Goal: Task Accomplishment & Management: Complete application form

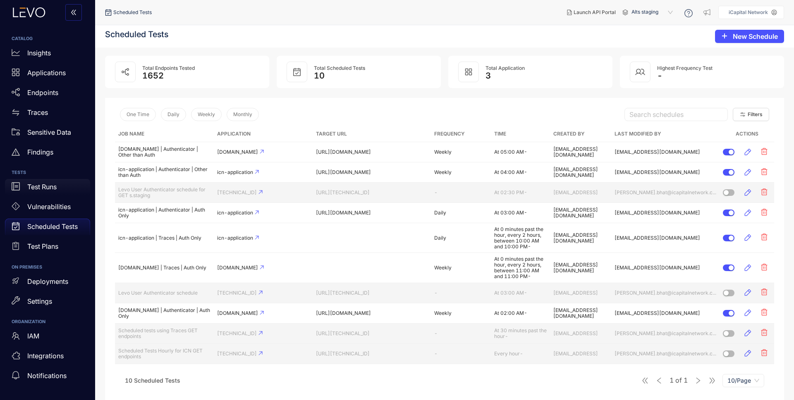
click at [52, 190] on p "Test Runs" at bounding box center [41, 186] width 29 height 7
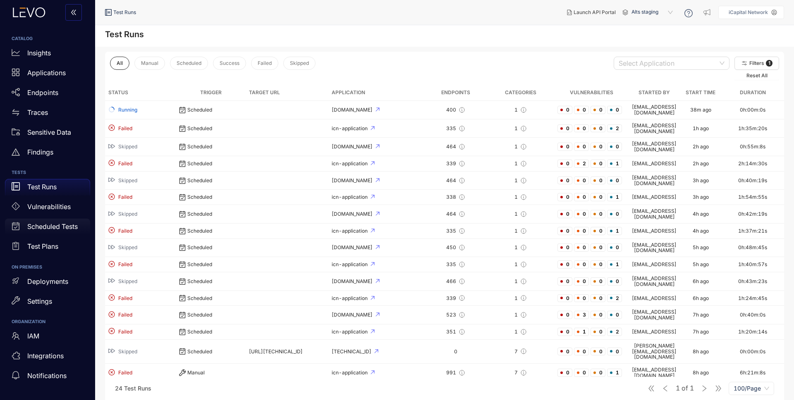
click at [45, 228] on p "Scheduled Tests" at bounding box center [52, 226] width 50 height 7
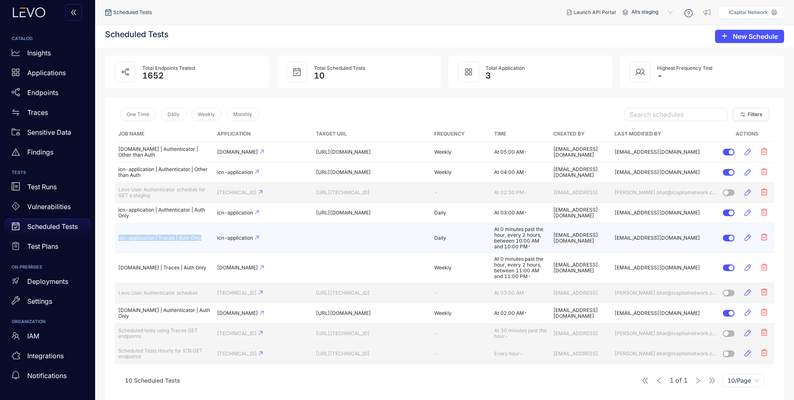
drag, startPoint x: 118, startPoint y: 238, endPoint x: 202, endPoint y: 240, distance: 84.4
click at [202, 240] on td "icn-application | Traces | Auth Only" at bounding box center [164, 238] width 99 height 30
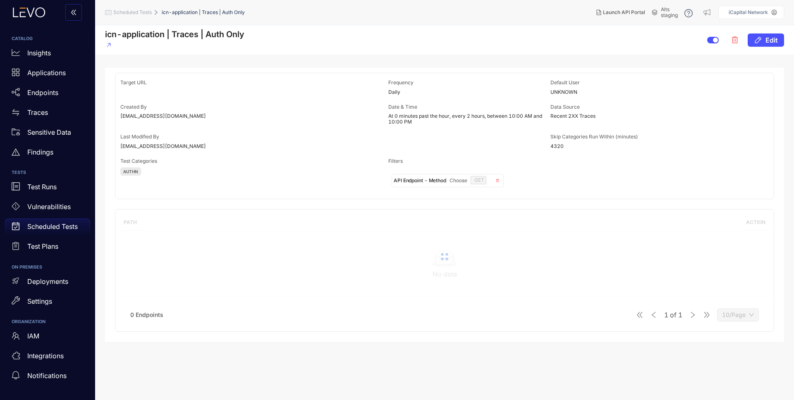
click at [176, 28] on div "icn-application | Traces | Auth Only Edit" at bounding box center [444, 39] width 699 height 29
click at [176, 28] on div "icn-application | Traces | Auth Only icn-application Edit" at bounding box center [444, 39] width 699 height 29
click at [174, 34] on h4 "icn-application | Traces | Auth Only" at bounding box center [174, 34] width 139 height 10
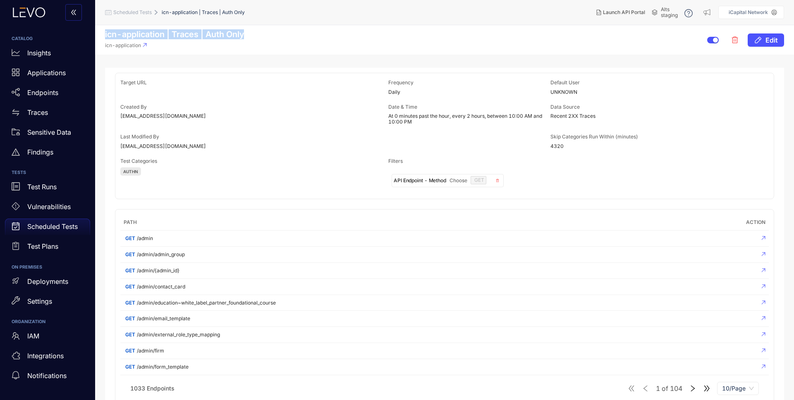
copy h4 "icn-application | Traces | Auth Only"
click at [57, 74] on p "Applications" at bounding box center [46, 72] width 38 height 7
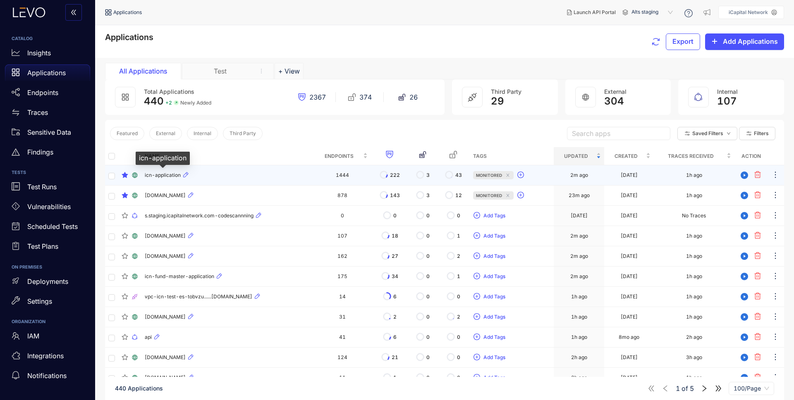
click at [168, 174] on span "icn-application" at bounding box center [163, 175] width 36 height 6
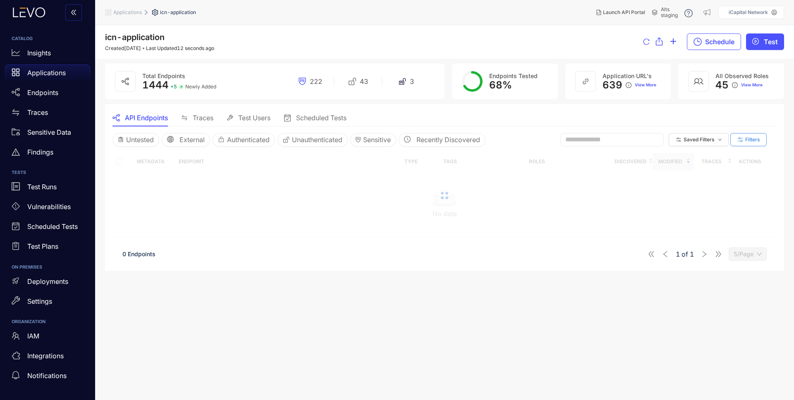
click at [743, 141] on icon "button" at bounding box center [739, 139] width 7 height 7
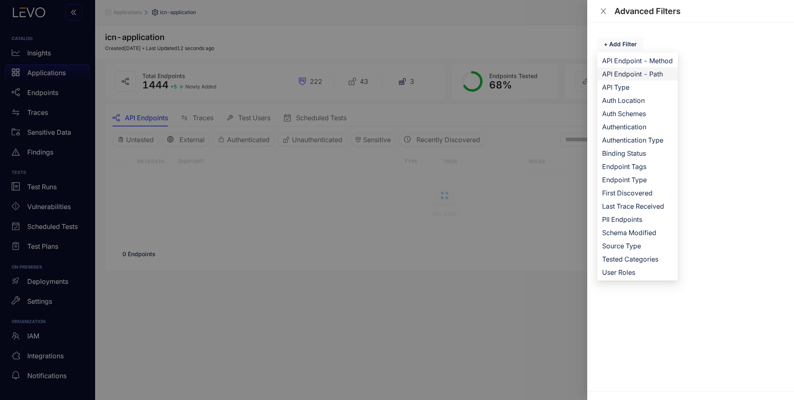
click at [635, 72] on span "API Endpoint - Path" at bounding box center [637, 73] width 71 height 9
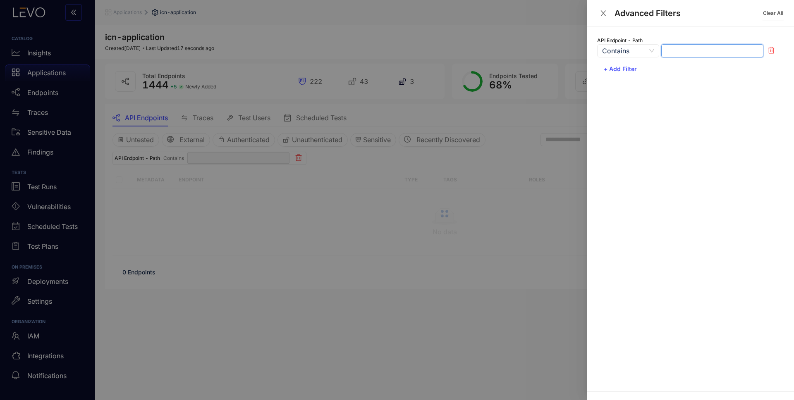
click at [685, 48] on input "text" at bounding box center [712, 50] width 102 height 13
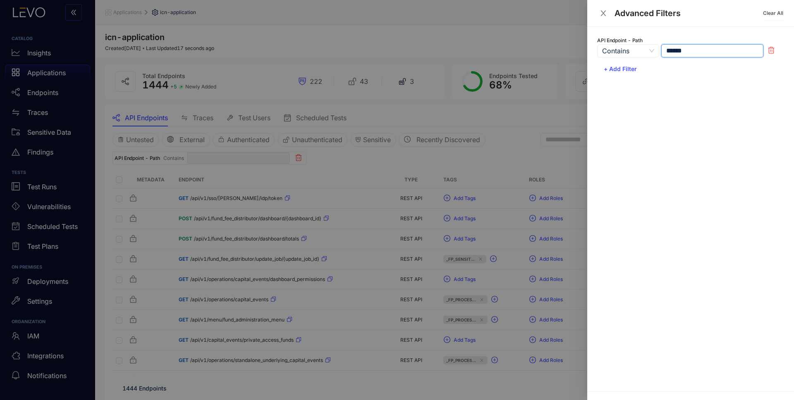
type input "*******"
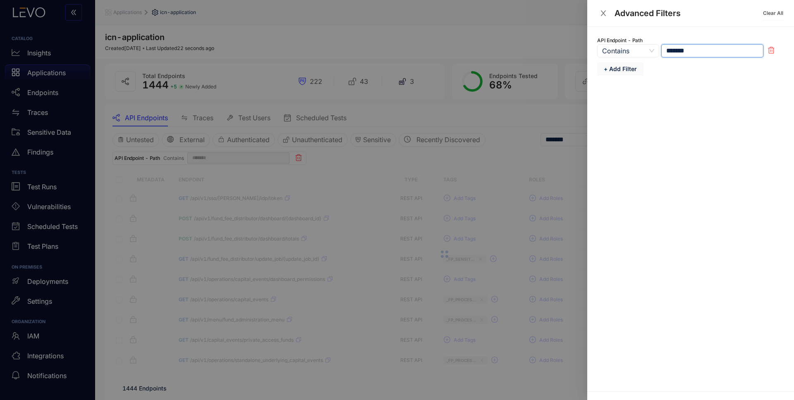
type input "*******"
click at [622, 69] on span "+ Add Filter" at bounding box center [620, 69] width 33 height 7
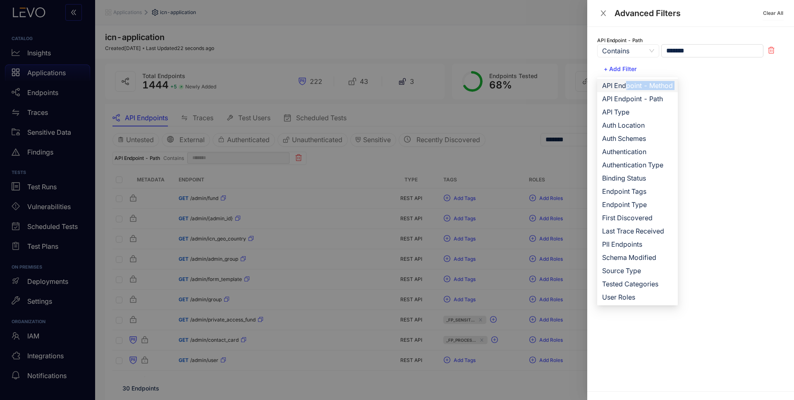
drag, startPoint x: 625, startPoint y: 92, endPoint x: 624, endPoint y: 88, distance: 4.7
click at [624, 88] on ul "API Endpoint - Method API Endpoint - Path API Type Auth Location Auth Schemes A…" at bounding box center [637, 191] width 81 height 228
click at [624, 88] on span "API Endpoint - Method" at bounding box center [637, 85] width 71 height 9
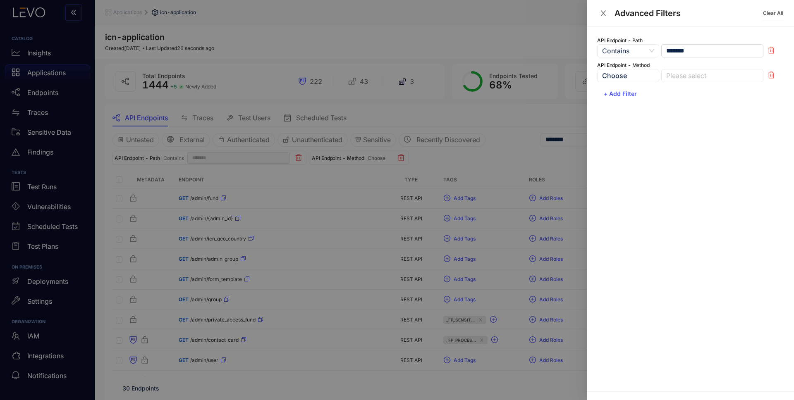
click at [687, 82] on div "API Endpoint - Path Contains ******* API Endpoint - Method Choose Please select…" at bounding box center [690, 69] width 187 height 64
click at [687, 78] on div at bounding box center [708, 76] width 88 height 9
click at [680, 91] on div "GET" at bounding box center [712, 92] width 92 height 9
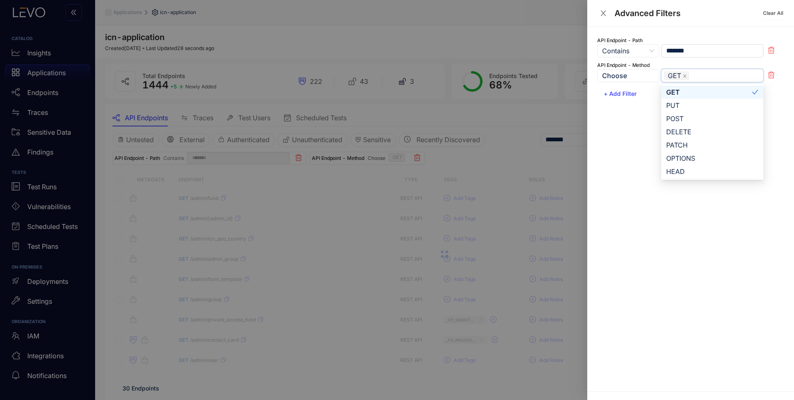
click at [631, 53] on span "Contains" at bounding box center [628, 51] width 52 height 12
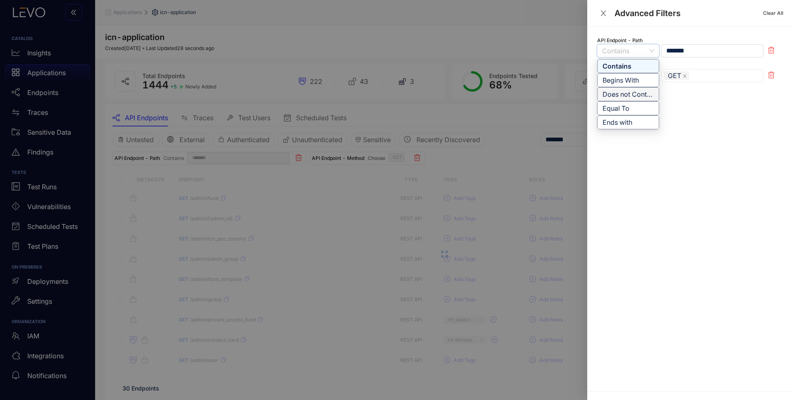
click at [627, 92] on div "Does not Contain" at bounding box center [627, 94] width 51 height 9
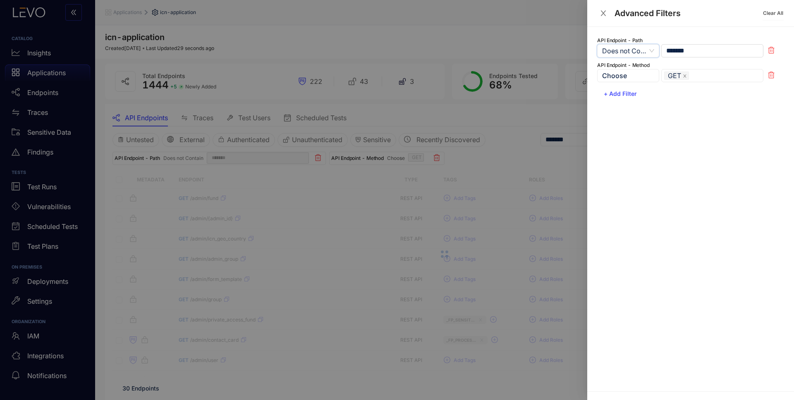
click at [530, 31] on div at bounding box center [397, 200] width 794 height 400
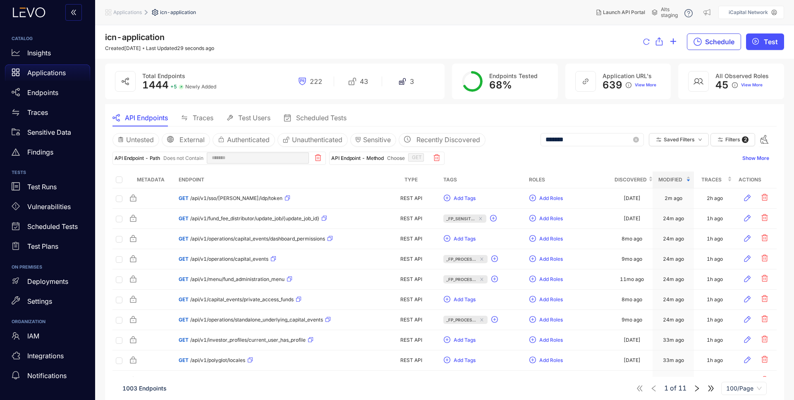
click at [725, 38] on span "Schedule" at bounding box center [719, 41] width 29 height 7
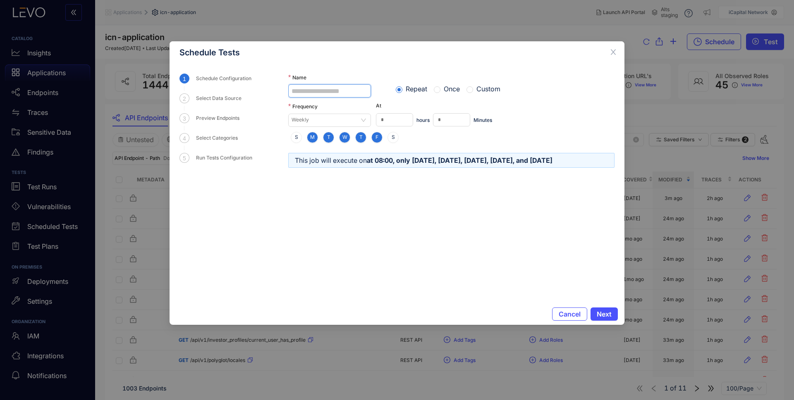
click at [319, 90] on input "Name" at bounding box center [329, 90] width 83 height 13
paste input "**********"
drag, startPoint x: 345, startPoint y: 92, endPoint x: 371, endPoint y: 90, distance: 26.5
click at [371, 90] on div "**********" at bounding box center [451, 86] width 326 height 24
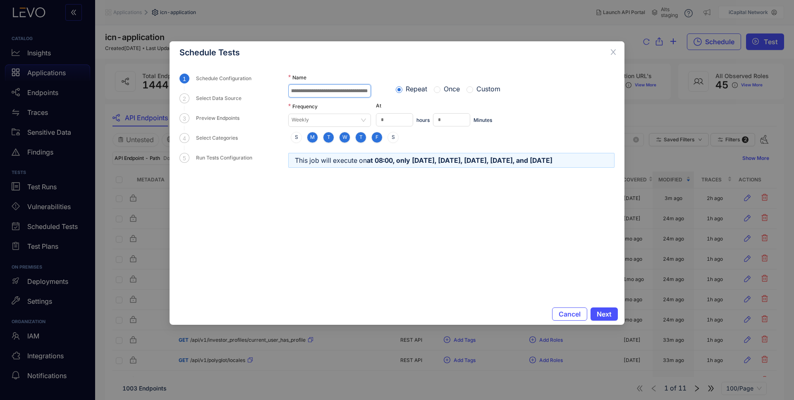
scroll to position [0, 24]
click at [339, 93] on input "**********" at bounding box center [329, 90] width 83 height 13
type input "**********"
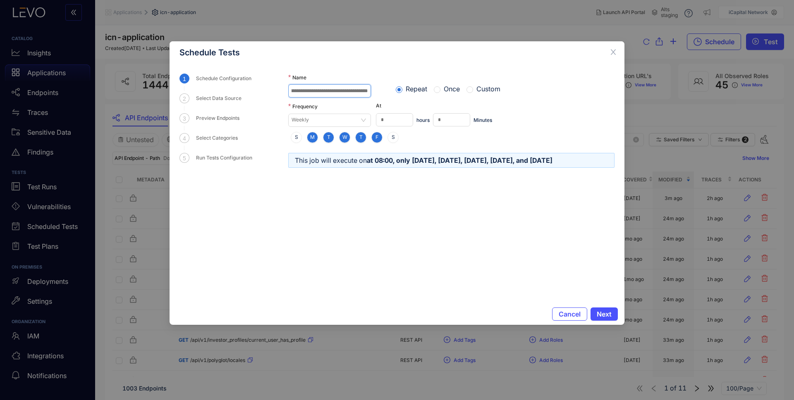
scroll to position [0, 0]
click at [336, 89] on input "**********" at bounding box center [329, 90] width 83 height 13
drag, startPoint x: 335, startPoint y: 91, endPoint x: 384, endPoint y: 96, distance: 48.7
click at [384, 96] on div "**********" at bounding box center [451, 86] width 326 height 24
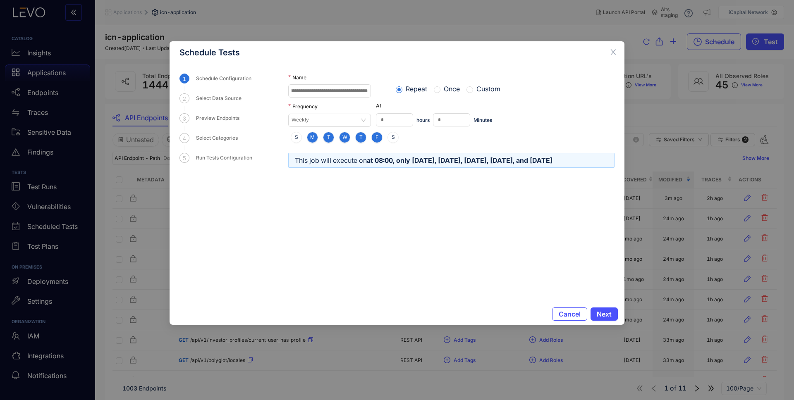
click at [480, 88] on span "Custom" at bounding box center [488, 88] width 31 height 7
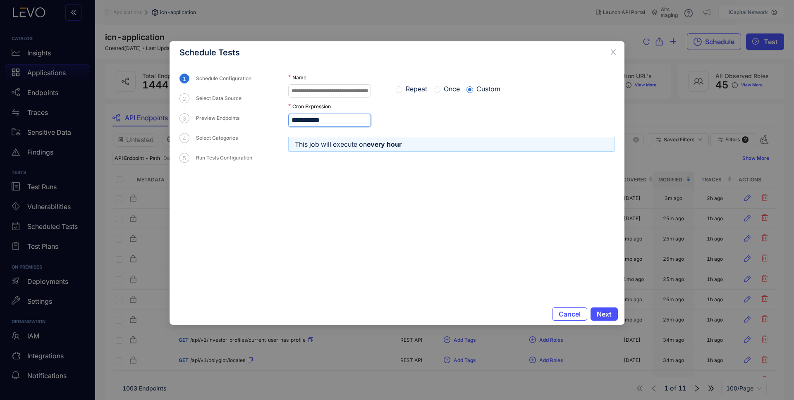
click at [294, 118] on input "**********" at bounding box center [329, 120] width 83 height 13
type input "**********"
click at [339, 84] on input "**********" at bounding box center [329, 90] width 83 height 13
click at [337, 93] on input "**********" at bounding box center [329, 90] width 83 height 13
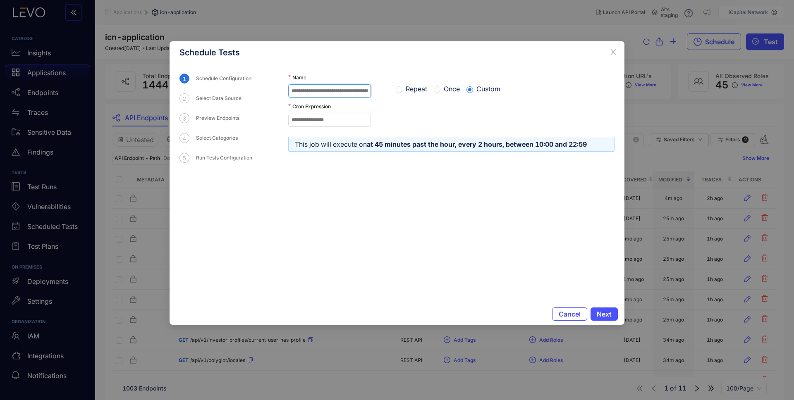
click at [337, 93] on input "**********" at bounding box center [329, 90] width 83 height 13
click at [606, 314] on span "Next" at bounding box center [604, 314] width 15 height 7
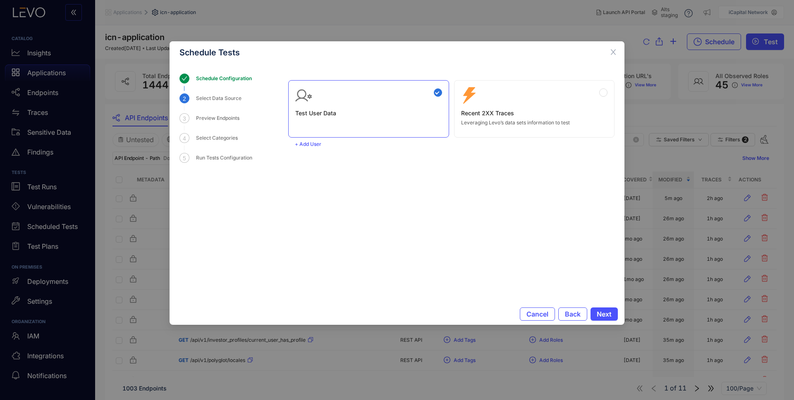
click at [534, 116] on div "Zero Config Recent 2XX Traces Leveraging Levo’s data sets information to test" at bounding box center [534, 106] width 147 height 38
click at [600, 314] on span "Next" at bounding box center [604, 314] width 15 height 7
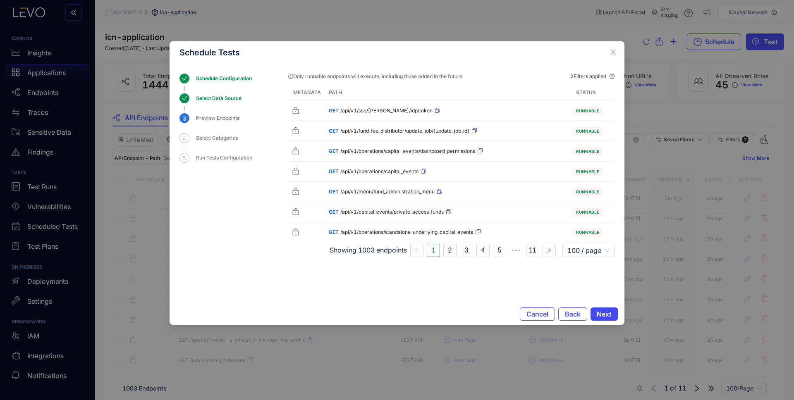
click at [605, 312] on span "Next" at bounding box center [604, 314] width 15 height 7
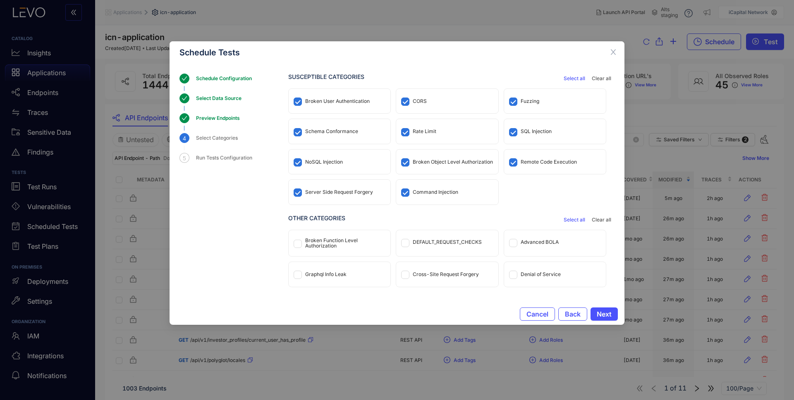
click at [342, 100] on div "Broken User Authentication" at bounding box center [337, 101] width 65 height 6
click at [535, 98] on div "Fuzzing" at bounding box center [530, 101] width 19 height 6
click at [331, 129] on div "Schema Conformance" at bounding box center [331, 132] width 53 height 6
click at [425, 131] on div "Rate Limit" at bounding box center [425, 132] width 24 height 6
click at [329, 162] on div "NoSQL Injection" at bounding box center [324, 162] width 38 height 6
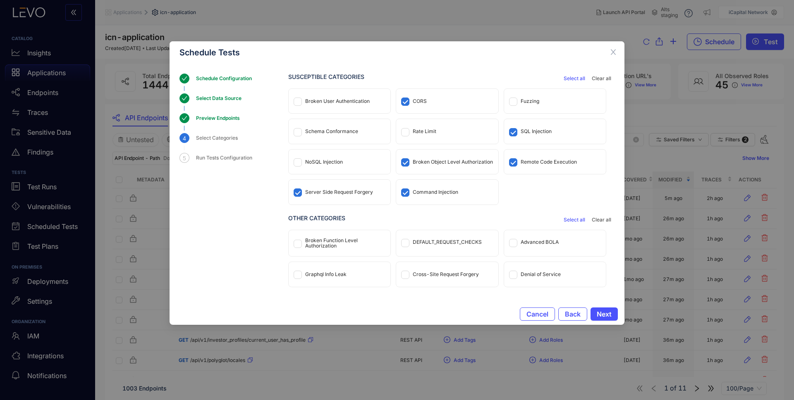
click at [337, 243] on div "Broken Function Level Authorization" at bounding box center [345, 244] width 80 height 12
click at [423, 275] on div "Cross-Site Request Forgery" at bounding box center [446, 275] width 66 height 6
click at [607, 312] on span "Next" at bounding box center [604, 314] width 15 height 7
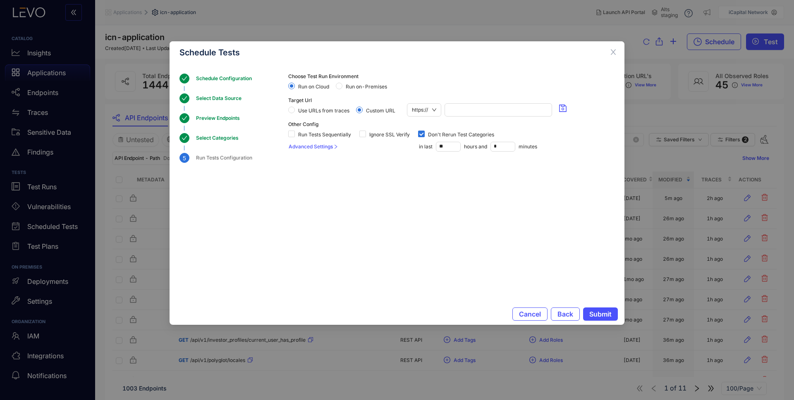
click at [341, 112] on span "Use URLs from traces" at bounding box center [324, 111] width 58 height 6
click at [327, 137] on span "Run Tests Sequentially" at bounding box center [325, 135] width 60 height 6
click at [442, 148] on input "**" at bounding box center [448, 146] width 24 height 9
type input "**"
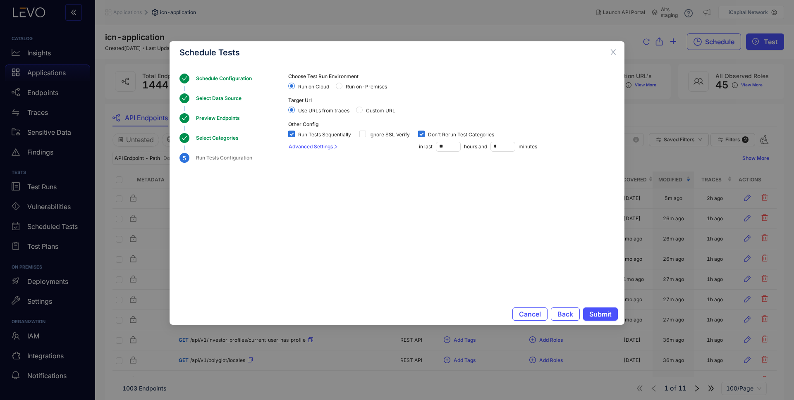
click at [458, 210] on section "Choose Test Run Environment Run on Cloud Run on-Premises Target Url Use URLs fr…" at bounding box center [451, 174] width 326 height 200
click at [596, 311] on span "Submit" at bounding box center [600, 314] width 22 height 7
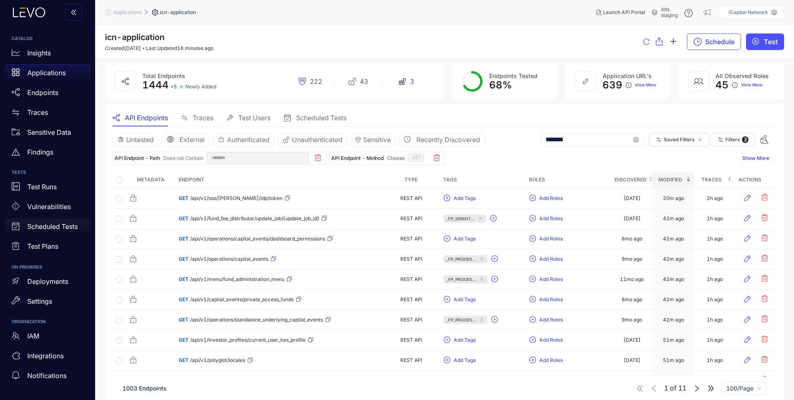
click at [36, 224] on p "Scheduled Tests" at bounding box center [52, 226] width 50 height 7
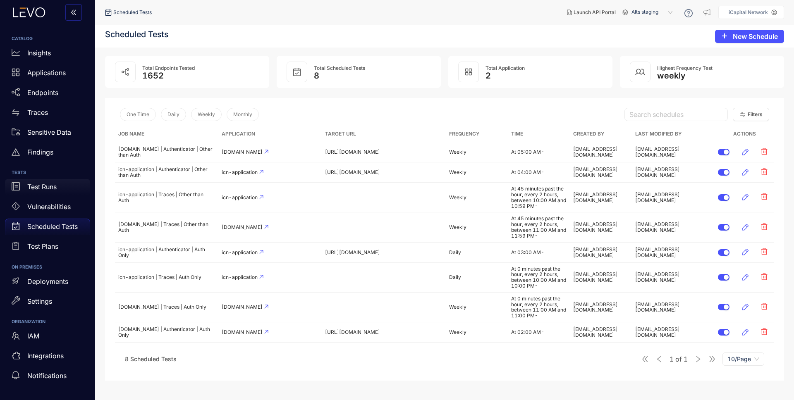
click at [43, 189] on p "Test Runs" at bounding box center [41, 186] width 29 height 7
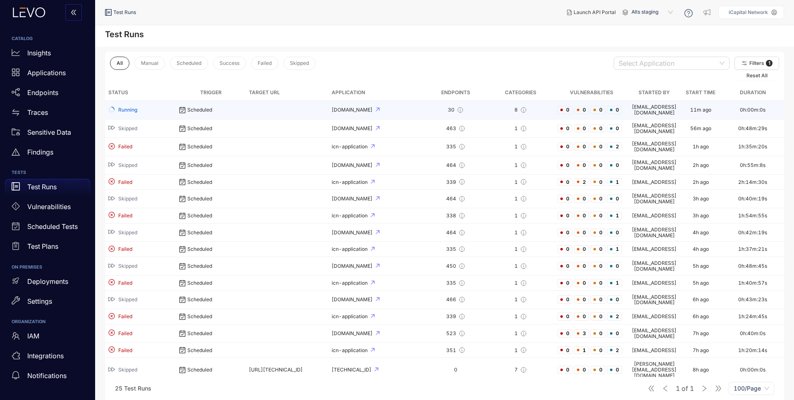
click at [258, 106] on td at bounding box center [287, 110] width 83 height 19
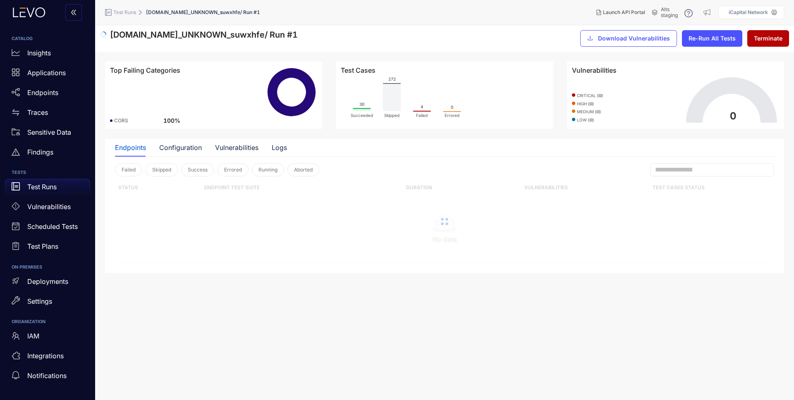
click at [48, 188] on p "Test Runs" at bounding box center [41, 186] width 29 height 7
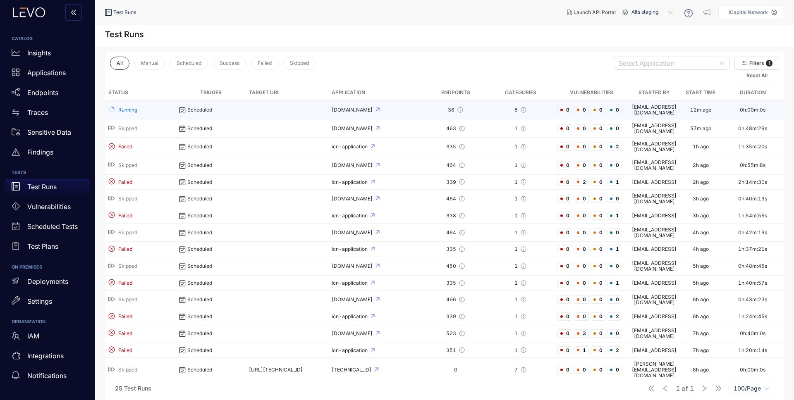
click at [274, 106] on td at bounding box center [287, 110] width 83 height 19
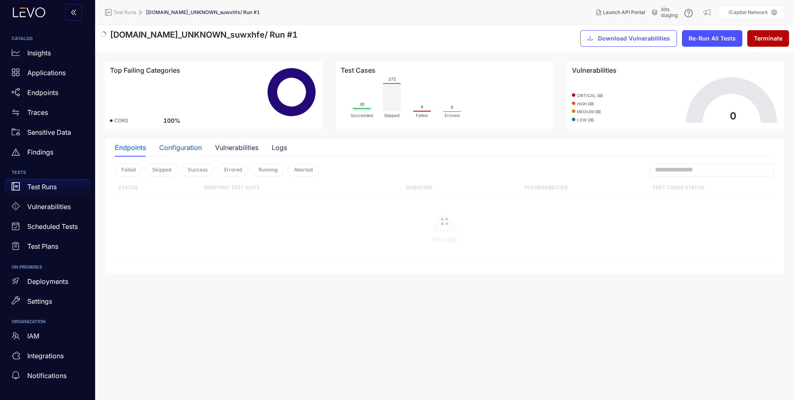
click at [172, 149] on div "Configuration" at bounding box center [180, 147] width 43 height 7
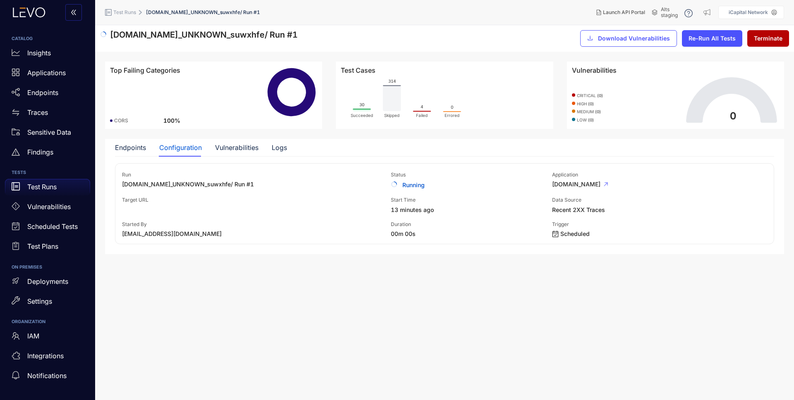
click at [48, 189] on p "Test Runs" at bounding box center [41, 186] width 29 height 7
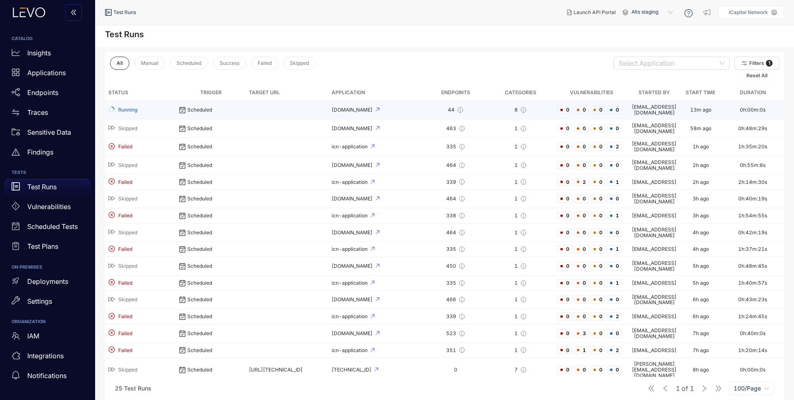
click at [403, 110] on div "[DOMAIN_NAME]" at bounding box center [377, 110] width 90 height 6
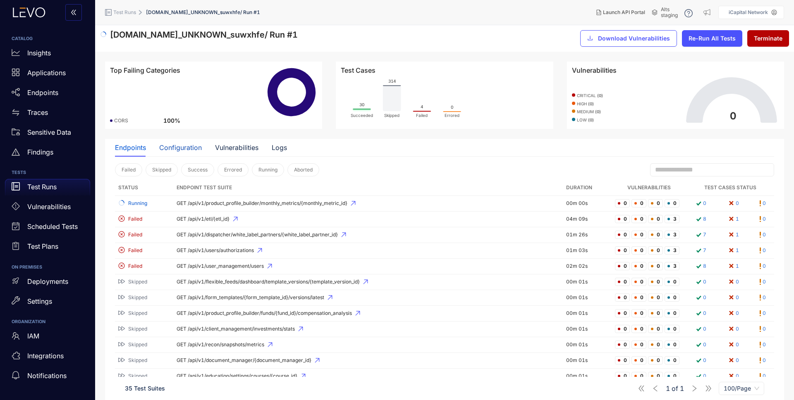
click at [177, 150] on div "Configuration" at bounding box center [180, 147] width 43 height 7
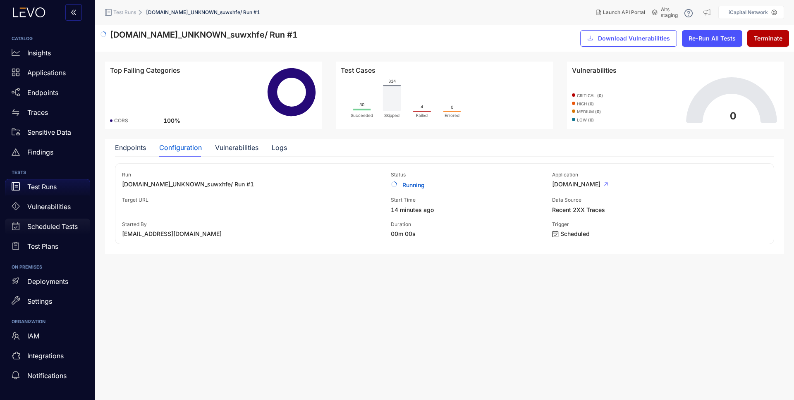
click at [41, 228] on p "Scheduled Tests" at bounding box center [52, 226] width 50 height 7
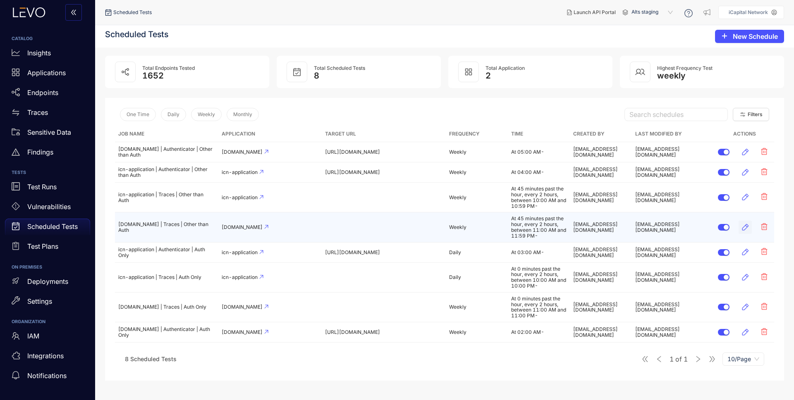
click at [749, 226] on icon "button" at bounding box center [745, 227] width 7 height 7
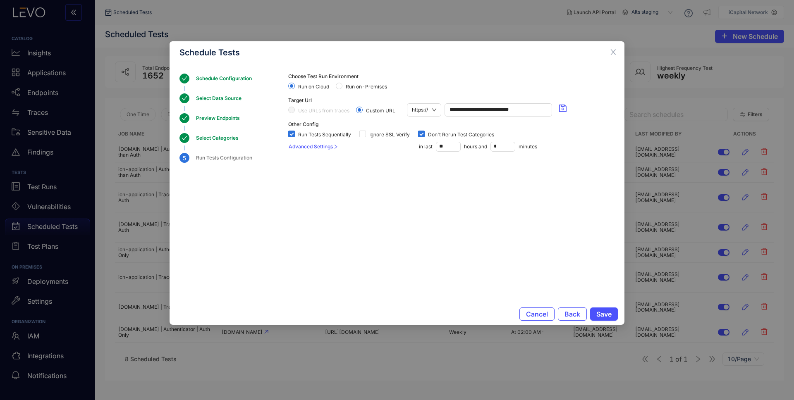
click at [213, 137] on div "Select Categories" at bounding box center [220, 138] width 48 height 10
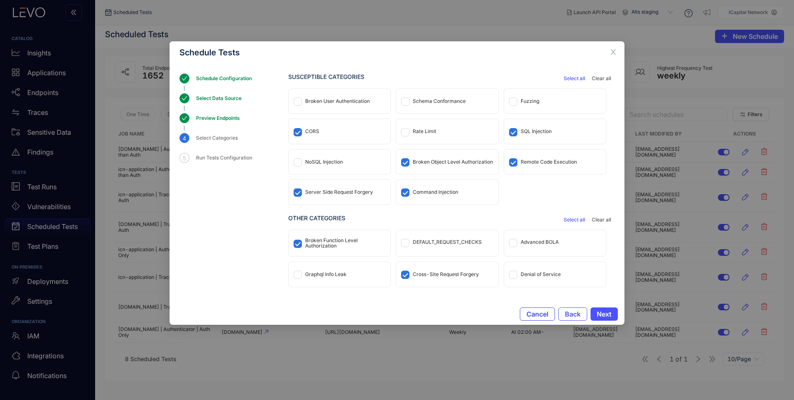
click at [535, 313] on span "Cancel" at bounding box center [537, 314] width 22 height 7
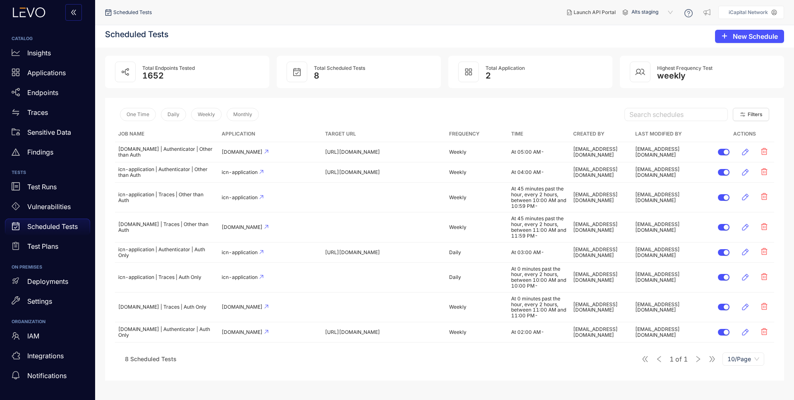
click at [57, 227] on p "Scheduled Tests" at bounding box center [52, 226] width 50 height 7
click at [748, 170] on icon "button" at bounding box center [745, 172] width 8 height 8
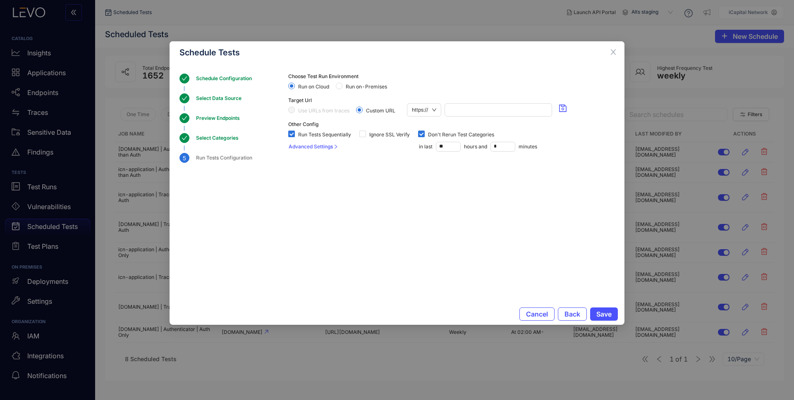
click at [213, 136] on div "Select Categories" at bounding box center [220, 138] width 48 height 10
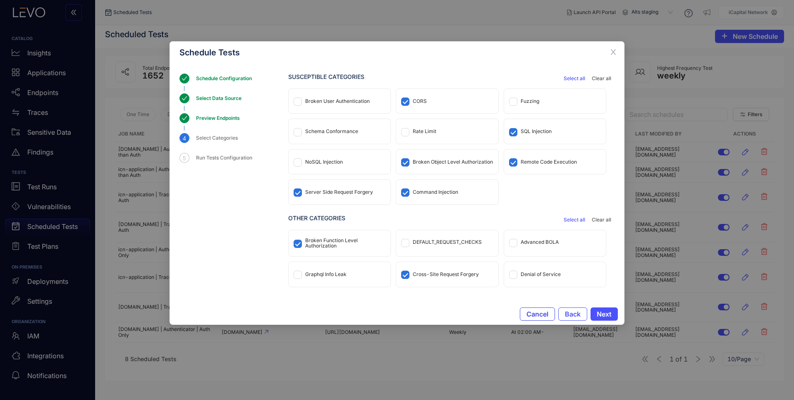
click at [534, 314] on span "Cancel" at bounding box center [537, 314] width 22 height 7
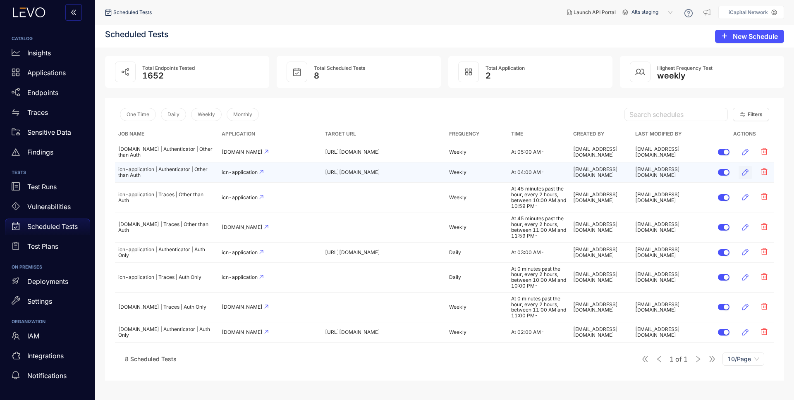
click at [749, 169] on icon "button" at bounding box center [745, 172] width 8 height 8
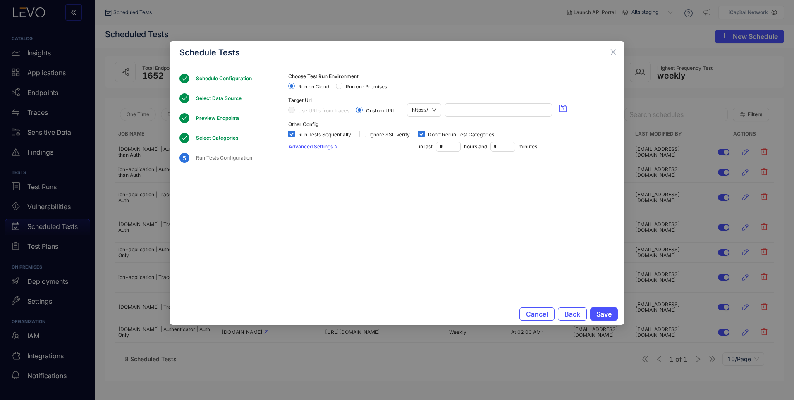
click at [215, 134] on div "Select Categories" at bounding box center [220, 138] width 48 height 10
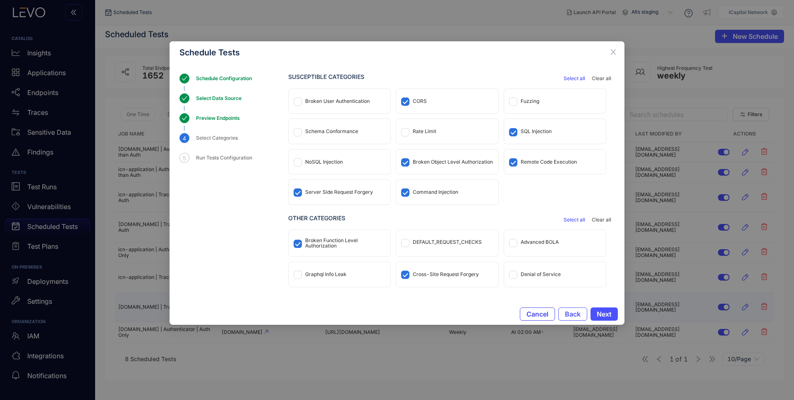
click at [532, 313] on span "Cancel" at bounding box center [537, 314] width 22 height 7
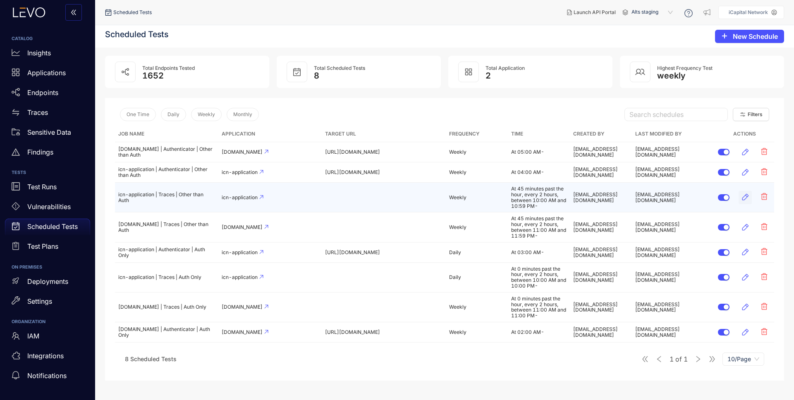
click at [749, 196] on icon "button" at bounding box center [745, 197] width 7 height 7
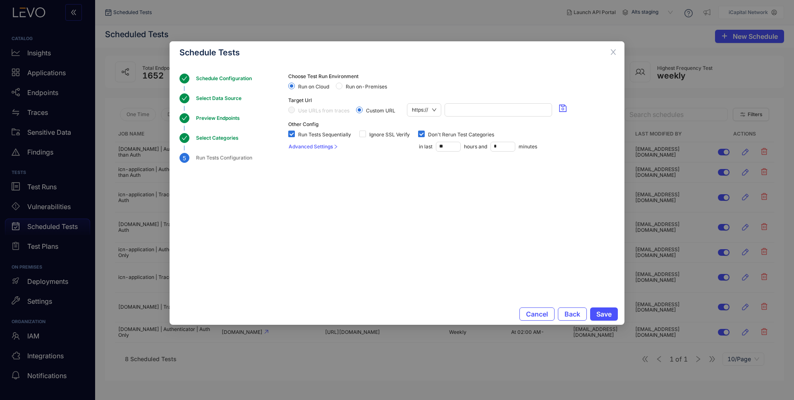
click at [222, 139] on div "Select Categories" at bounding box center [220, 138] width 48 height 10
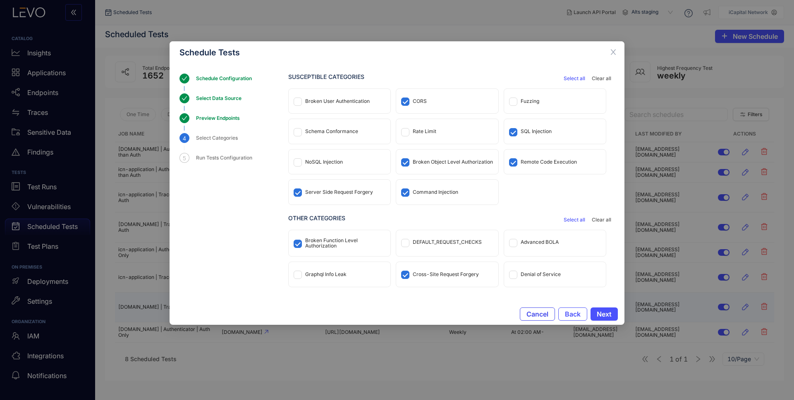
click at [544, 312] on span "Cancel" at bounding box center [537, 314] width 22 height 7
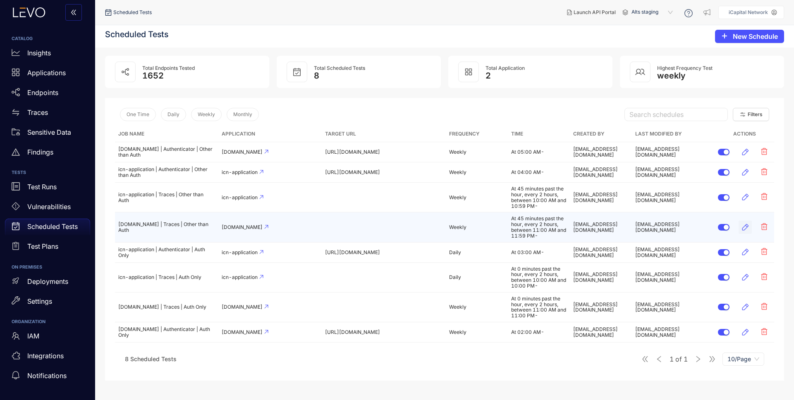
click at [747, 228] on icon "button" at bounding box center [745, 227] width 8 height 8
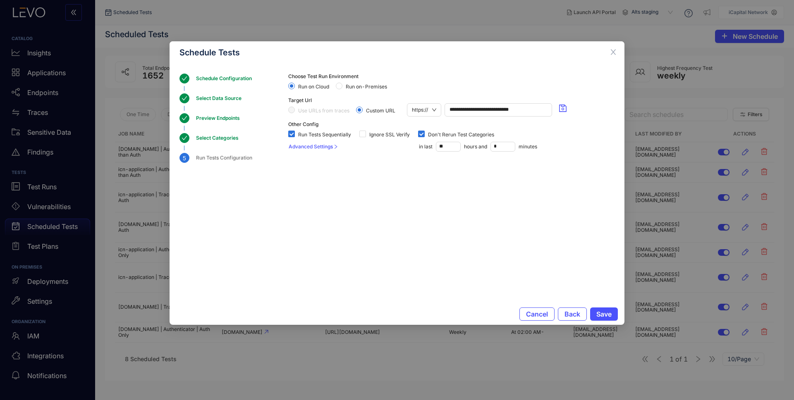
click at [207, 135] on div "Select Categories" at bounding box center [220, 138] width 48 height 10
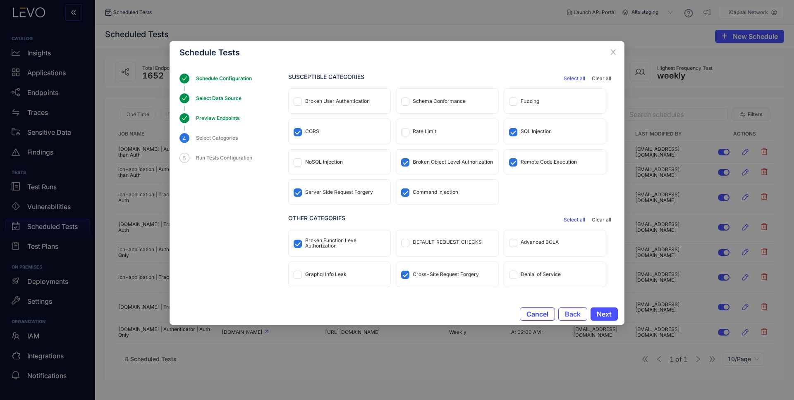
click at [535, 311] on span "Cancel" at bounding box center [537, 314] width 22 height 7
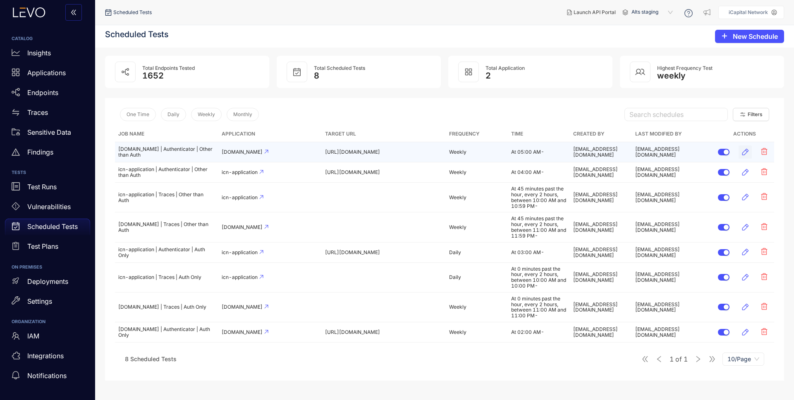
click at [746, 151] on icon "button" at bounding box center [745, 152] width 8 height 8
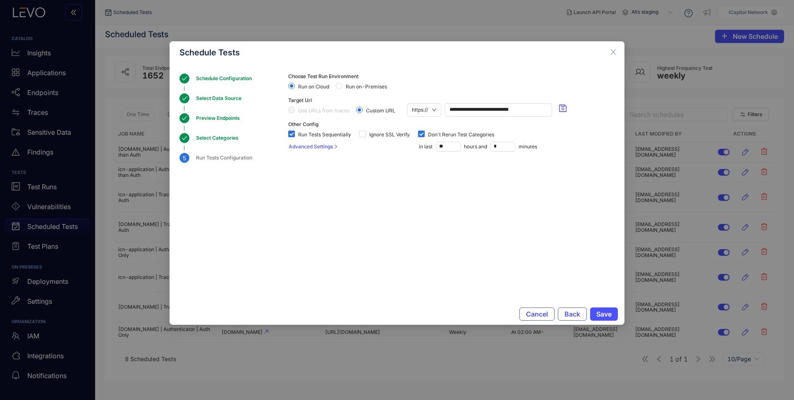
click at [220, 136] on div "Select Categories" at bounding box center [220, 138] width 48 height 10
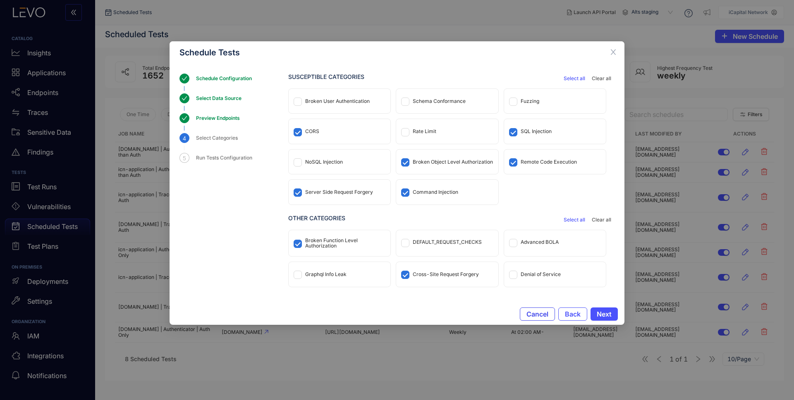
click at [528, 313] on span "Cancel" at bounding box center [537, 314] width 22 height 7
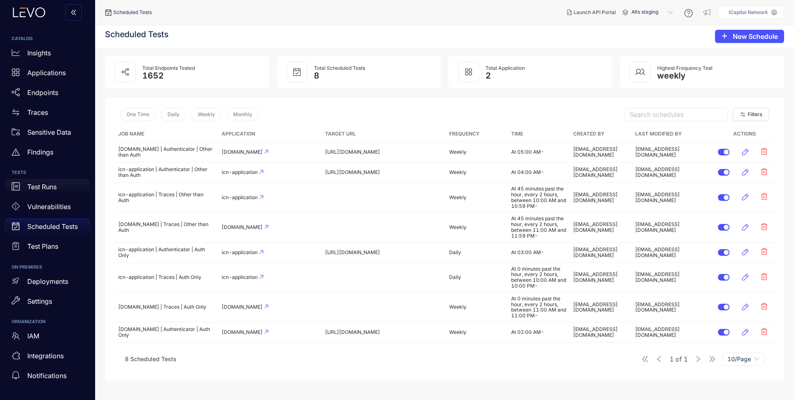
click at [38, 186] on p "Test Runs" at bounding box center [41, 186] width 29 height 7
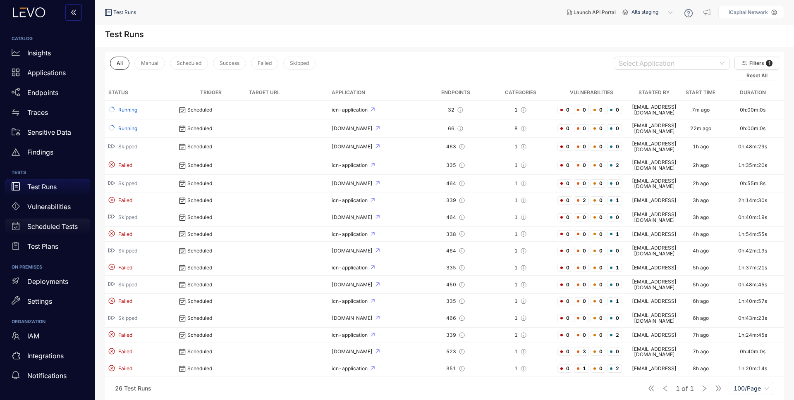
click at [56, 225] on p "Scheduled Tests" at bounding box center [52, 226] width 50 height 7
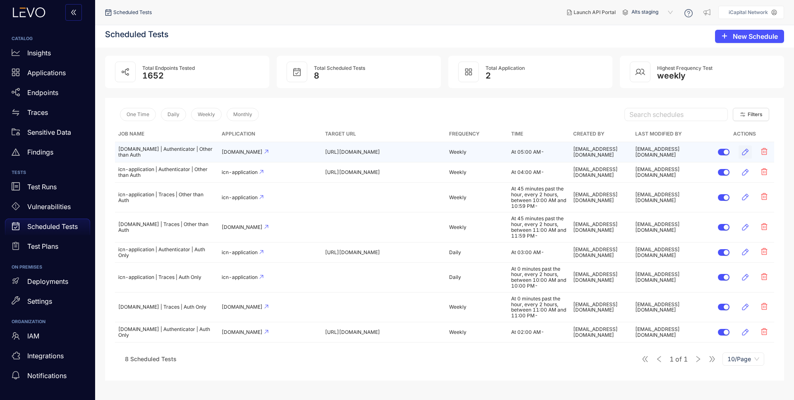
click at [747, 153] on icon "button" at bounding box center [745, 152] width 8 height 8
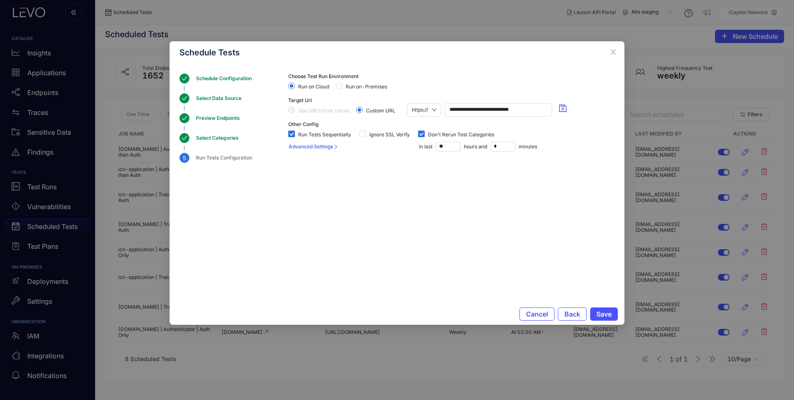
click at [217, 117] on div "Preview Endpoints" at bounding box center [220, 118] width 49 height 10
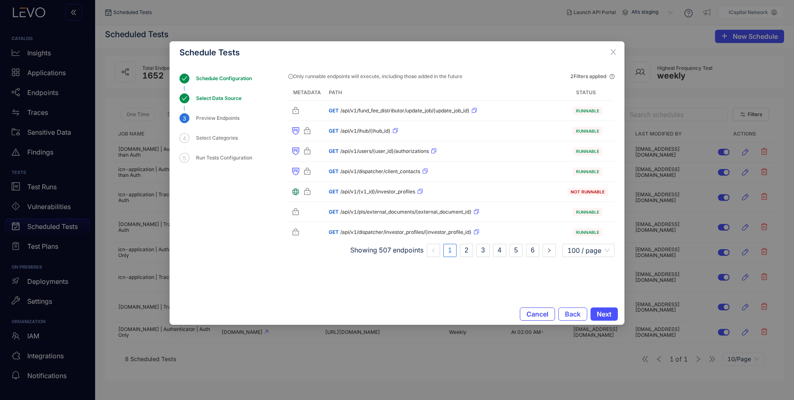
click at [535, 313] on span "Cancel" at bounding box center [537, 314] width 22 height 7
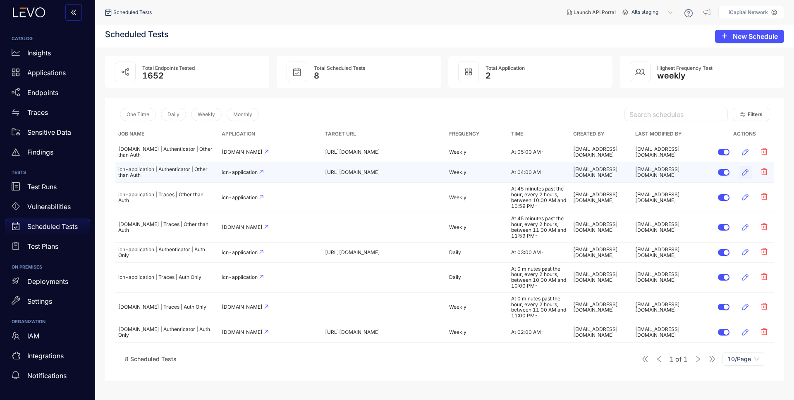
click at [749, 174] on icon "button" at bounding box center [745, 172] width 8 height 8
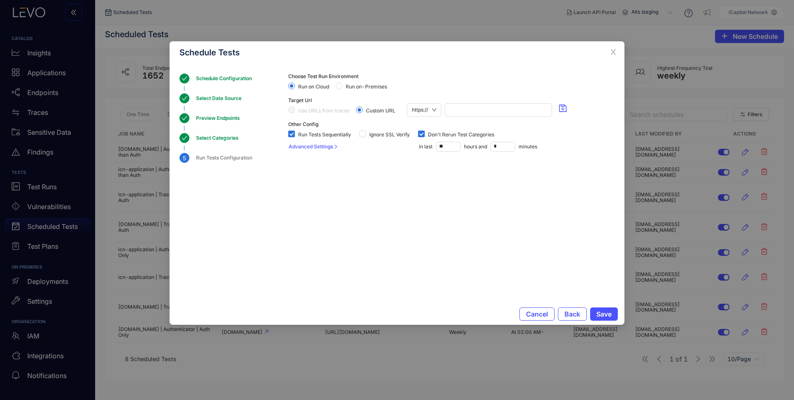
click at [222, 118] on div "Preview Endpoints" at bounding box center [220, 118] width 49 height 10
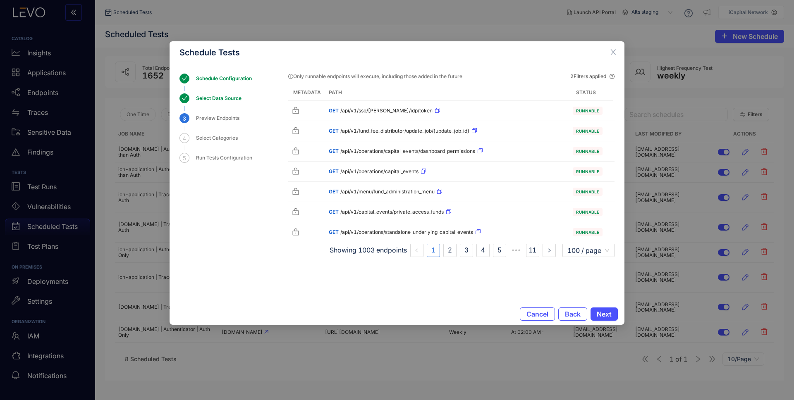
click at [755, 82] on div "Schedule Tests Schedule Configuration Select Data Source 3 Preview Endpoints 4 …" at bounding box center [397, 200] width 794 height 400
click at [614, 53] on icon "close" at bounding box center [612, 51] width 7 height 7
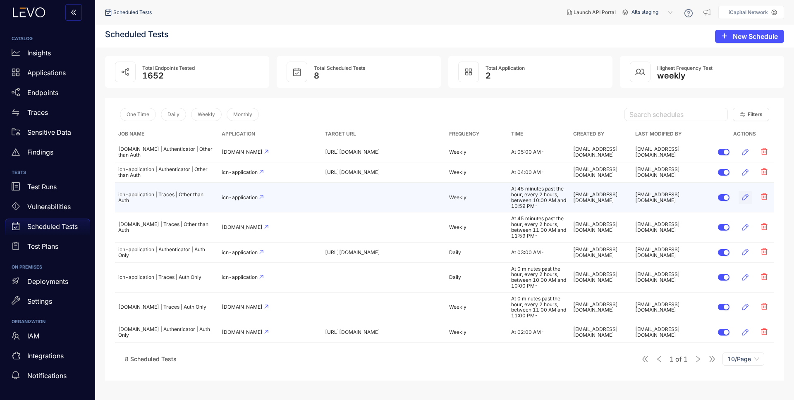
click at [748, 196] on icon "button" at bounding box center [745, 197] width 8 height 8
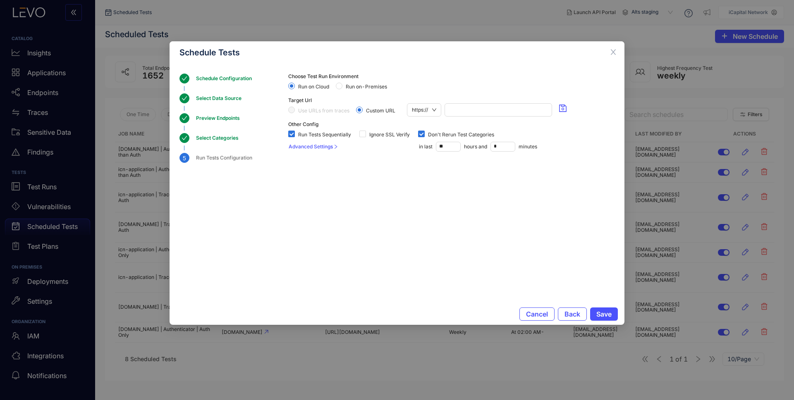
click at [215, 120] on div "Preview Endpoints" at bounding box center [220, 118] width 49 height 10
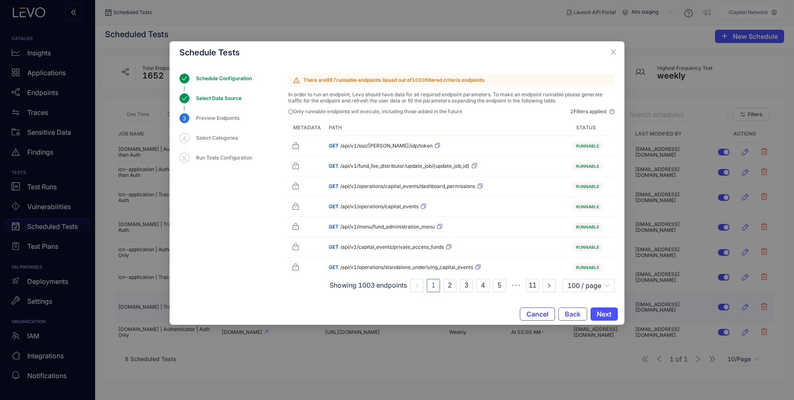
click at [532, 315] on span "Cancel" at bounding box center [537, 314] width 22 height 7
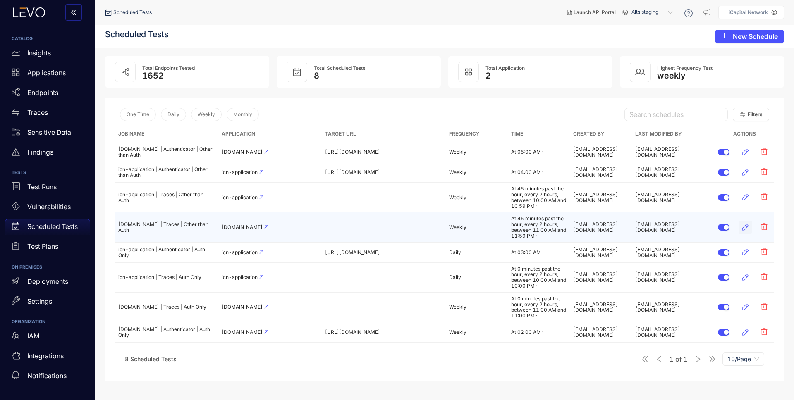
click at [746, 229] on icon "button" at bounding box center [745, 227] width 8 height 8
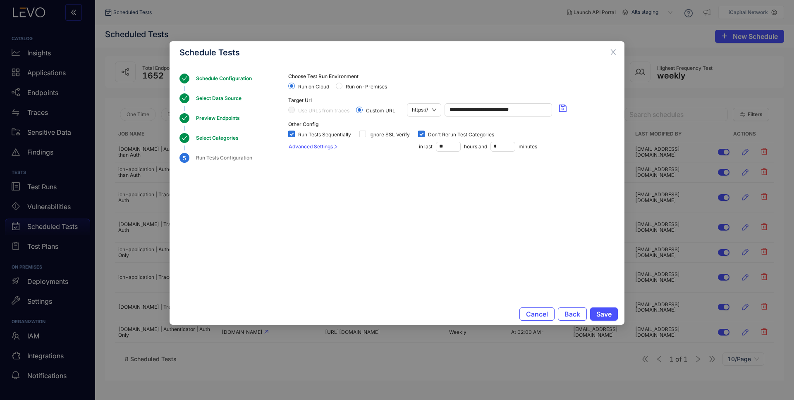
click at [200, 117] on div "Preview Endpoints" at bounding box center [220, 118] width 49 height 10
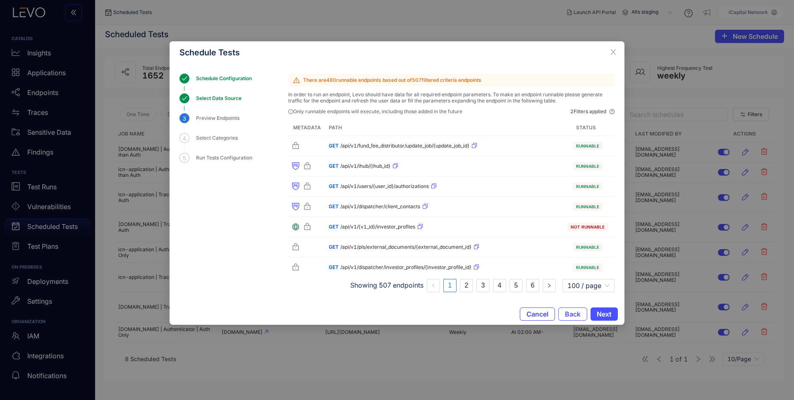
click at [542, 308] on button "Cancel" at bounding box center [537, 314] width 35 height 13
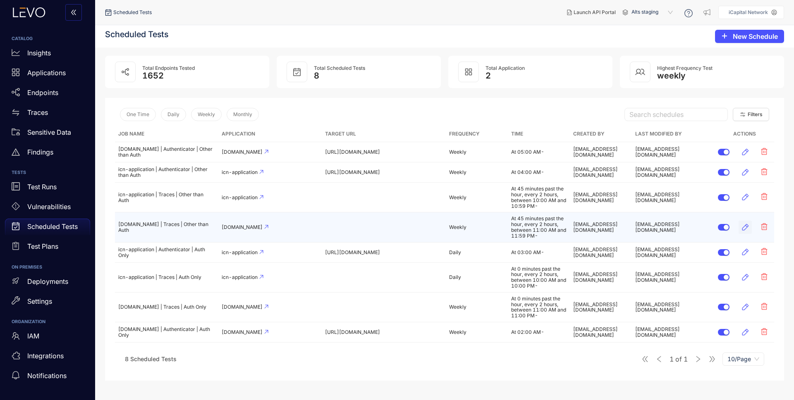
click at [749, 228] on icon "button" at bounding box center [745, 227] width 8 height 8
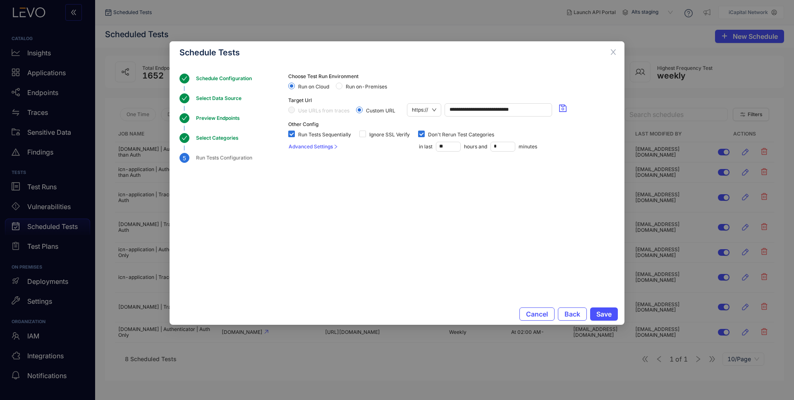
click at [201, 138] on div "Select Categories" at bounding box center [220, 138] width 48 height 10
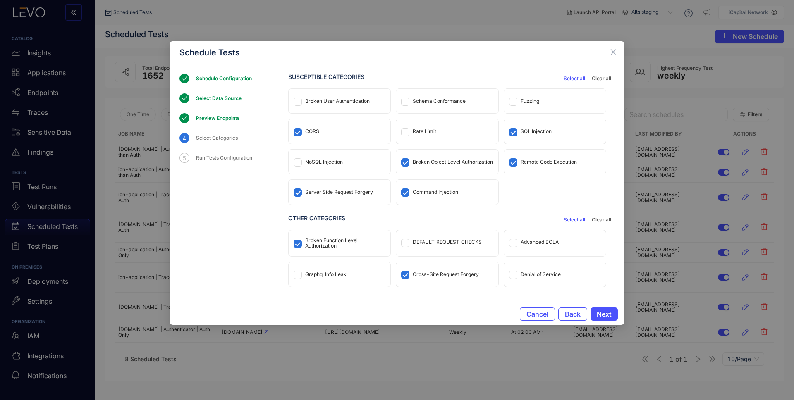
click at [226, 117] on div "Preview Endpoints" at bounding box center [220, 118] width 49 height 10
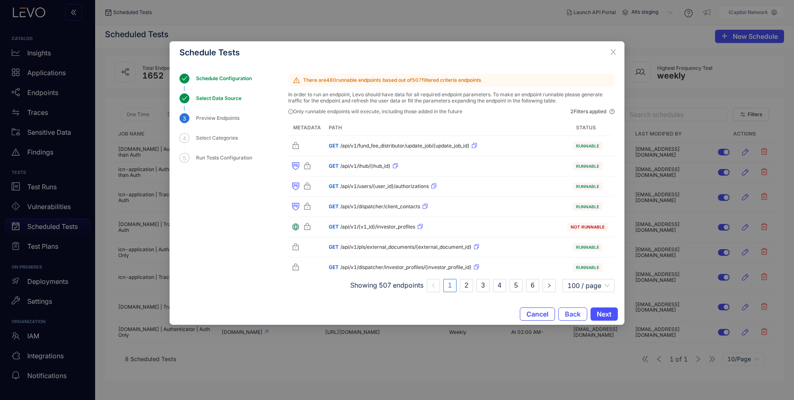
click at [537, 315] on span "Cancel" at bounding box center [537, 314] width 22 height 7
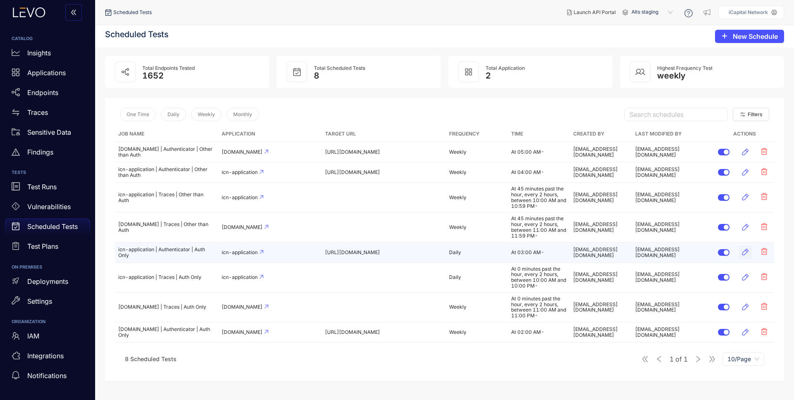
click at [744, 253] on icon "button" at bounding box center [745, 252] width 8 height 8
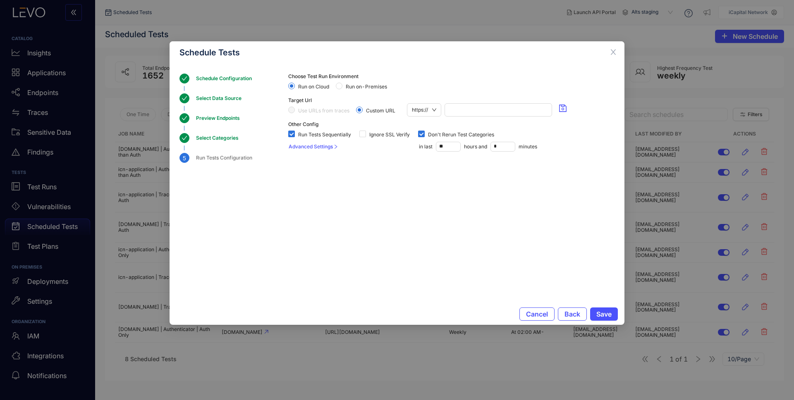
click at [232, 119] on div "Preview Endpoints" at bounding box center [220, 118] width 49 height 10
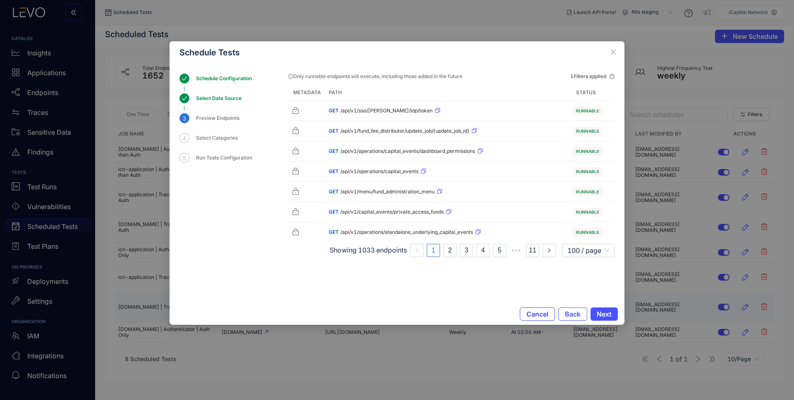
click at [533, 312] on span "Cancel" at bounding box center [537, 314] width 22 height 7
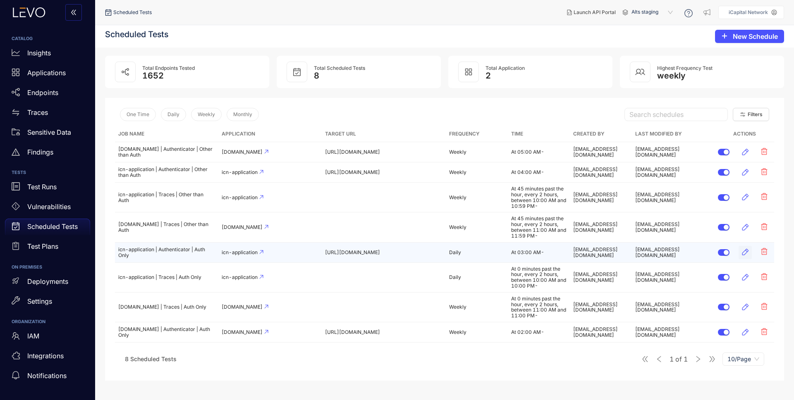
click at [749, 253] on icon "button" at bounding box center [745, 252] width 7 height 7
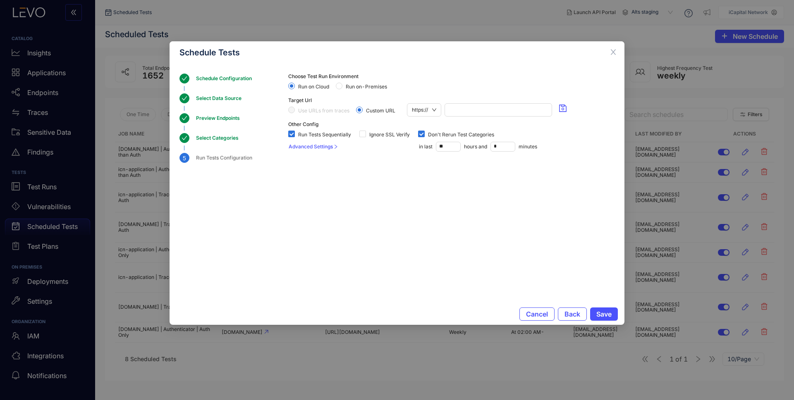
click at [232, 122] on div "Preview Endpoints" at bounding box center [220, 118] width 49 height 10
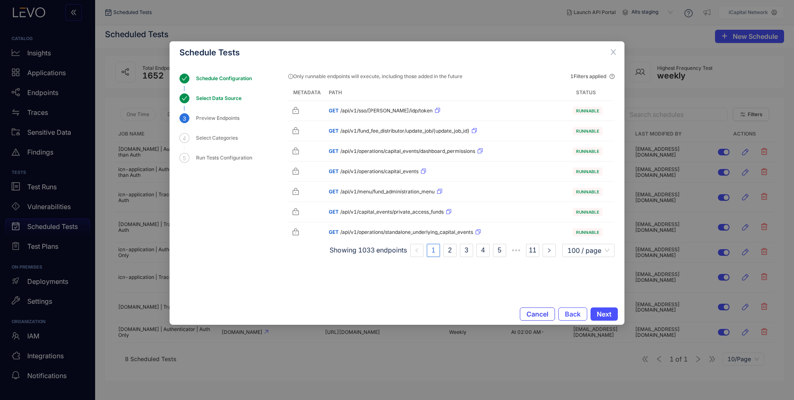
click at [535, 313] on span "Cancel" at bounding box center [537, 314] width 22 height 7
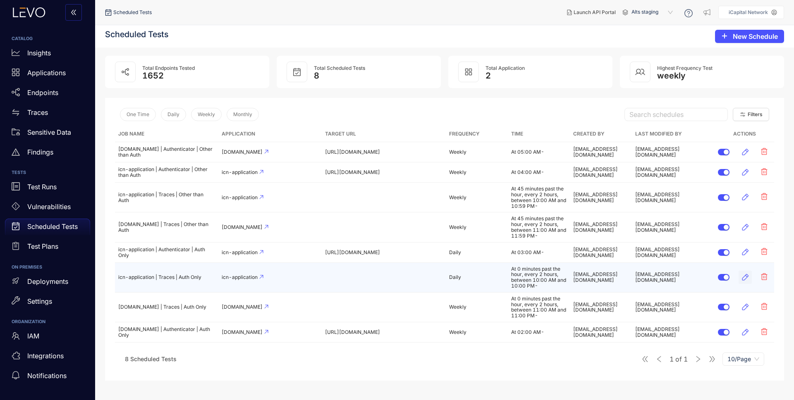
click at [749, 275] on icon "button" at bounding box center [745, 277] width 7 height 7
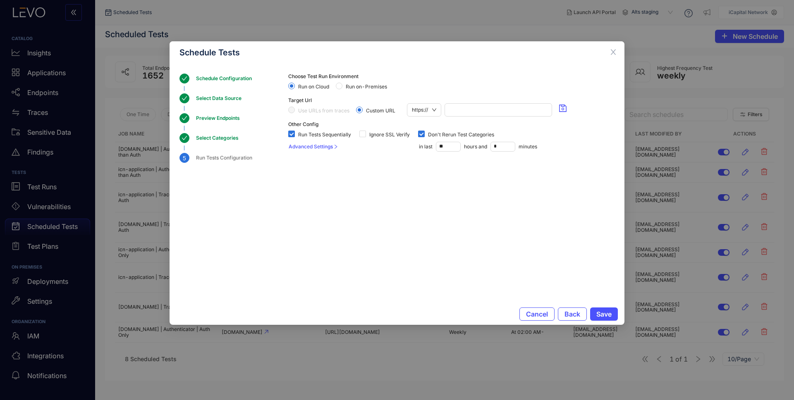
click at [215, 137] on div "Select Categories" at bounding box center [220, 138] width 48 height 10
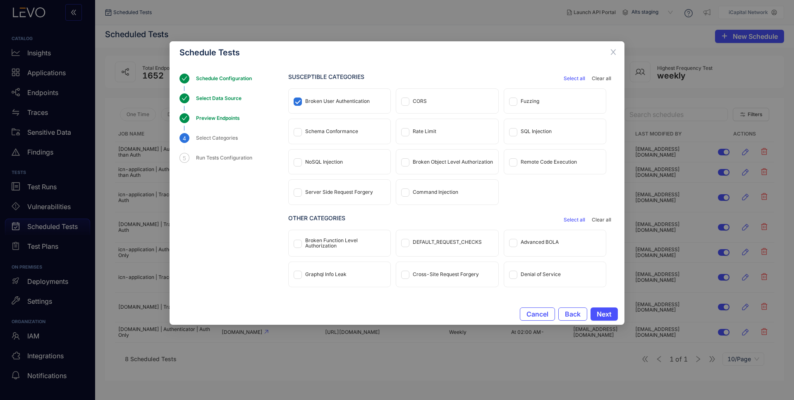
click at [225, 119] on div "Preview Endpoints" at bounding box center [220, 118] width 49 height 10
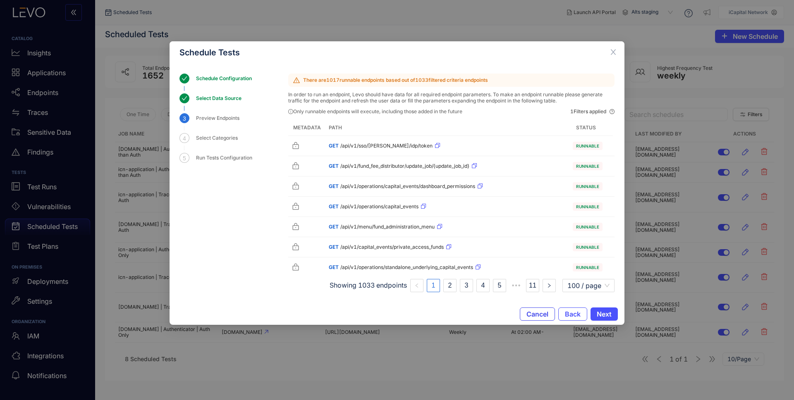
click at [540, 313] on span "Cancel" at bounding box center [537, 314] width 22 height 7
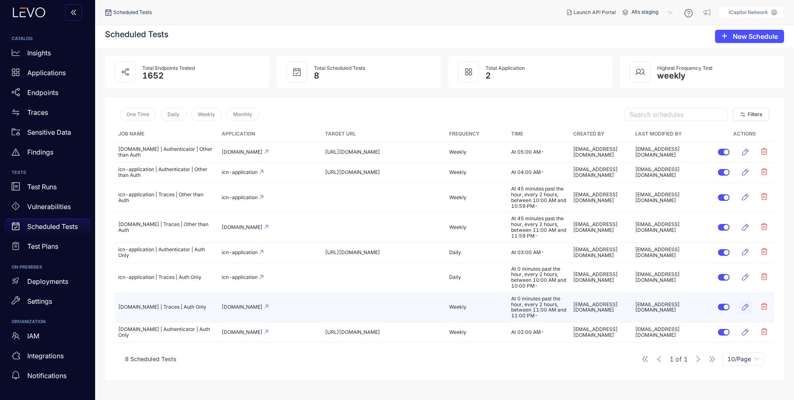
click at [747, 305] on icon "button" at bounding box center [745, 307] width 8 height 8
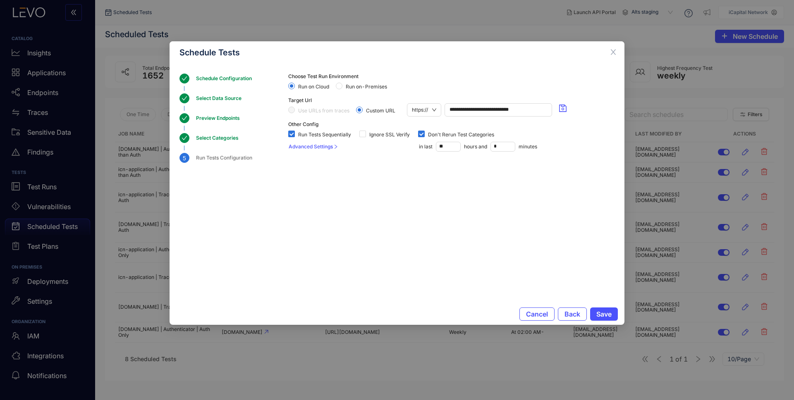
click at [212, 116] on div "Preview Endpoints" at bounding box center [220, 118] width 49 height 10
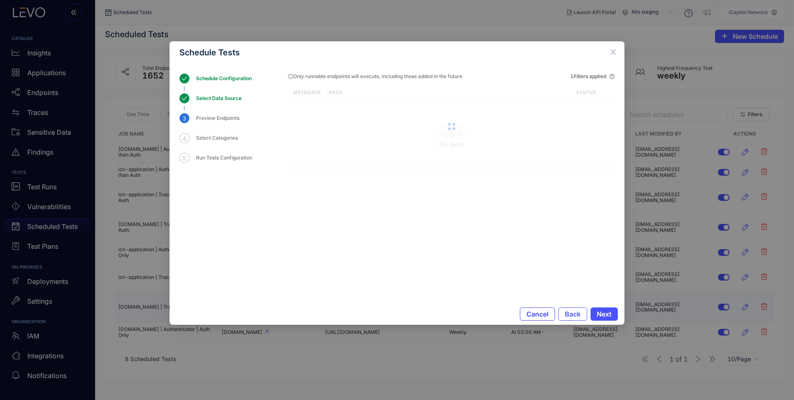
click at [526, 314] on span "Cancel" at bounding box center [537, 314] width 22 height 7
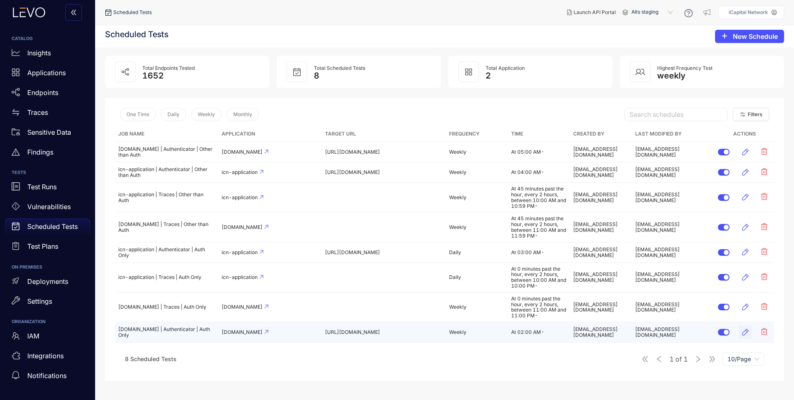
click at [747, 332] on icon "button" at bounding box center [745, 332] width 8 height 8
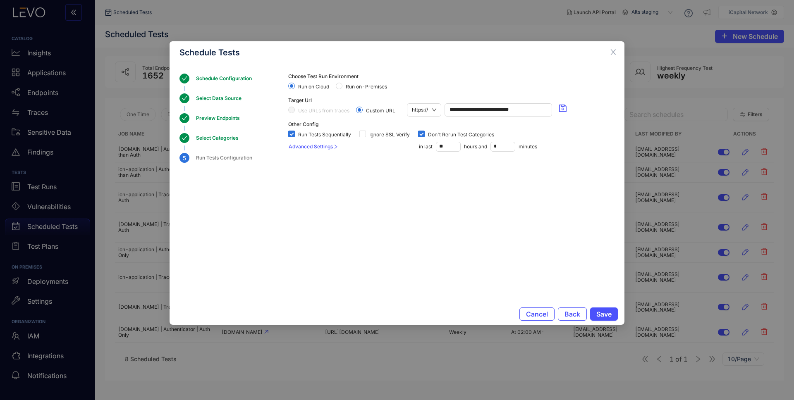
click at [227, 116] on div "Preview Endpoints" at bounding box center [220, 118] width 49 height 10
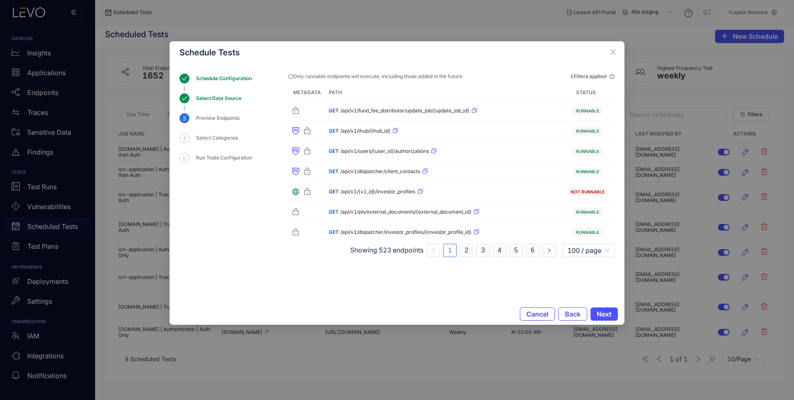
click at [531, 308] on button "Cancel" at bounding box center [537, 314] width 35 height 13
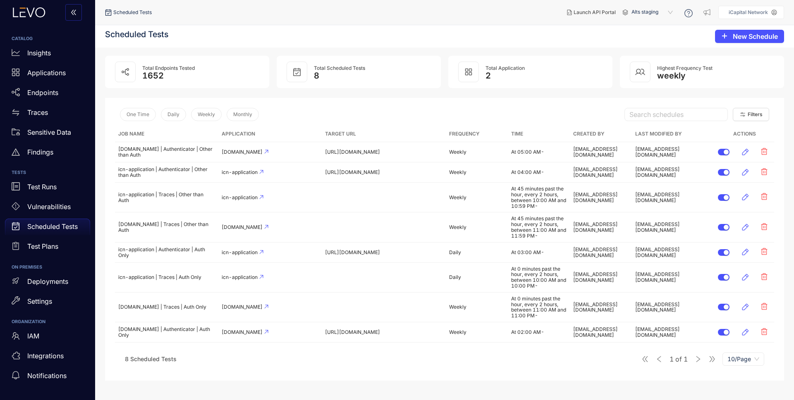
click at [648, 15] on span "Alts staging" at bounding box center [652, 12] width 43 height 13
click at [655, 100] on div "SI QA" at bounding box center [656, 101] width 43 height 9
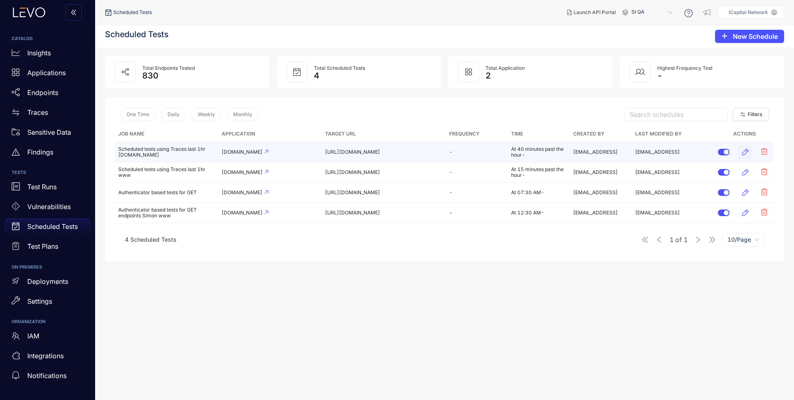
click at [744, 151] on icon "button" at bounding box center [745, 152] width 7 height 7
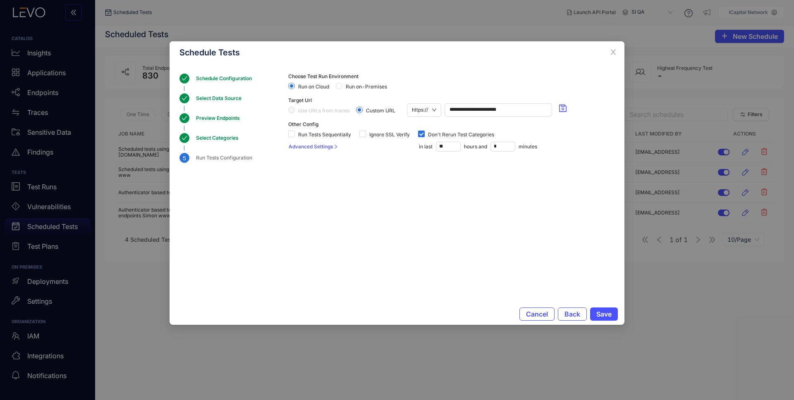
click at [201, 119] on div "Preview Endpoints" at bounding box center [220, 118] width 49 height 10
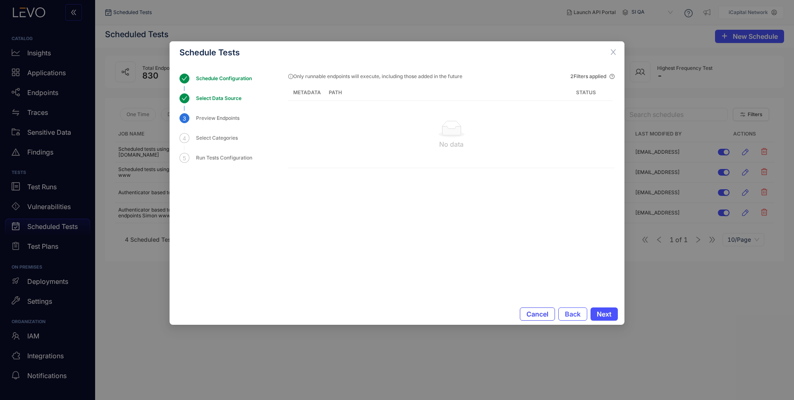
click at [531, 314] on span "Cancel" at bounding box center [537, 314] width 22 height 7
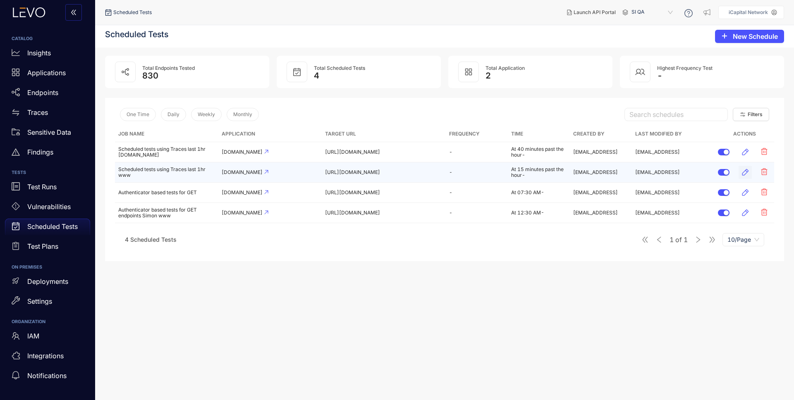
click at [746, 170] on icon "button" at bounding box center [745, 172] width 7 height 7
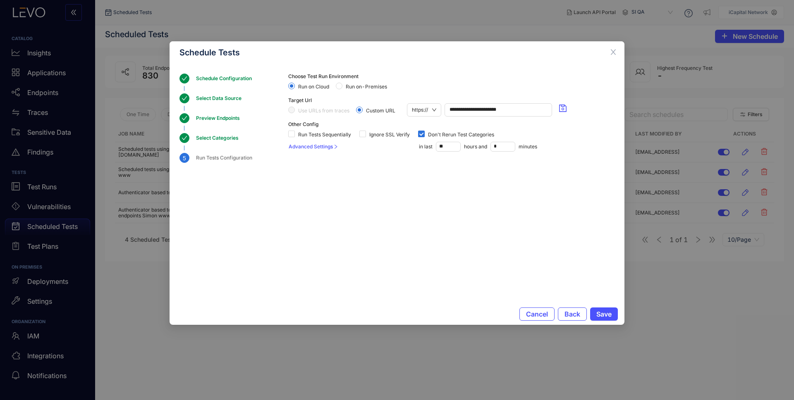
click at [215, 116] on div "Preview Endpoints" at bounding box center [220, 118] width 49 height 10
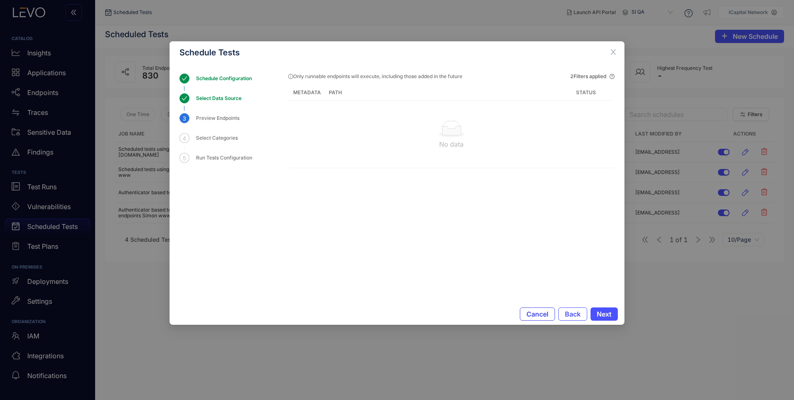
click at [530, 313] on span "Cancel" at bounding box center [537, 314] width 22 height 7
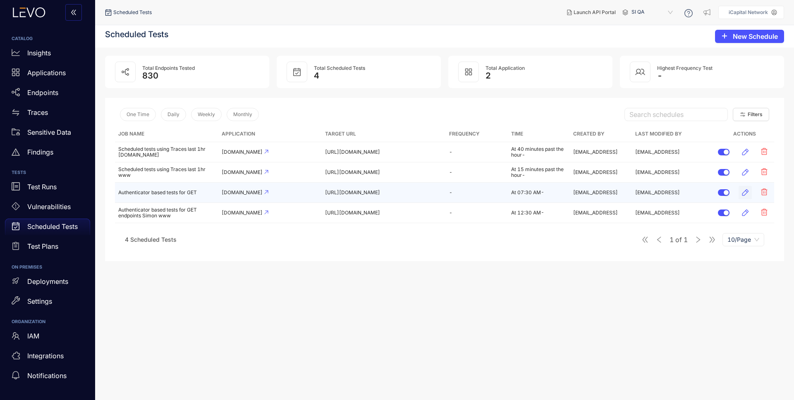
click at [741, 194] on icon "button" at bounding box center [745, 193] width 8 height 8
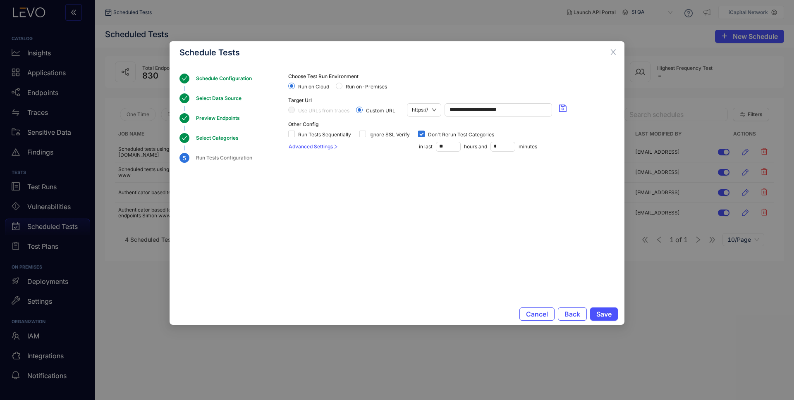
click at [213, 120] on div "Preview Endpoints" at bounding box center [220, 118] width 49 height 10
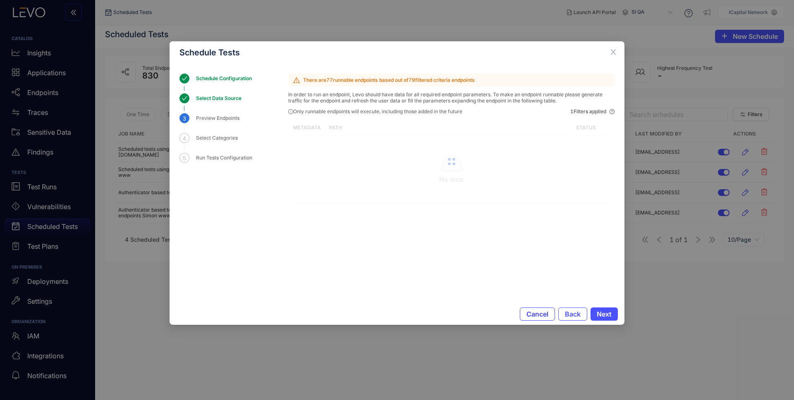
click at [535, 318] on span "Cancel" at bounding box center [537, 314] width 22 height 7
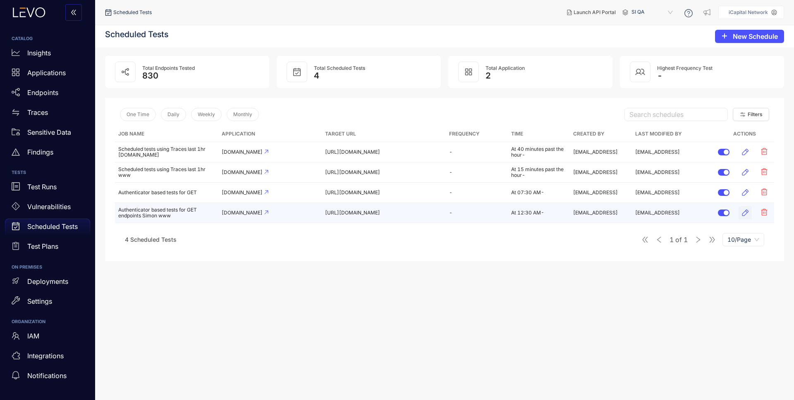
click at [743, 213] on icon "button" at bounding box center [745, 213] width 7 height 7
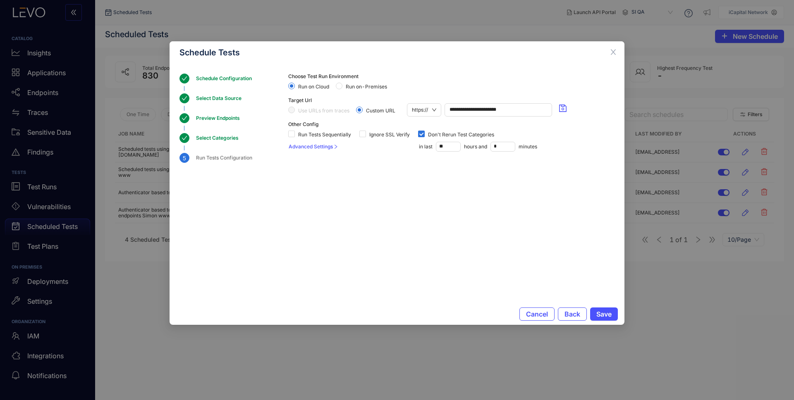
click at [225, 115] on div "Preview Endpoints" at bounding box center [220, 118] width 49 height 10
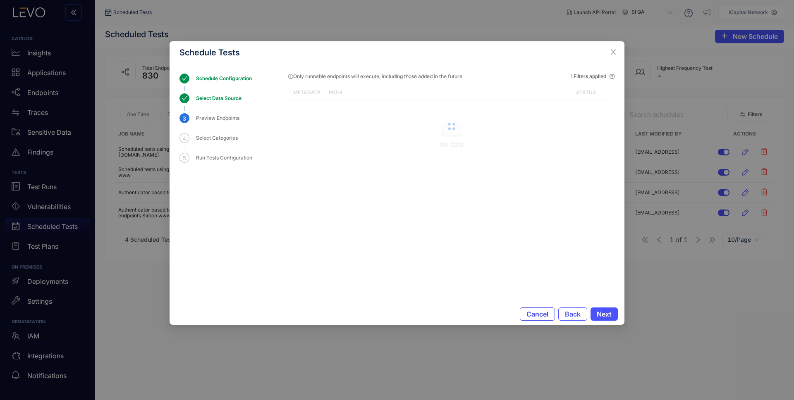
click at [535, 314] on span "Cancel" at bounding box center [537, 314] width 22 height 7
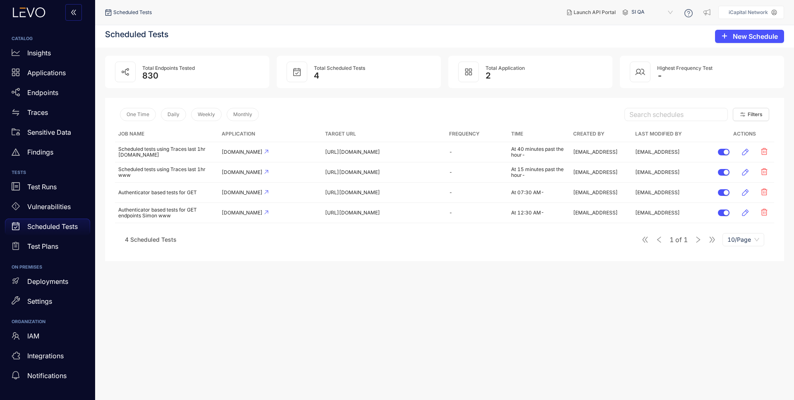
click at [53, 227] on p "Scheduled Tests" at bounding box center [52, 226] width 50 height 7
click at [635, 10] on span "SI QA" at bounding box center [652, 12] width 43 height 13
click at [645, 48] on div "Alts staging" at bounding box center [656, 47] width 43 height 9
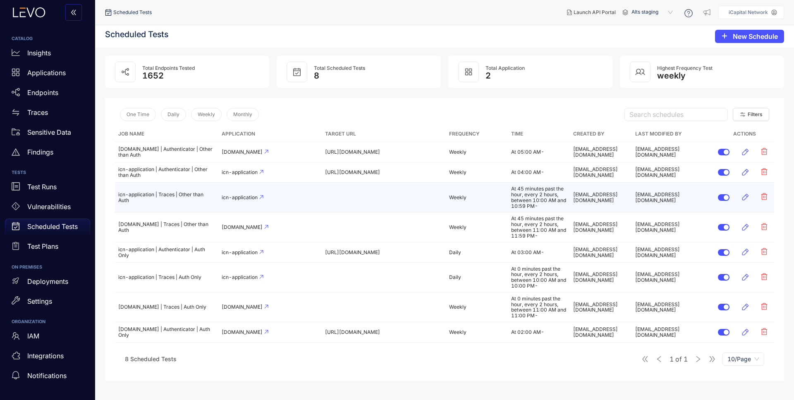
click at [729, 197] on div "button" at bounding box center [726, 197] width 5 height 5
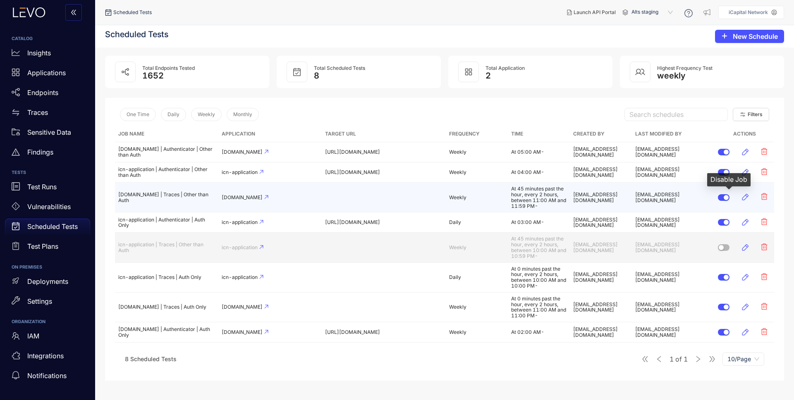
click at [729, 196] on div "button" at bounding box center [726, 197] width 5 height 5
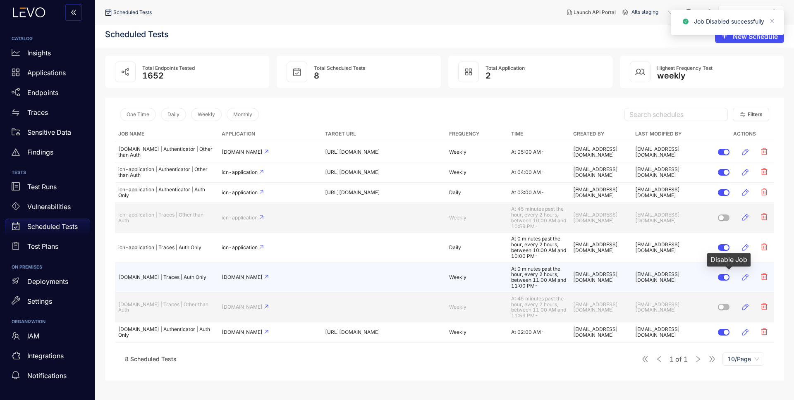
click at [727, 277] on button "button" at bounding box center [724, 277] width 12 height 7
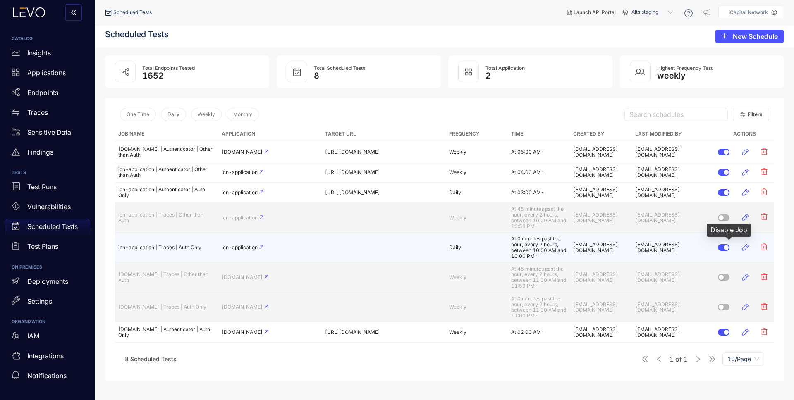
click at [729, 248] on div "button" at bounding box center [726, 247] width 5 height 5
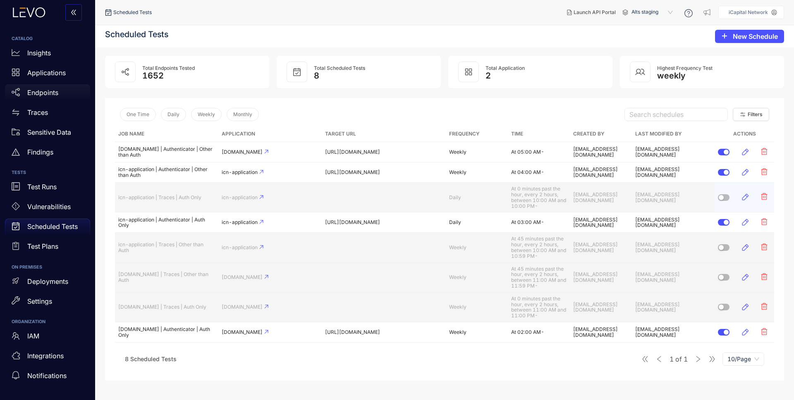
click at [45, 92] on p "Endpoints" at bounding box center [42, 92] width 31 height 7
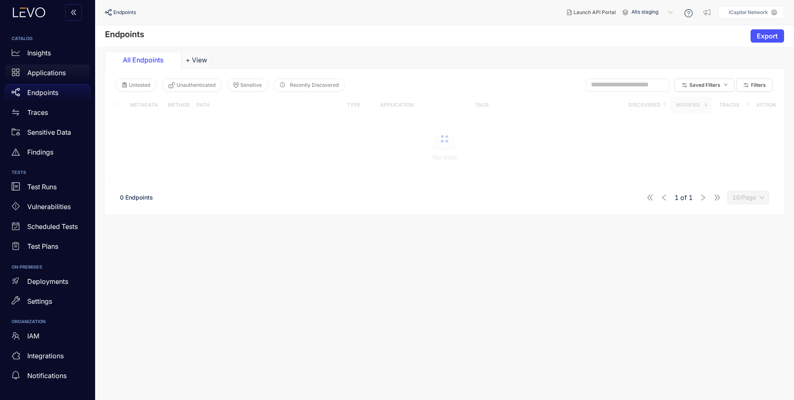
click at [51, 73] on p "Applications" at bounding box center [46, 72] width 38 height 7
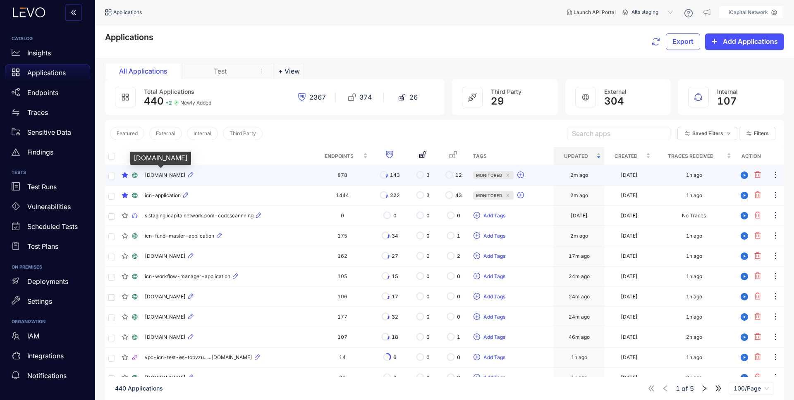
click at [179, 176] on span "[DOMAIN_NAME]" at bounding box center [165, 175] width 41 height 6
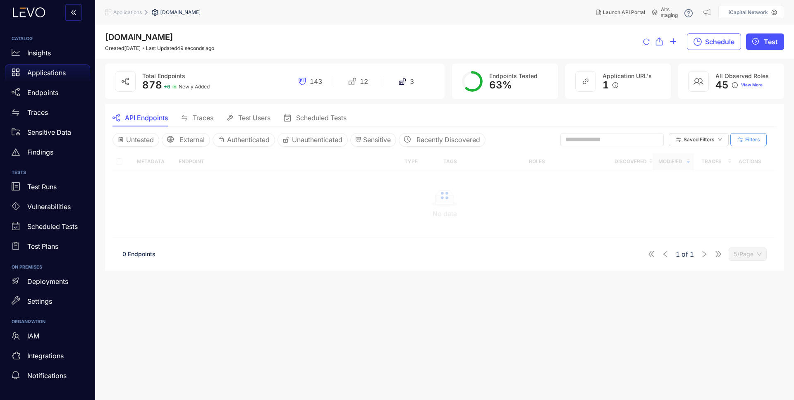
click at [745, 136] on button "Filters" at bounding box center [748, 139] width 36 height 13
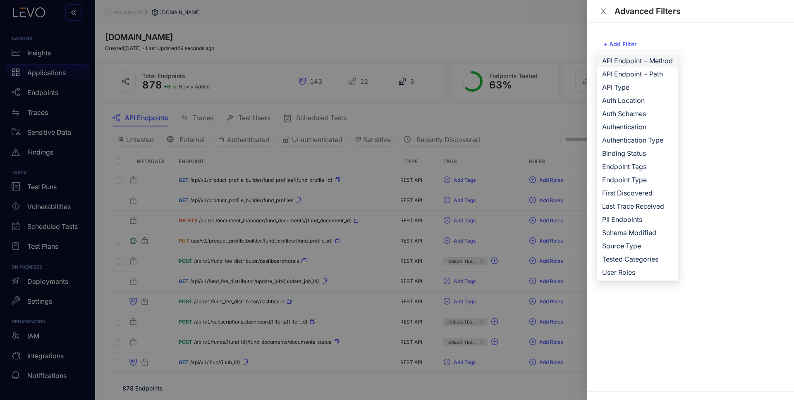
click at [638, 60] on span "API Endpoint - Method" at bounding box center [637, 60] width 71 height 9
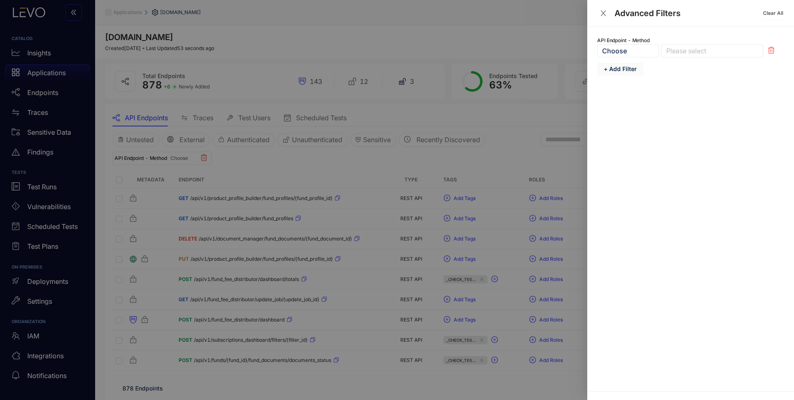
click at [622, 67] on span "+ Add Filter" at bounding box center [620, 69] width 33 height 7
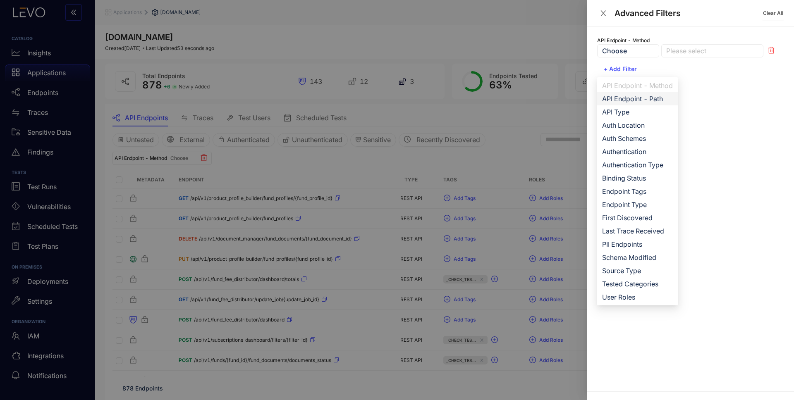
click at [626, 99] on span "API Endpoint - Path" at bounding box center [637, 98] width 71 height 9
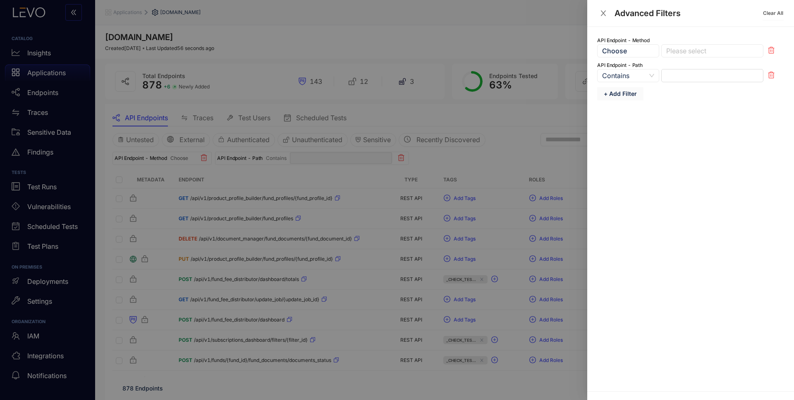
click at [621, 91] on span "+ Add Filter" at bounding box center [620, 94] width 33 height 7
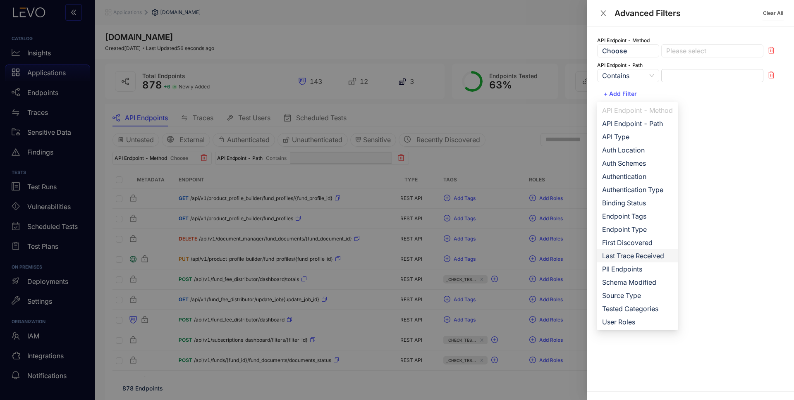
click at [623, 256] on span "Last Trace Received" at bounding box center [637, 255] width 71 height 9
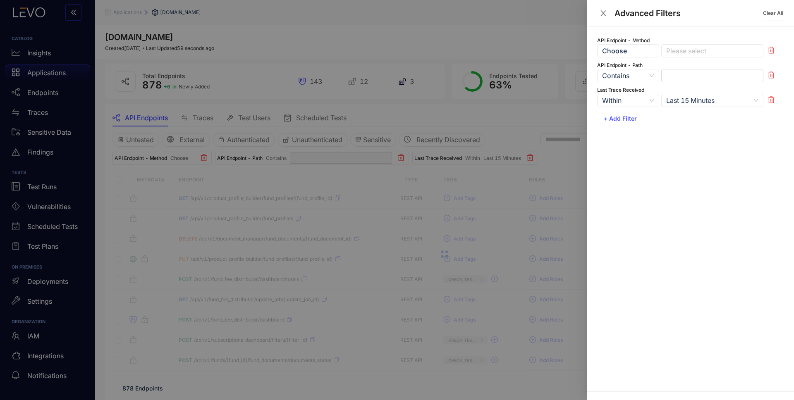
click at [691, 98] on span "Last 15 Minutes" at bounding box center [712, 100] width 92 height 12
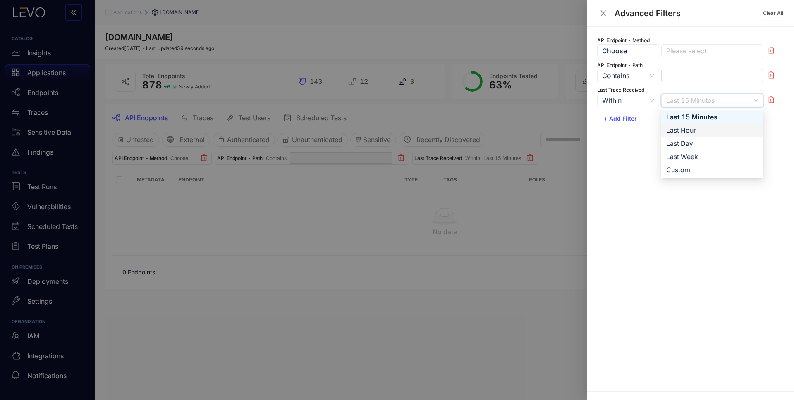
click at [690, 131] on div "Last Hour" at bounding box center [712, 130] width 92 height 9
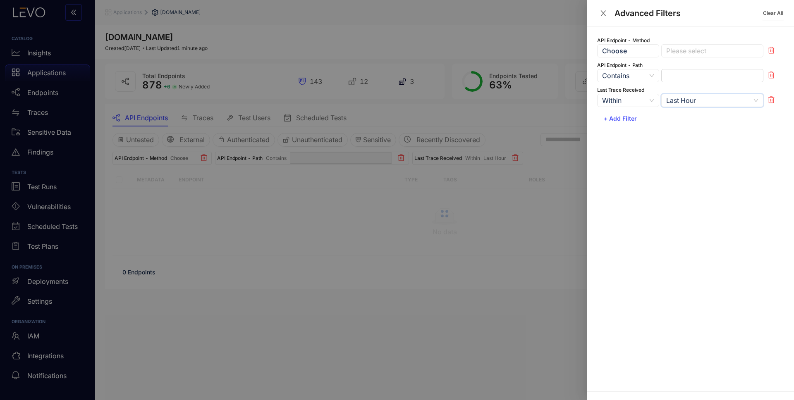
drag, startPoint x: 710, startPoint y: 231, endPoint x: 710, endPoint y: 216, distance: 15.3
click at [710, 230] on div "API Endpoint - Method Choose Please select API Endpoint - Path Contains Last Tr…" at bounding box center [690, 209] width 207 height 365
click at [691, 49] on div at bounding box center [708, 51] width 88 height 9
click at [688, 68] on div "GET" at bounding box center [712, 67] width 92 height 9
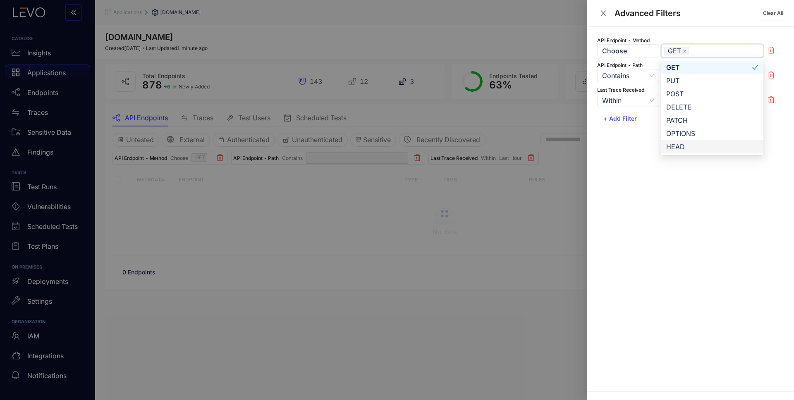
click at [688, 249] on div "API Endpoint - Method Choose GET OPTIONS HEAD GET PUT POST DELETE PATCH OPTIONS…" at bounding box center [690, 209] width 207 height 365
click at [681, 70] on input "text" at bounding box center [712, 75] width 102 height 13
type input "**"
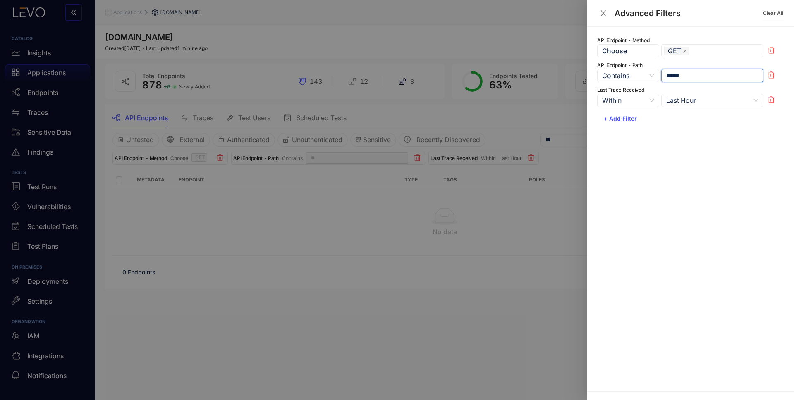
type input "******"
type input "*******"
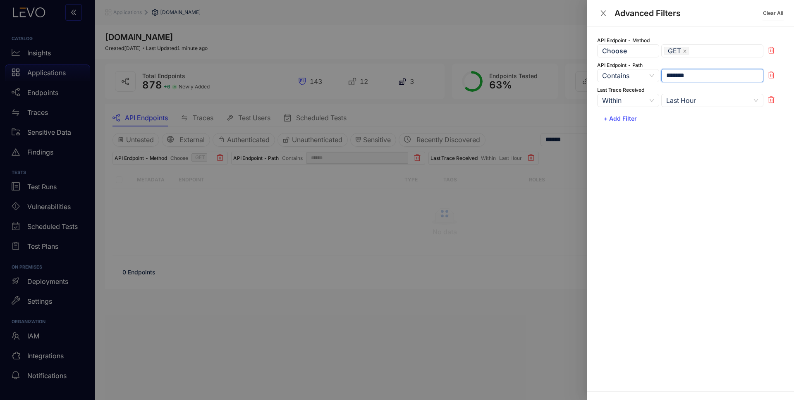
type input "*******"
drag, startPoint x: 680, startPoint y: 152, endPoint x: 683, endPoint y: 156, distance: 4.8
click at [680, 152] on div "API Endpoint - Method Choose GET OPTIONS HEAD GET PUT POST DELETE PATCH OPTIONS…" at bounding box center [690, 209] width 207 height 365
click at [623, 53] on div "Choose" at bounding box center [628, 50] width 62 height 13
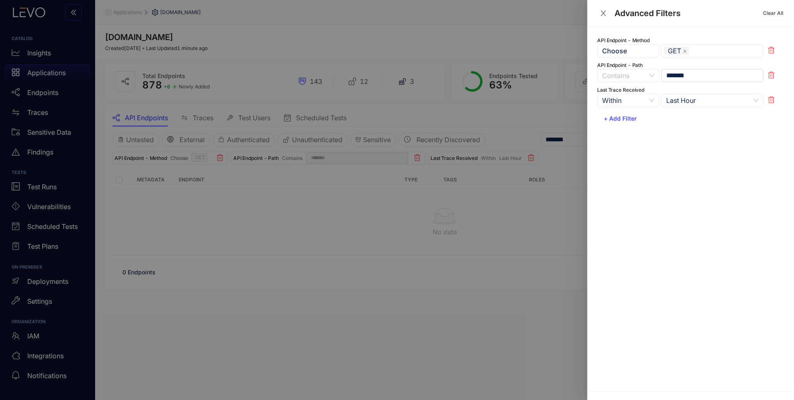
click at [625, 76] on span "Contains" at bounding box center [628, 75] width 52 height 12
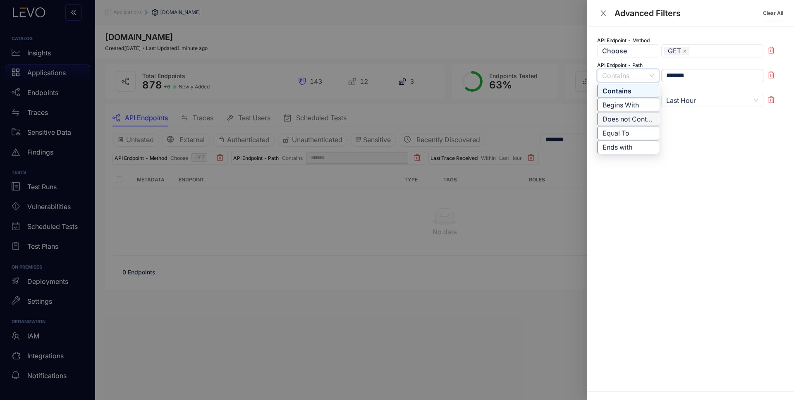
click at [622, 121] on div "Does not Contain" at bounding box center [627, 119] width 51 height 9
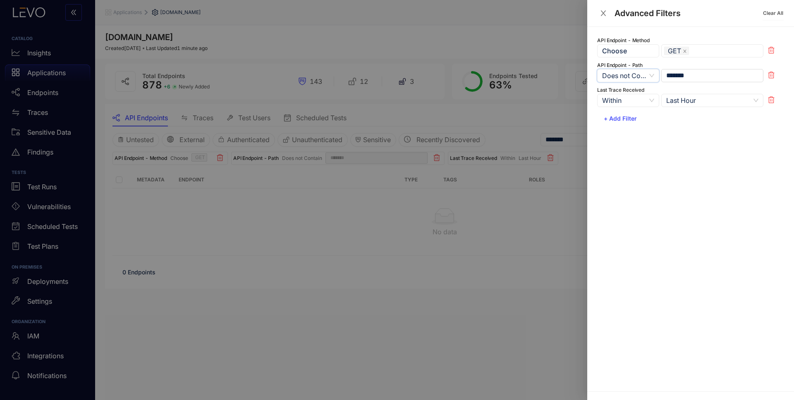
click at [688, 98] on span "Last Hour" at bounding box center [712, 100] width 92 height 12
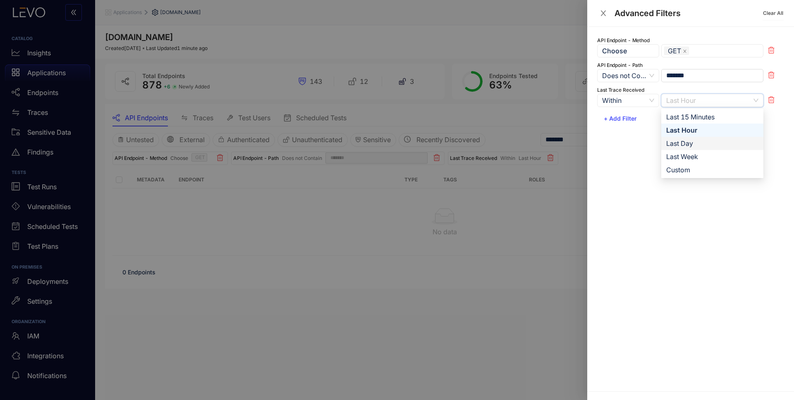
click at [693, 143] on div "Last Day" at bounding box center [712, 143] width 92 height 9
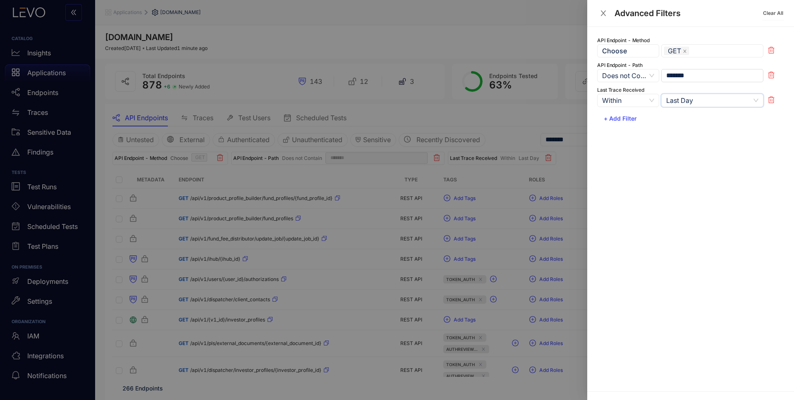
click at [697, 101] on span "Last Day" at bounding box center [712, 100] width 92 height 12
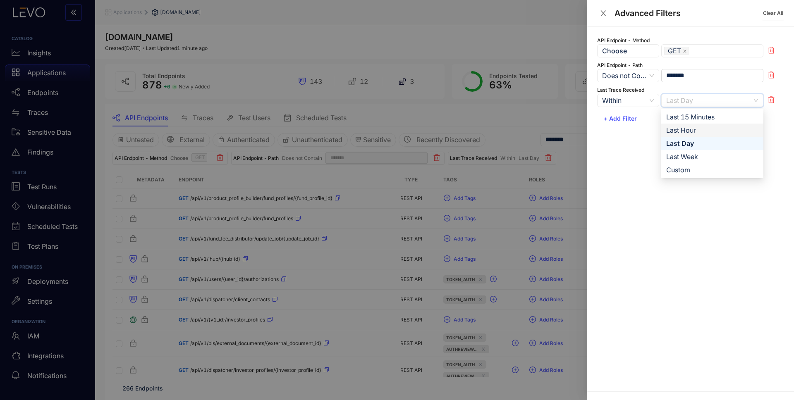
click at [689, 128] on div "Last Hour" at bounding box center [712, 130] width 92 height 9
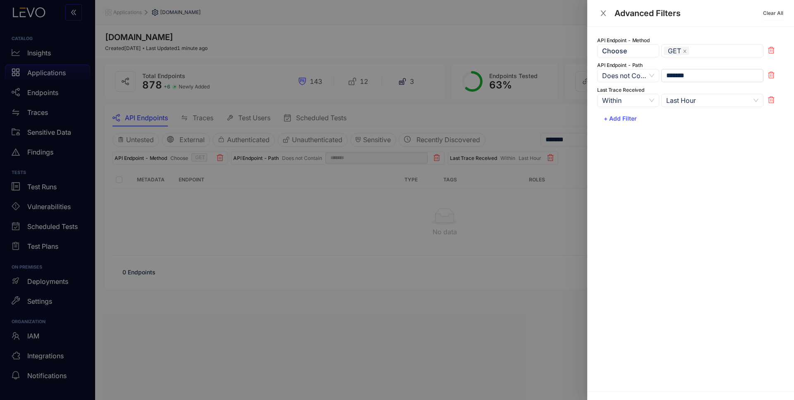
click at [487, 344] on div at bounding box center [397, 200] width 794 height 400
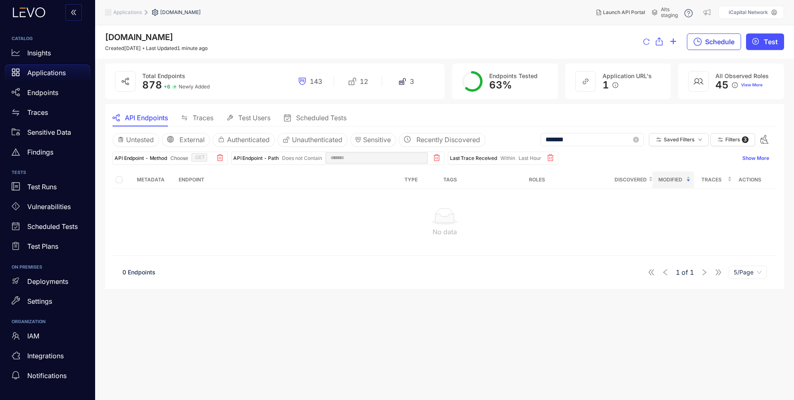
click at [711, 40] on span "Schedule" at bounding box center [719, 41] width 29 height 7
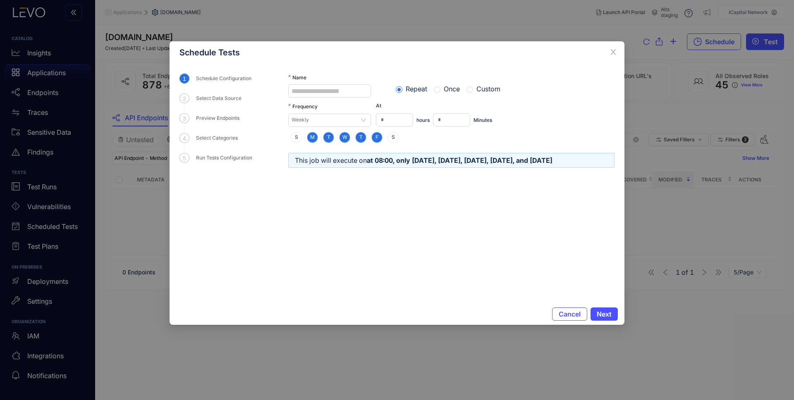
click at [483, 90] on span "Custom" at bounding box center [488, 88] width 31 height 7
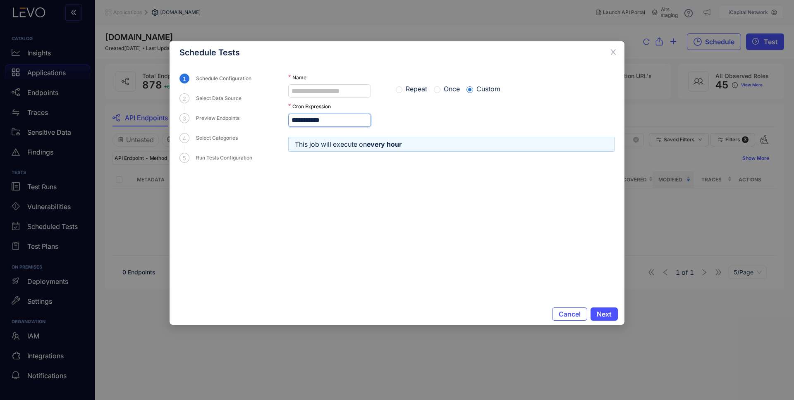
click at [301, 119] on input "**********" at bounding box center [329, 120] width 83 height 13
click at [358, 189] on form "**********" at bounding box center [451, 184] width 326 height 220
click at [298, 121] on input "**********" at bounding box center [329, 120] width 83 height 13
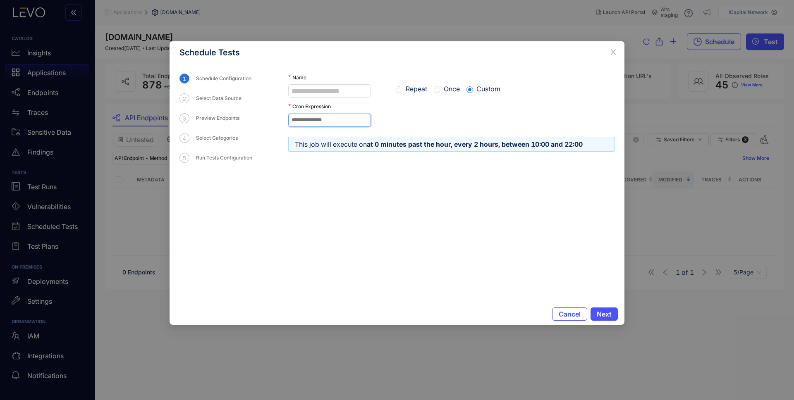
click at [298, 121] on input "**********" at bounding box center [329, 120] width 83 height 13
type input "**********"
click at [365, 185] on form "**********" at bounding box center [451, 184] width 326 height 220
click at [335, 121] on input "**********" at bounding box center [329, 120] width 83 height 13
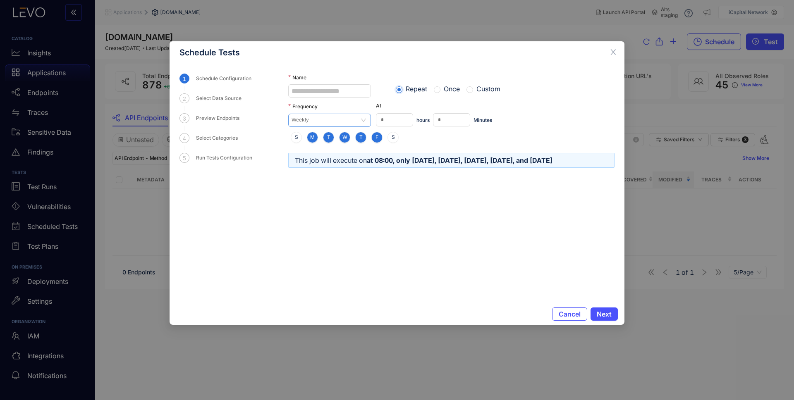
click at [340, 119] on span "Weekly" at bounding box center [330, 120] width 76 height 12
click at [525, 89] on div "Name Repeat Once Custom" at bounding box center [451, 86] width 326 height 24
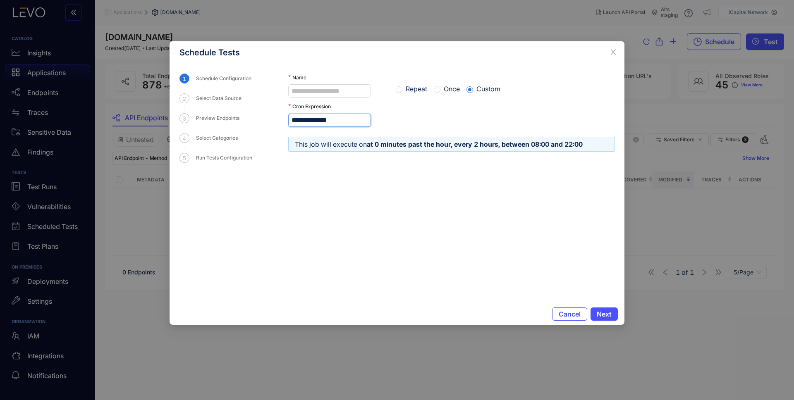
click at [303, 119] on input "**********" at bounding box center [329, 120] width 83 height 13
type input "**********"
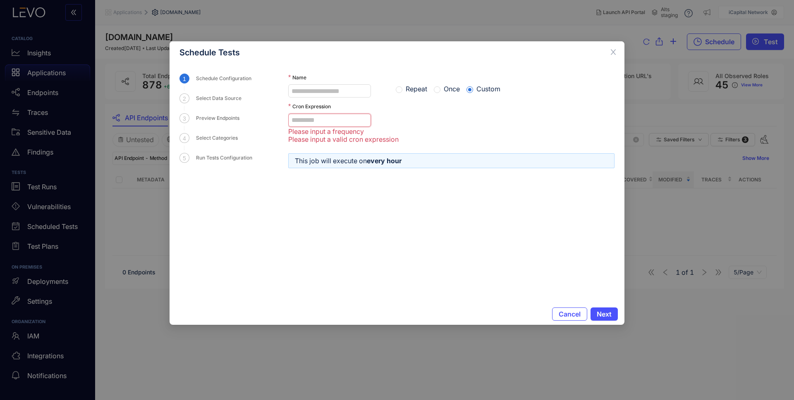
paste input "**********"
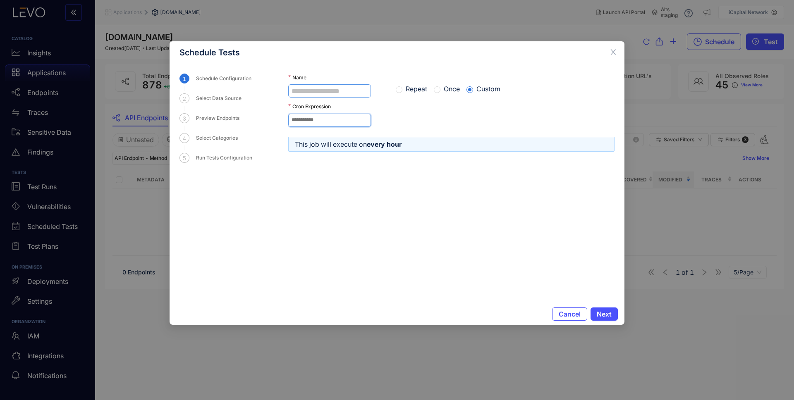
type input "**********"
click at [313, 92] on input "Name" at bounding box center [329, 90] width 83 height 13
type input "**********"
click at [573, 318] on span "Cancel" at bounding box center [570, 314] width 22 height 7
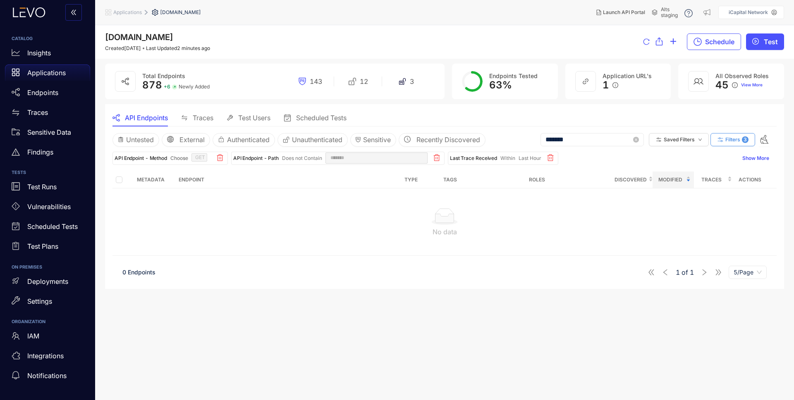
click at [734, 135] on button "Filters 3" at bounding box center [732, 139] width 45 height 13
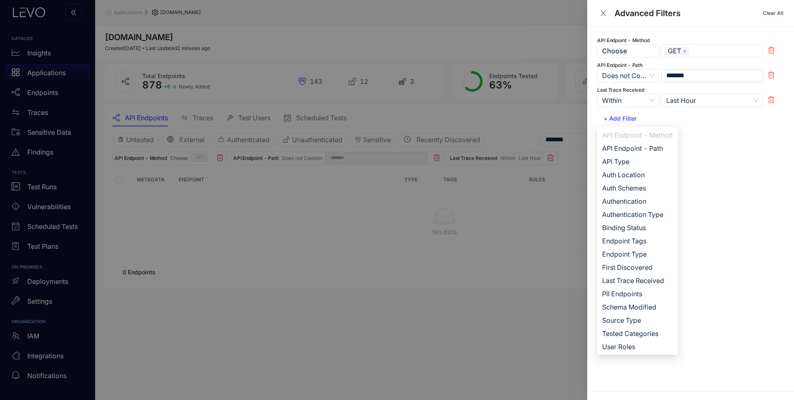
click at [702, 130] on div "API Endpoint - Method Choose GET OPTIONS HEAD GET PUT POST DELETE PATCH OPTIONS…" at bounding box center [690, 209] width 207 height 365
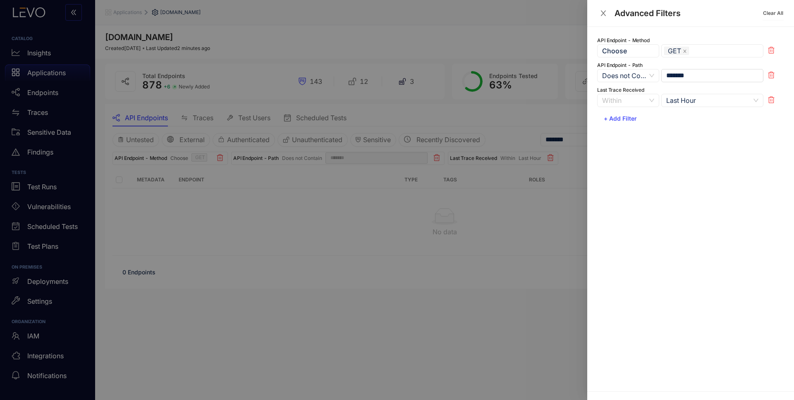
click at [642, 101] on span "Within" at bounding box center [628, 100] width 52 height 12
click at [703, 141] on div "API Endpoint - Method Choose GET OPTIONS HEAD GET PUT POST DELETE PATCH OPTIONS…" at bounding box center [690, 209] width 207 height 365
click at [701, 103] on span "Last Hour" at bounding box center [712, 100] width 92 height 12
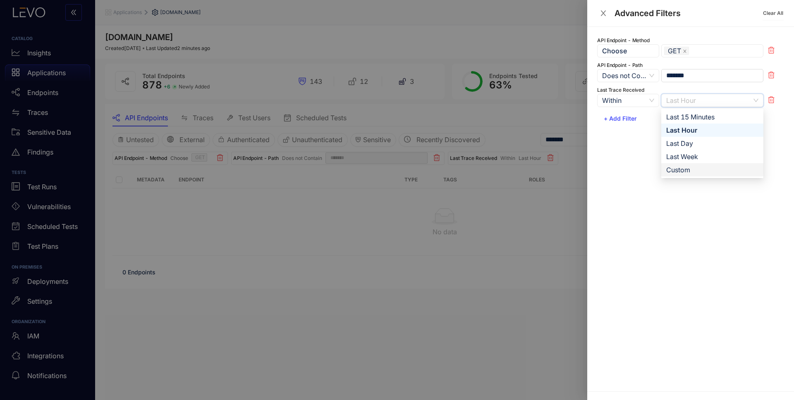
click at [693, 168] on div "Custom" at bounding box center [712, 169] width 92 height 9
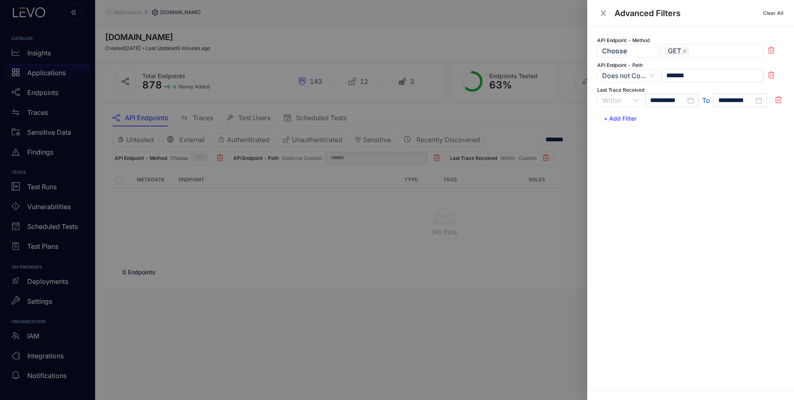
click at [620, 96] on span "Within" at bounding box center [620, 100] width 36 height 12
click at [765, 118] on div "+ Add Filter API Endpoint - Method API Endpoint - Path API Type Auth Location A…" at bounding box center [690, 118] width 187 height 13
click at [626, 101] on span "Within" at bounding box center [620, 100] width 36 height 12
click at [652, 101] on div "**********" at bounding box center [672, 100] width 54 height 13
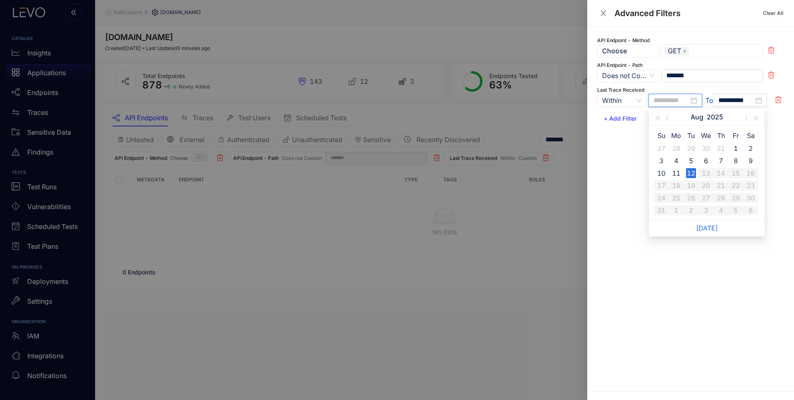
type input "**********"
click at [695, 271] on div "**********" at bounding box center [690, 209] width 207 height 365
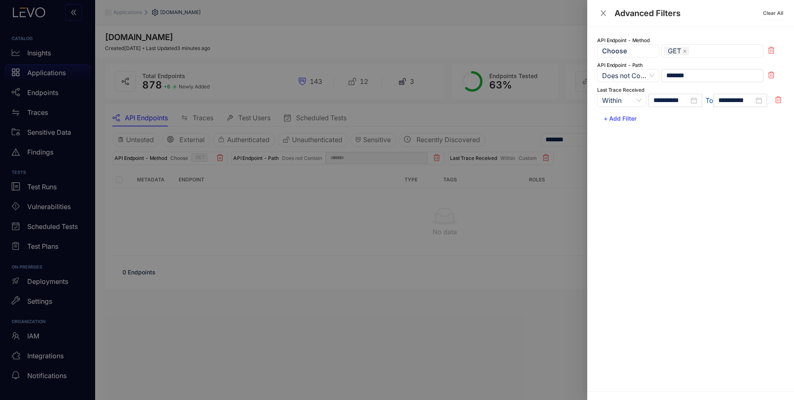
click at [777, 103] on icon at bounding box center [778, 99] width 7 height 7
click at [626, 93] on span "+ Add Filter" at bounding box center [620, 94] width 33 height 7
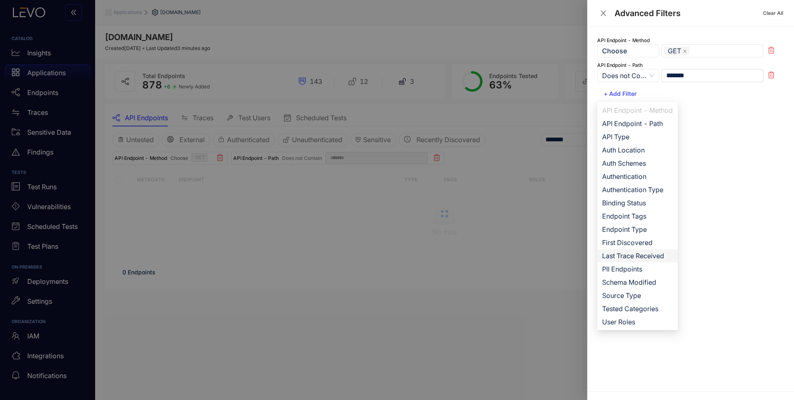
click at [639, 254] on span "Last Trace Received" at bounding box center [637, 255] width 71 height 9
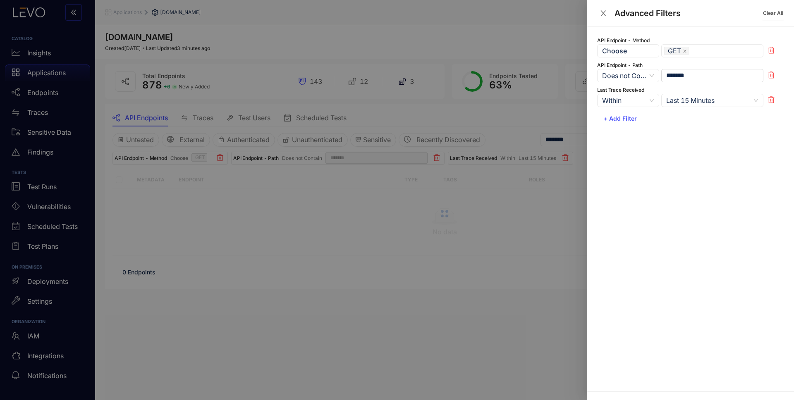
click at [700, 100] on span "Last 15 Minutes" at bounding box center [712, 100] width 92 height 12
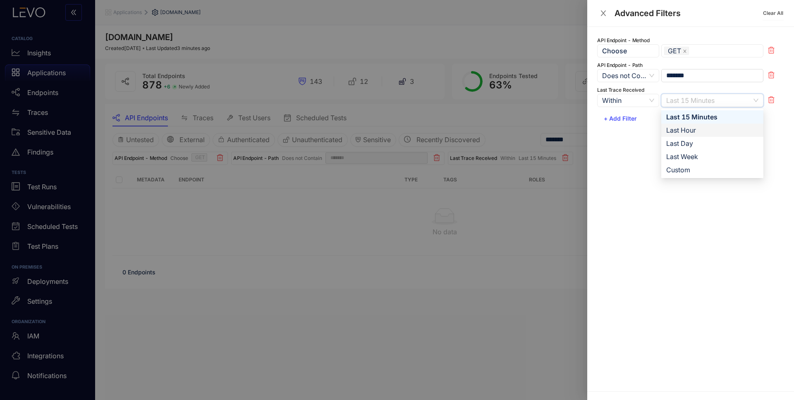
click at [694, 132] on div "Last Hour" at bounding box center [712, 130] width 92 height 9
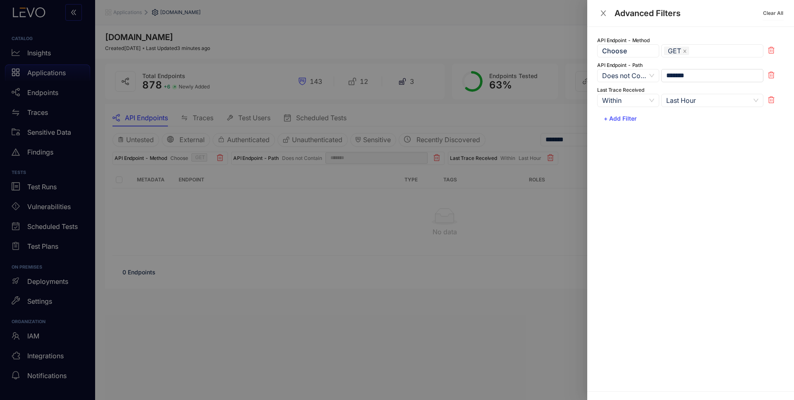
click at [684, 183] on div "API Endpoint - Method Choose GET OPTIONS HEAD GET PUT POST DELETE PATCH OPTIONS…" at bounding box center [690, 209] width 207 height 365
click at [504, 319] on div at bounding box center [397, 200] width 794 height 400
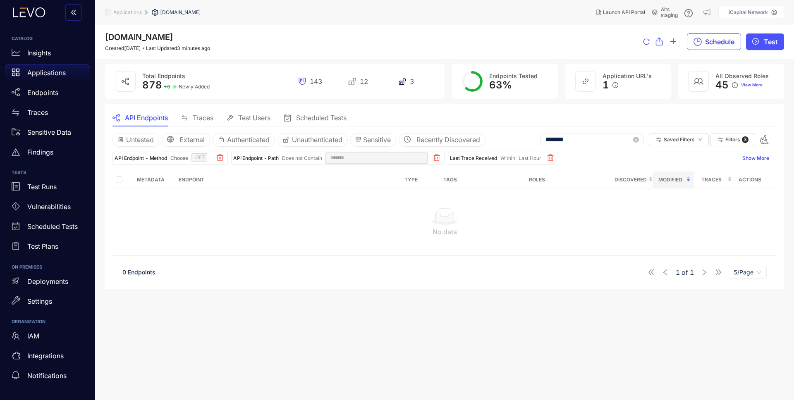
click at [721, 43] on span "Schedule" at bounding box center [719, 41] width 29 height 7
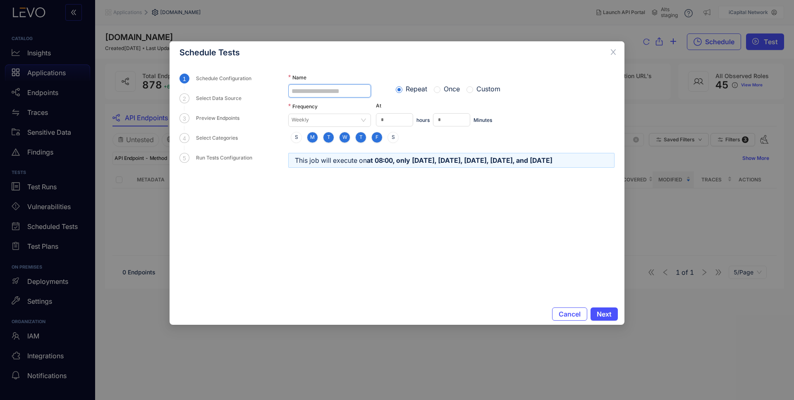
click at [303, 90] on input "Name" at bounding box center [329, 90] width 83 height 13
click at [315, 93] on input "*********" at bounding box center [329, 90] width 83 height 13
click at [315, 92] on input "*********" at bounding box center [329, 90] width 83 height 13
paste input "**********"
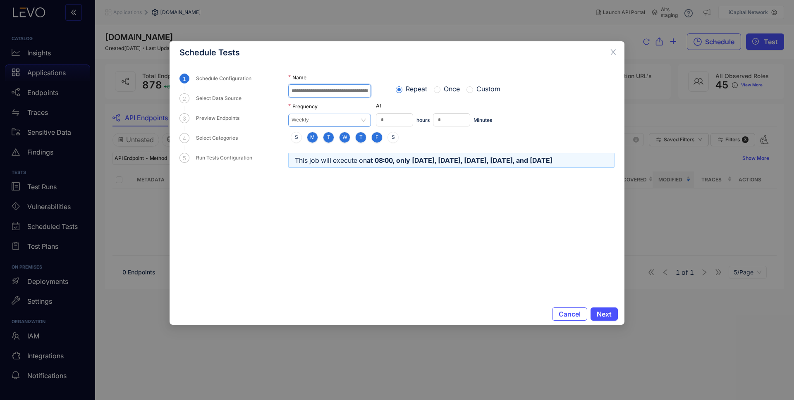
paste input "text"
type input "**********"
click at [396, 119] on input "*" at bounding box center [394, 120] width 36 height 12
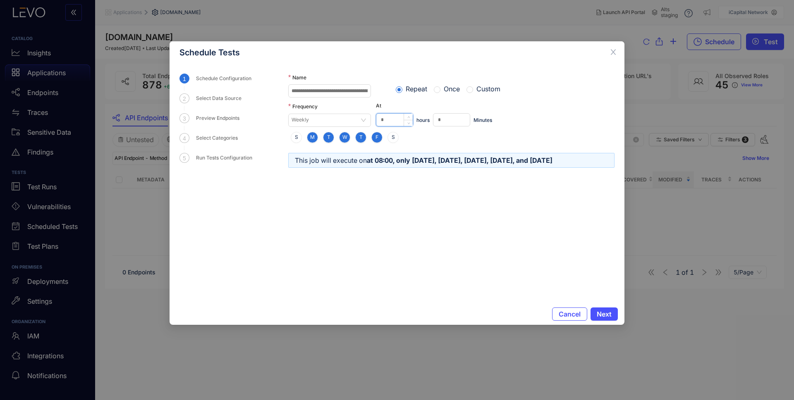
click at [396, 119] on input "*" at bounding box center [394, 120] width 36 height 12
type input "*"
click at [446, 138] on div "S M T W T F S" at bounding box center [451, 137] width 326 height 11
click at [306, 122] on span "Weekly" at bounding box center [330, 120] width 76 height 12
click at [305, 136] on div "Daily" at bounding box center [329, 136] width 73 height 9
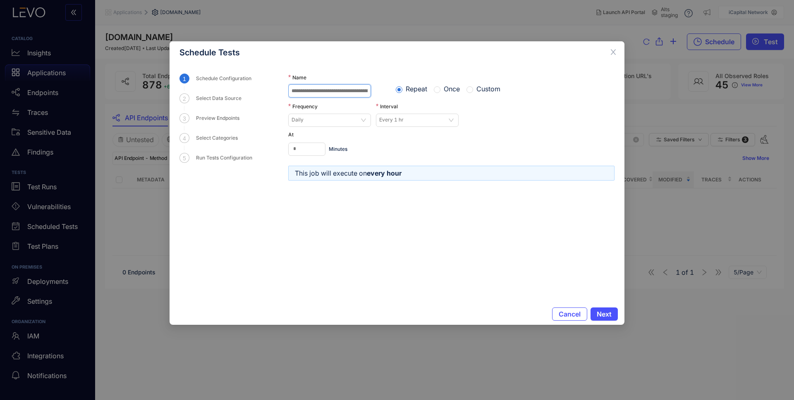
click at [359, 93] on body "CATALOG Insights Applications Endpoints Traces Sensitive Data Findings TESTS Te…" at bounding box center [397, 200] width 794 height 400
click at [490, 128] on div "**********" at bounding box center [451, 115] width 326 height 82
click at [603, 315] on span "Next" at bounding box center [604, 314] width 15 height 7
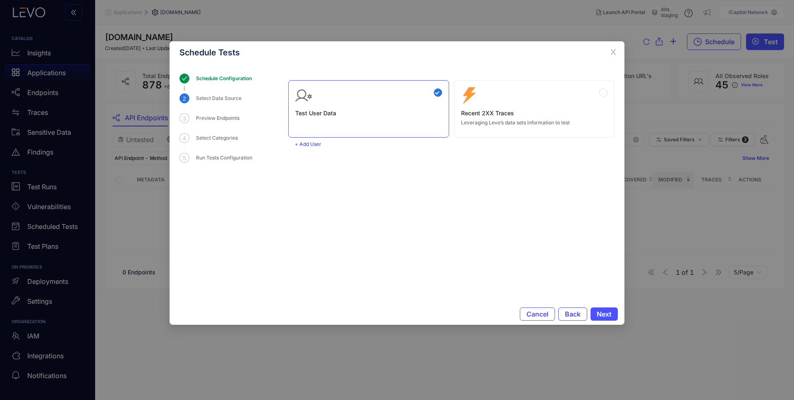
click at [567, 312] on span "Back" at bounding box center [573, 314] width 16 height 7
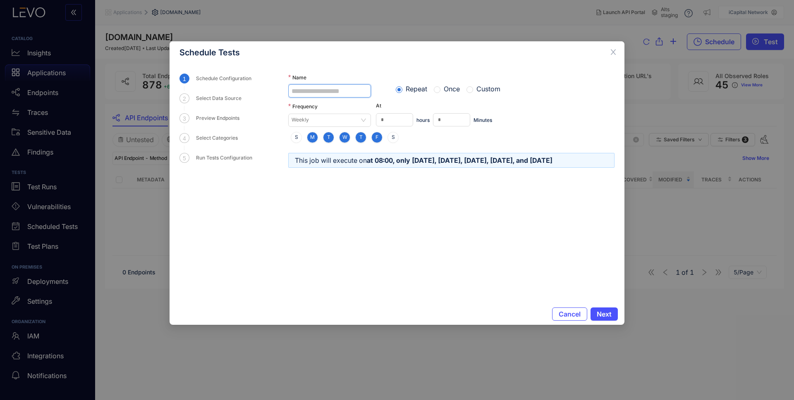
click at [335, 87] on input "Name" at bounding box center [329, 90] width 83 height 13
paste input "**********"
click at [355, 91] on input "**********" at bounding box center [329, 90] width 83 height 13
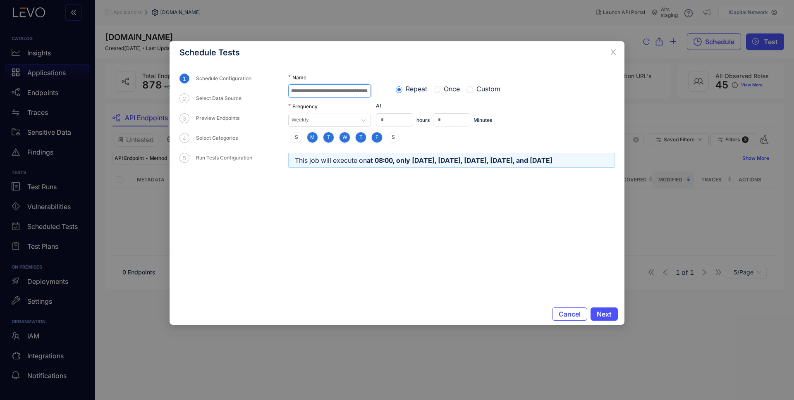
click at [0, 400] on com-1password-button at bounding box center [0, 400] width 0 height 0
type input "**********"
click at [355, 91] on input "**********" at bounding box center [329, 90] width 83 height 13
click at [334, 88] on input "**********" at bounding box center [329, 90] width 83 height 13
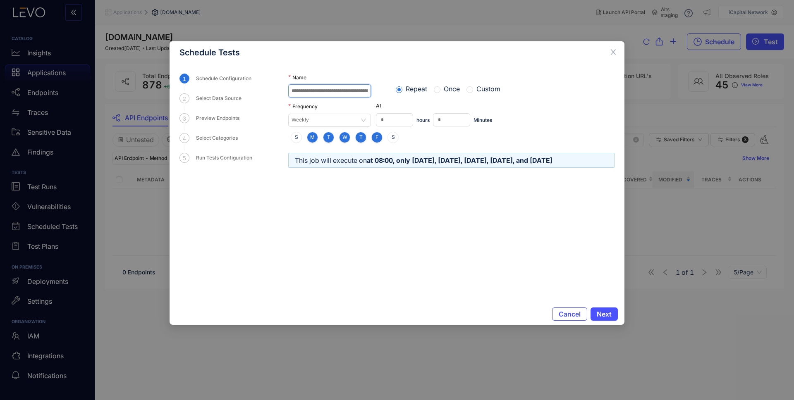
click at [334, 88] on input "**********" at bounding box center [329, 90] width 83 height 13
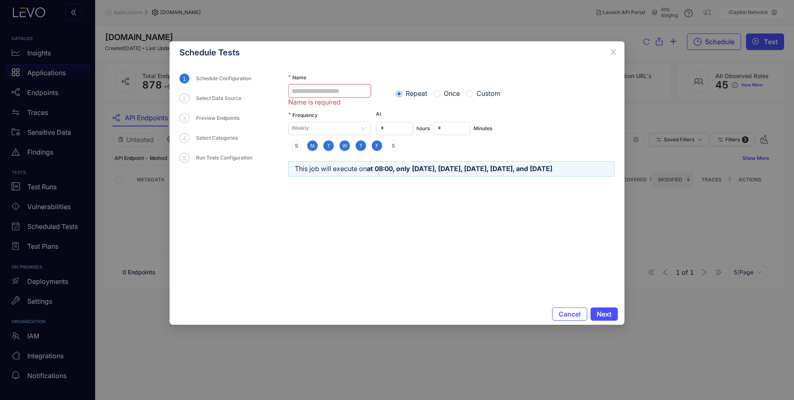
paste input "**********"
type input "**********"
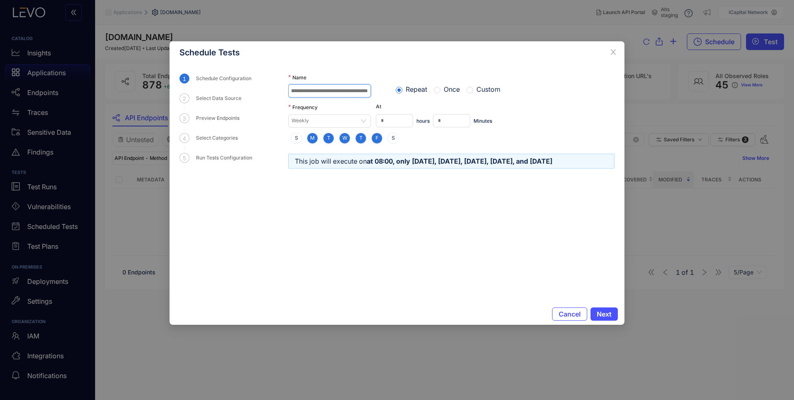
scroll to position [0, 41]
click at [339, 120] on span "Weekly" at bounding box center [330, 120] width 76 height 12
click at [311, 138] on div "Daily" at bounding box center [329, 136] width 73 height 9
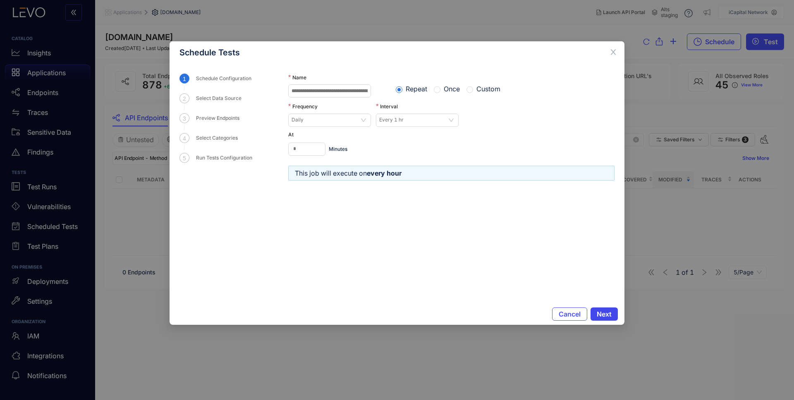
click at [607, 314] on span "Next" at bounding box center [604, 314] width 15 height 7
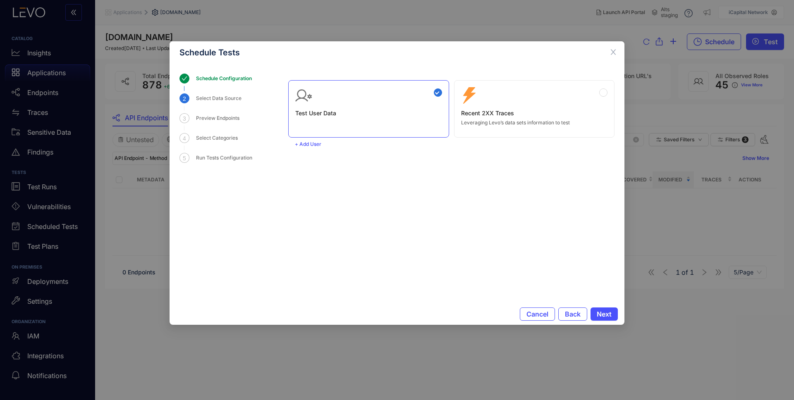
click at [554, 99] on div "Zero Config Recent 2XX Traces Leveraging Levo’s data sets information to test" at bounding box center [534, 106] width 147 height 38
click at [607, 313] on span "Next" at bounding box center [604, 314] width 15 height 7
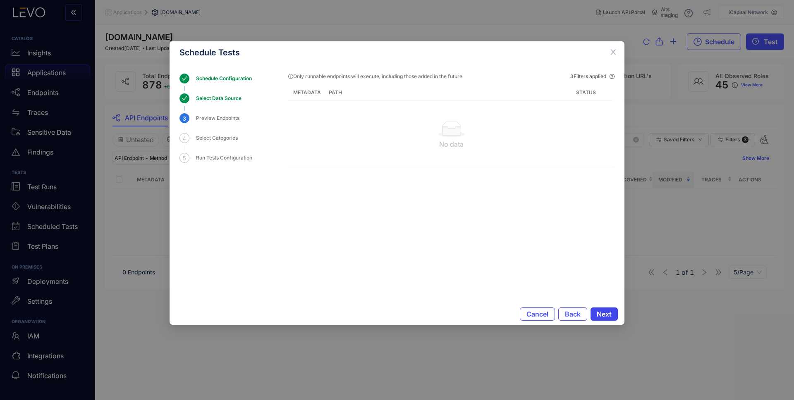
click at [603, 314] on span "Next" at bounding box center [604, 314] width 15 height 7
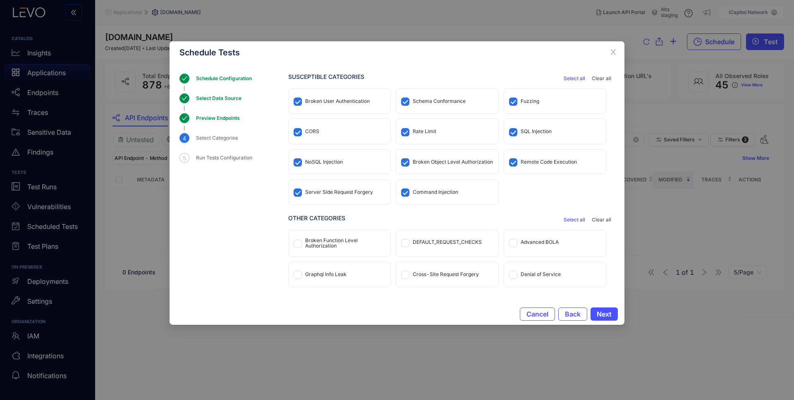
click at [315, 134] on div "CORS" at bounding box center [312, 132] width 14 height 6
click at [323, 158] on div "NoSQL Injection" at bounding box center [340, 162] width 102 height 24
click at [327, 193] on div "Server Side Request Forgery" at bounding box center [339, 192] width 68 height 6
drag, startPoint x: 419, startPoint y: 192, endPoint x: 421, endPoint y: 178, distance: 14.6
click at [419, 192] on div "Command Injection" at bounding box center [435, 192] width 45 height 6
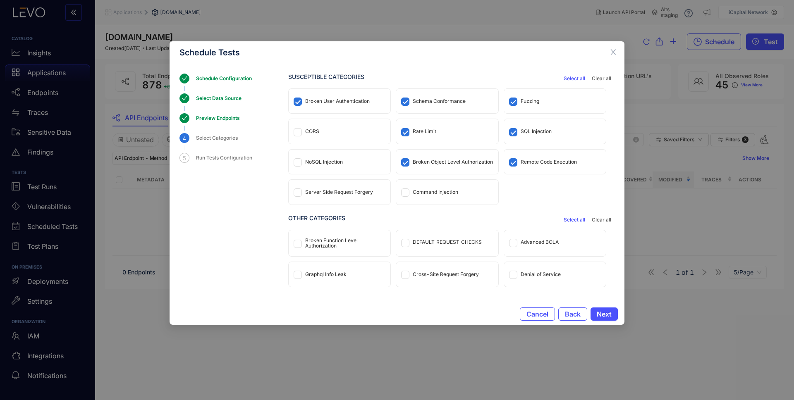
click at [427, 157] on div "Broken Object Level Authorization" at bounding box center [447, 162] width 102 height 24
click at [347, 103] on div "Broken User Authentication" at bounding box center [337, 101] width 65 height 6
click at [419, 101] on div "Schema Conformance" at bounding box center [439, 101] width 53 height 6
click at [526, 98] on div "Fuzzing" at bounding box center [530, 101] width 19 height 6
click at [421, 131] on div "Rate Limit" at bounding box center [425, 132] width 24 height 6
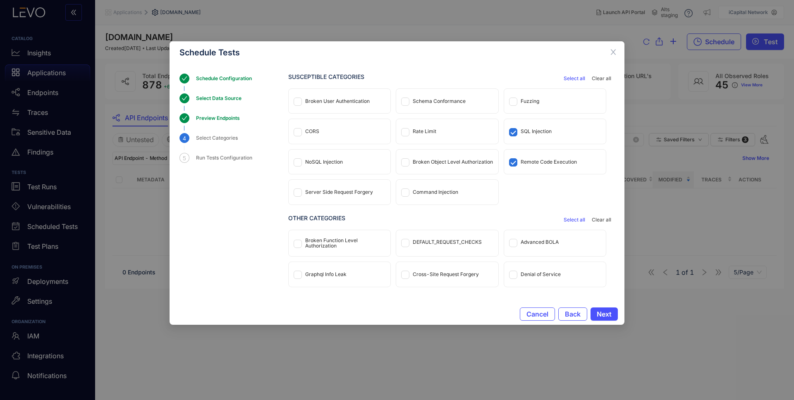
click at [318, 134] on div "CORS" at bounding box center [312, 132] width 14 height 6
click at [424, 162] on div "Broken Object Level Authorization" at bounding box center [453, 162] width 80 height 6
click at [430, 194] on div "Command Injection" at bounding box center [435, 192] width 45 height 6
click at [344, 194] on div "Server Side Request Forgery" at bounding box center [339, 192] width 68 height 6
click at [424, 273] on div "Cross-Site Request Forgery" at bounding box center [446, 275] width 66 height 6
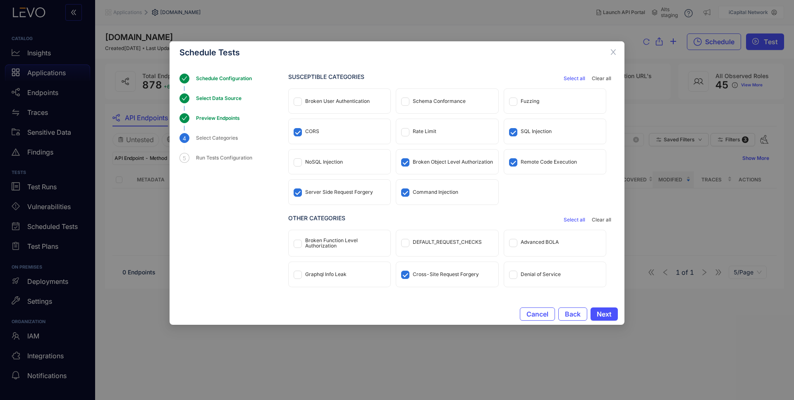
click at [342, 240] on div "Broken Function Level Authorization" at bounding box center [345, 244] width 80 height 12
click at [223, 79] on div "Schedule Configuration" at bounding box center [226, 79] width 61 height 10
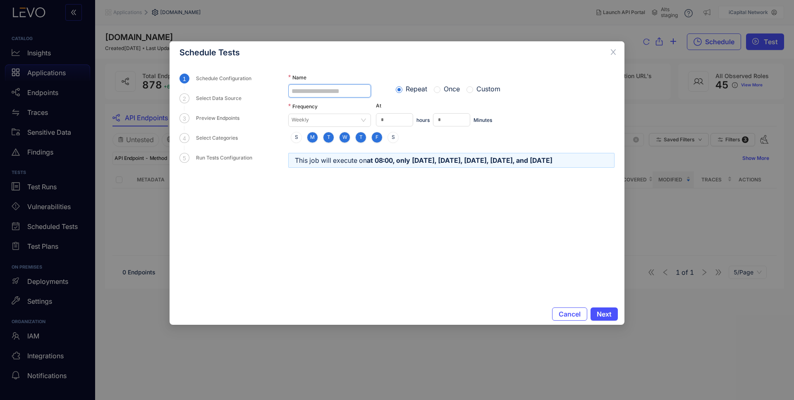
click at [328, 91] on input "Name" at bounding box center [329, 90] width 83 height 13
paste input "**********"
drag, startPoint x: 344, startPoint y: 91, endPoint x: 377, endPoint y: 89, distance: 33.6
click at [377, 89] on div "**********" at bounding box center [451, 86] width 326 height 24
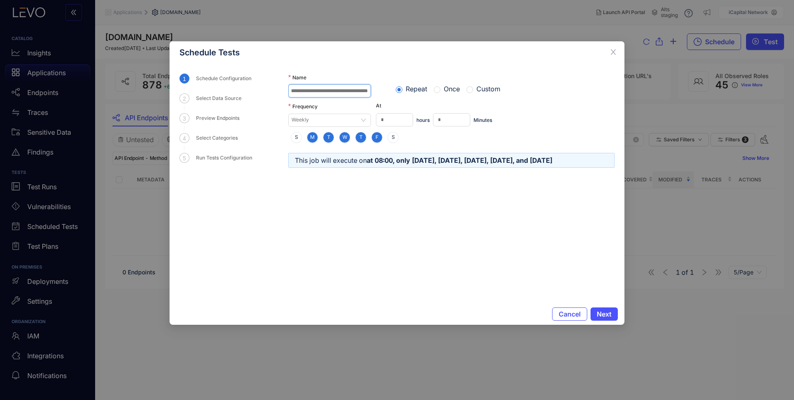
type input "**********"
click at [337, 96] on input "**********" at bounding box center [329, 90] width 83 height 13
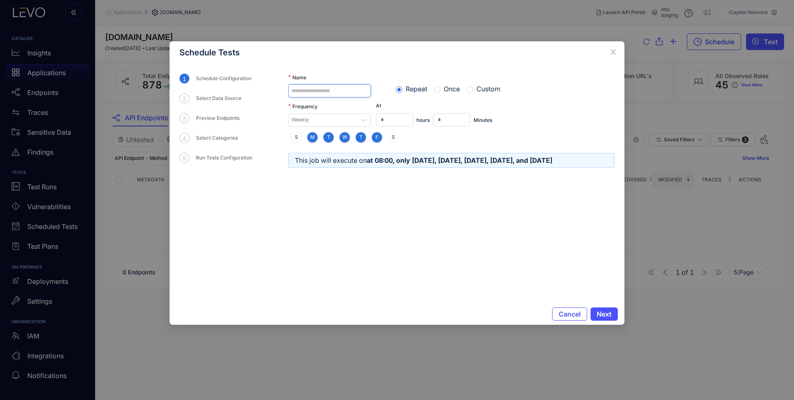
scroll to position [0, 0]
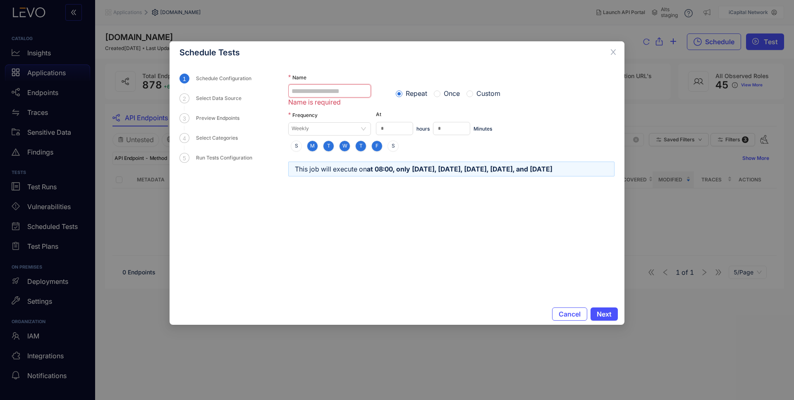
paste input "**********"
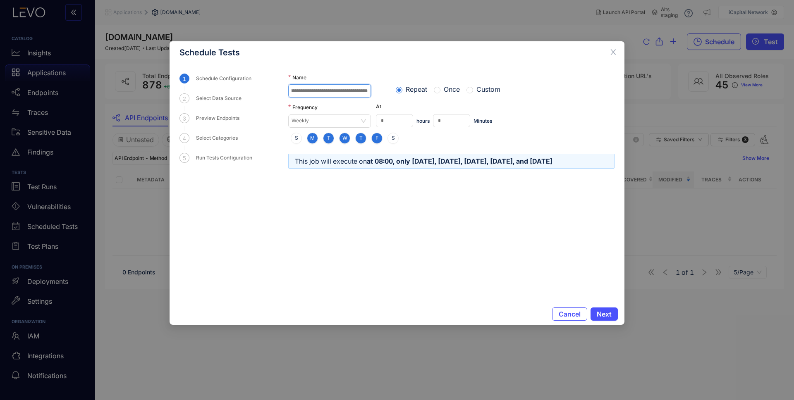
scroll to position [0, 67]
click at [338, 124] on span "Weekly" at bounding box center [330, 120] width 76 height 12
type input "**********"
click at [318, 139] on div "Daily" at bounding box center [329, 136] width 73 height 9
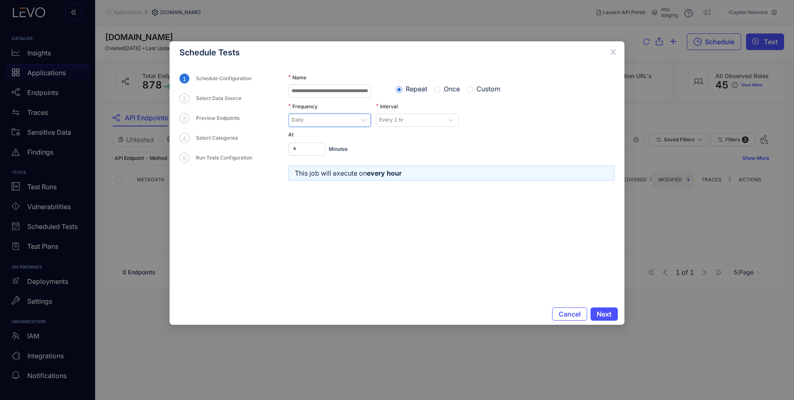
click at [398, 203] on form "**********" at bounding box center [451, 184] width 326 height 220
click at [610, 312] on span "Next" at bounding box center [604, 314] width 15 height 7
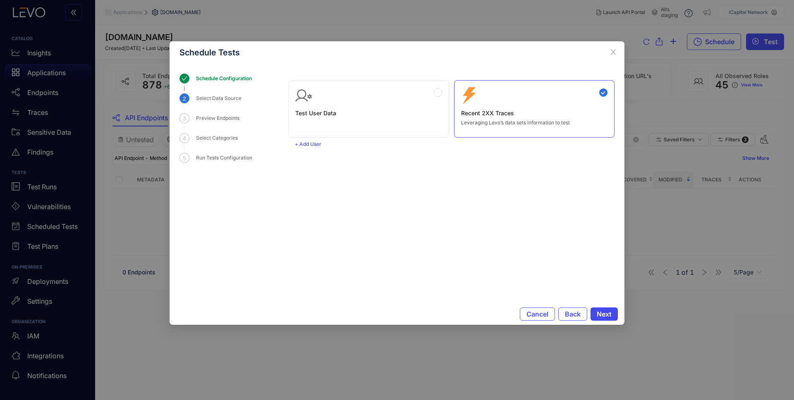
click at [610, 312] on span "Next" at bounding box center [604, 314] width 15 height 7
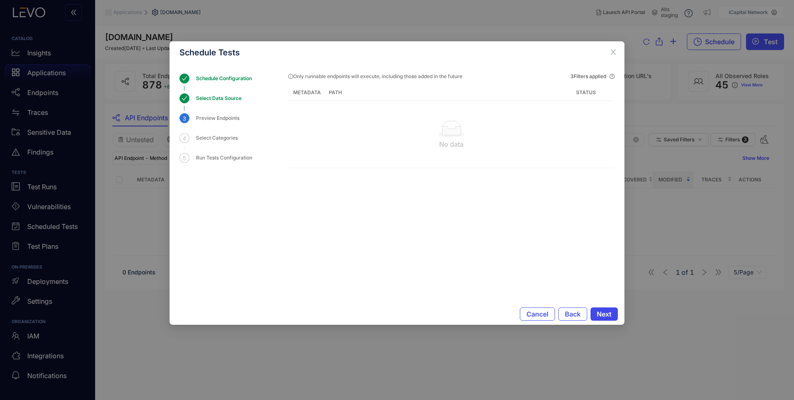
click at [610, 312] on span "Next" at bounding box center [604, 314] width 15 height 7
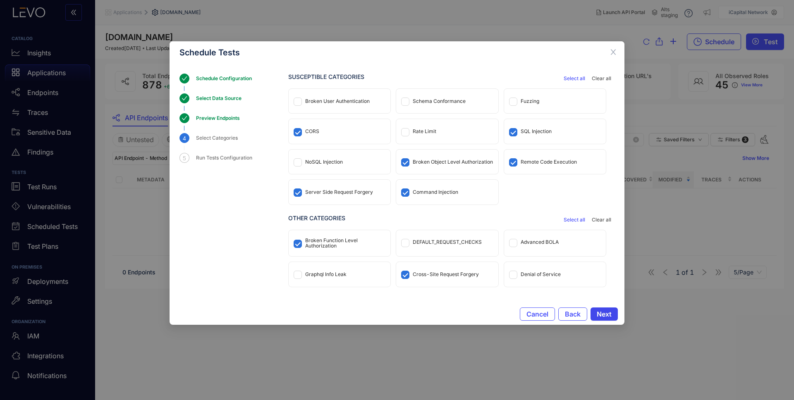
click at [610, 312] on span "Next" at bounding box center [604, 314] width 15 height 7
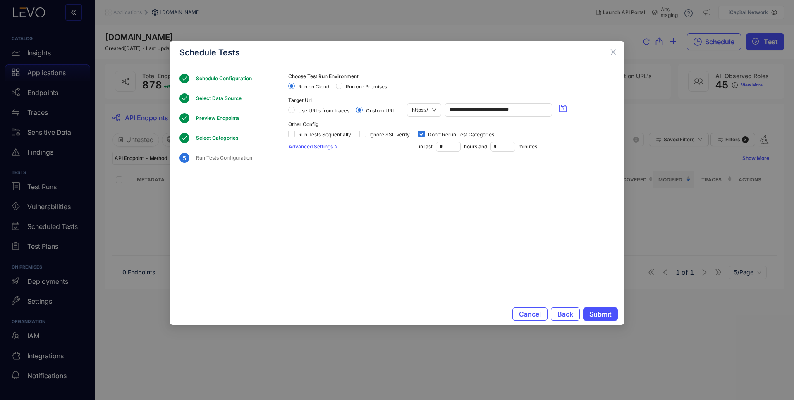
click at [308, 111] on span "Use URLs from traces" at bounding box center [324, 111] width 58 height 6
click at [299, 132] on span "Run Tests Sequentially" at bounding box center [325, 135] width 60 height 6
click at [440, 144] on input "**" at bounding box center [448, 146] width 24 height 9
click at [597, 313] on span "Submit" at bounding box center [600, 314] width 22 height 7
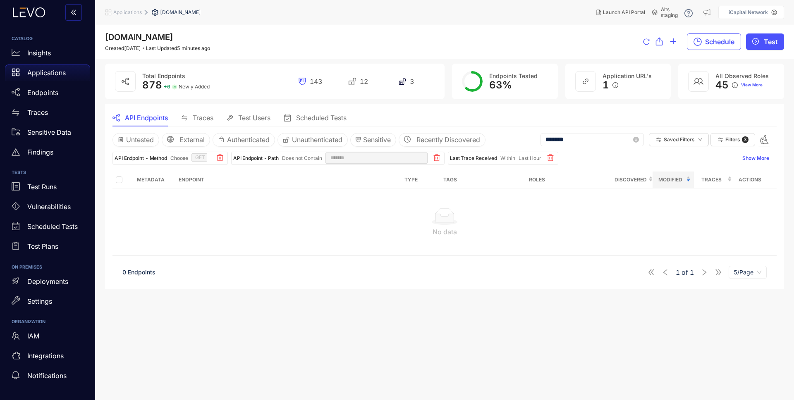
click at [474, 334] on main "s.staging.icapitalnetwork.com Created 1 year ago Last Updated 5 minutes ago Sch…" at bounding box center [444, 212] width 699 height 375
click at [439, 158] on icon at bounding box center [436, 157] width 7 height 7
click at [719, 38] on span "Schedule" at bounding box center [719, 41] width 29 height 7
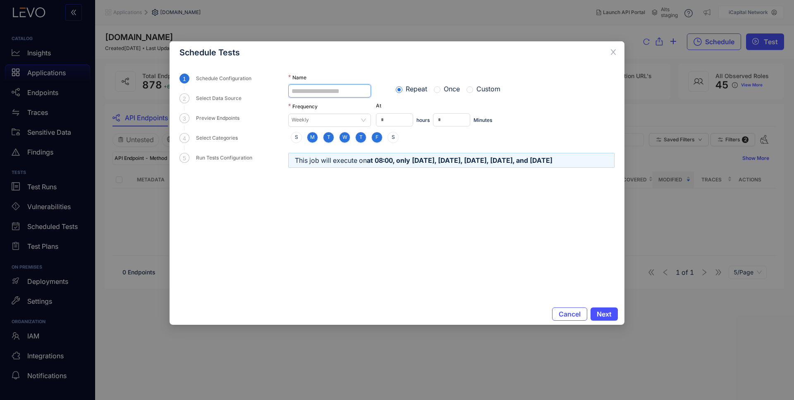
click at [326, 88] on input "Name" at bounding box center [329, 90] width 83 height 13
paste input "**********"
click at [344, 92] on input "**********" at bounding box center [329, 90] width 83 height 13
drag, startPoint x: 316, startPoint y: 90, endPoint x: 344, endPoint y: 90, distance: 27.3
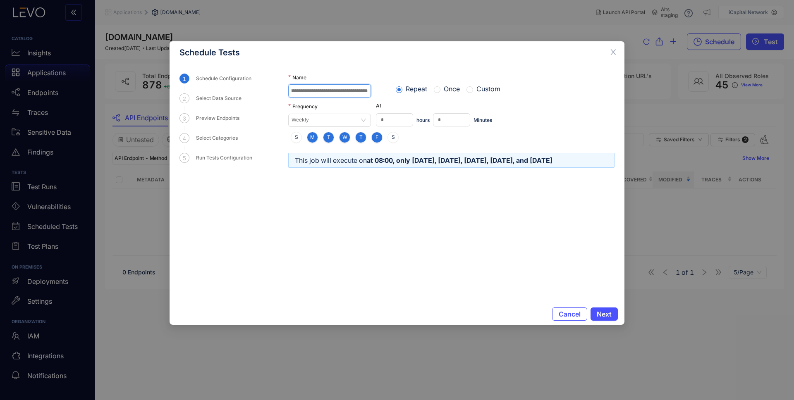
click at [344, 90] on input "**********" at bounding box center [329, 90] width 83 height 13
click at [367, 92] on input "**********" at bounding box center [329, 90] width 83 height 13
click at [331, 91] on input "**********" at bounding box center [329, 90] width 83 height 13
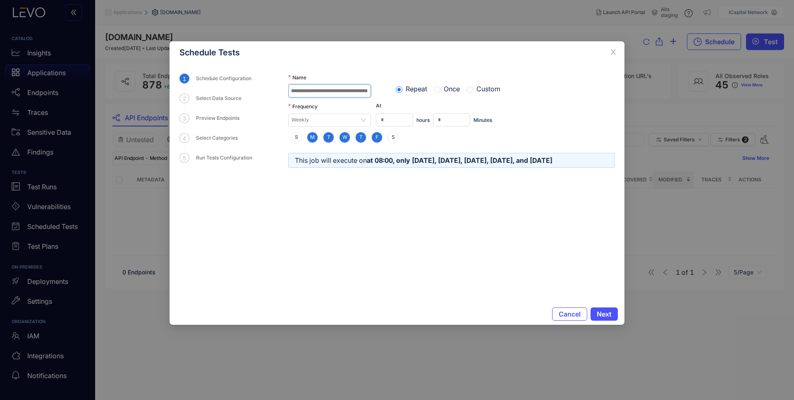
click at [331, 91] on input "**********" at bounding box center [329, 90] width 83 height 13
type input "**********"
click at [382, 223] on form "**********" at bounding box center [451, 184] width 326 height 220
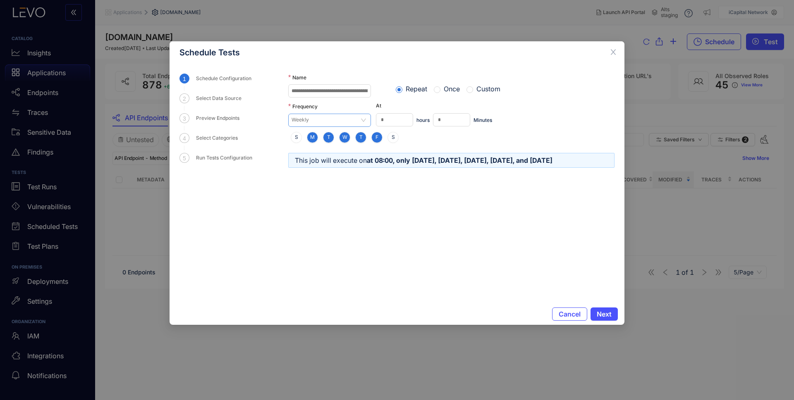
click at [326, 119] on span "Weekly" at bounding box center [330, 120] width 76 height 12
click at [306, 139] on div "Daily" at bounding box center [329, 136] width 73 height 9
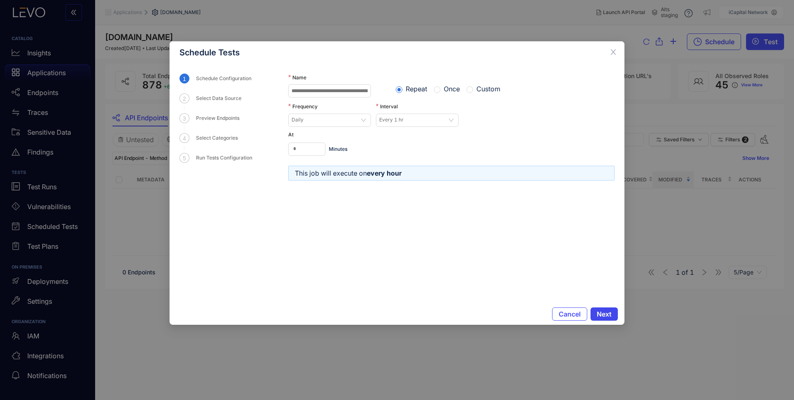
click at [610, 312] on span "Next" at bounding box center [604, 314] width 15 height 7
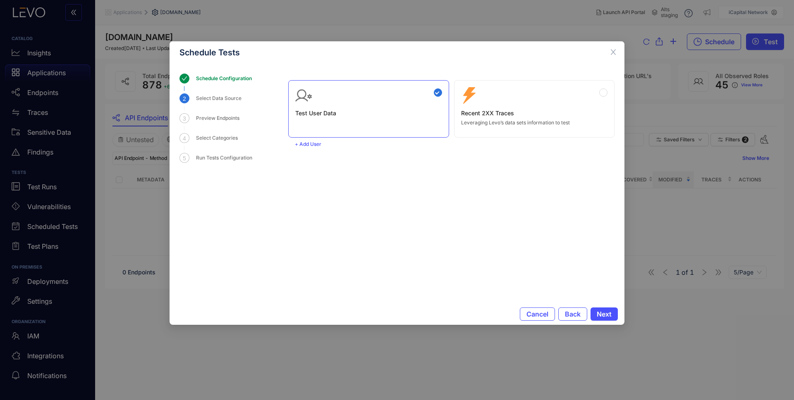
click at [499, 113] on h3 "Recent 2XX Traces" at bounding box center [534, 113] width 147 height 7
click at [606, 315] on span "Next" at bounding box center [604, 314] width 15 height 7
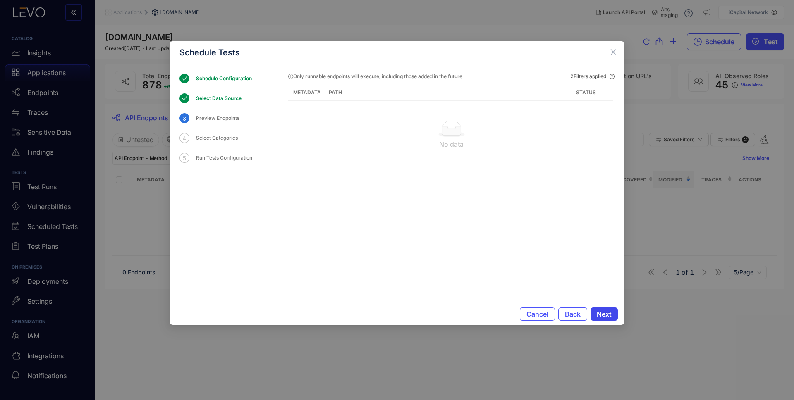
click at [603, 312] on span "Next" at bounding box center [604, 314] width 15 height 7
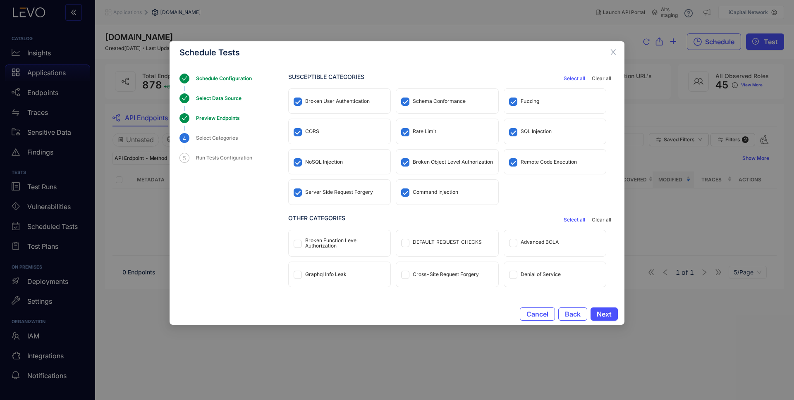
click at [322, 133] on div "CORS" at bounding box center [340, 131] width 102 height 24
click at [320, 164] on div "NoSQL Injection" at bounding box center [324, 162] width 38 height 6
click at [315, 193] on div "Server Side Request Forgery" at bounding box center [339, 192] width 68 height 6
click at [405, 185] on div "Command Injection" at bounding box center [447, 192] width 102 height 24
click at [420, 160] on div "Broken Object Level Authorization" at bounding box center [453, 162] width 80 height 6
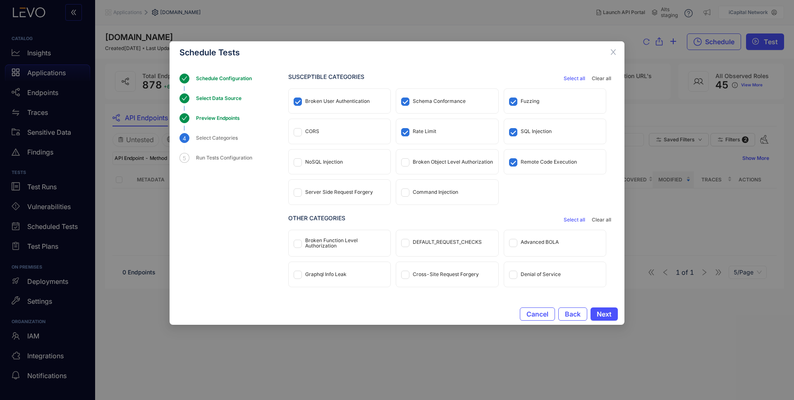
click at [421, 137] on div "Rate Limit" at bounding box center [447, 131] width 102 height 24
drag, startPoint x: 422, startPoint y: 102, endPoint x: 471, endPoint y: 102, distance: 48.4
click at [422, 102] on div "Schema Conformance" at bounding box center [439, 101] width 53 height 6
drag, startPoint x: 526, startPoint y: 101, endPoint x: 523, endPoint y: 113, distance: 12.7
click at [526, 100] on div "Fuzzing" at bounding box center [530, 101] width 19 height 6
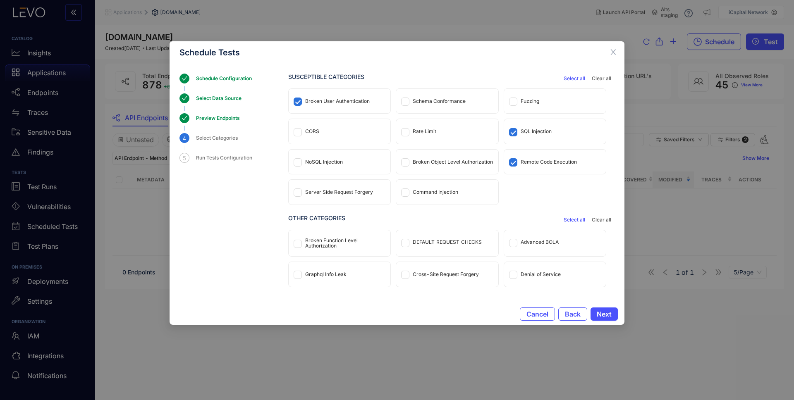
click at [524, 134] on div "SQL Injection" at bounding box center [555, 131] width 102 height 24
click at [528, 162] on div "Remote Code Execution" at bounding box center [549, 162] width 56 height 6
click at [608, 315] on span "Next" at bounding box center [604, 314] width 15 height 7
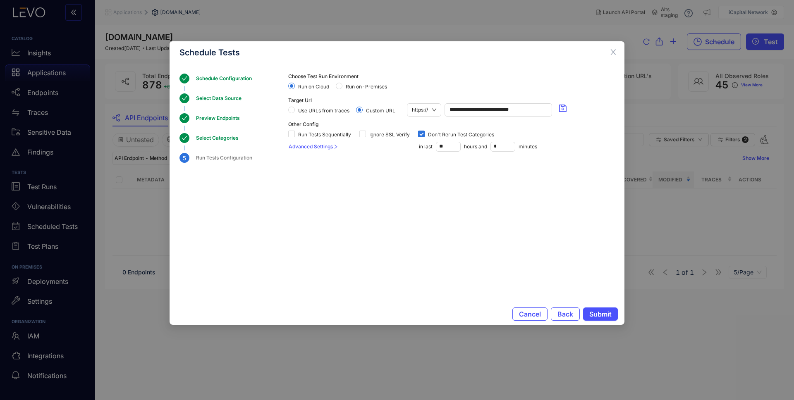
drag, startPoint x: 319, startPoint y: 110, endPoint x: 321, endPoint y: 115, distance: 5.9
click at [319, 110] on span "Use URLs from traces" at bounding box center [324, 111] width 58 height 6
click at [327, 134] on span "Run Tests Sequentially" at bounding box center [325, 135] width 60 height 6
click at [599, 313] on span "Submit" at bounding box center [600, 314] width 22 height 7
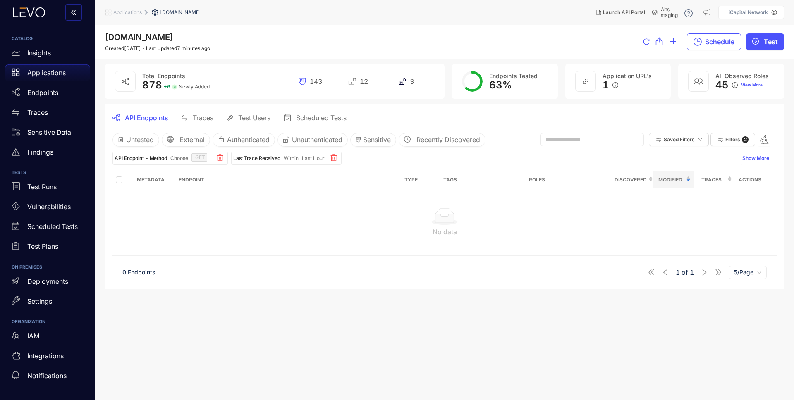
click at [45, 71] on p "Applications" at bounding box center [46, 72] width 38 height 7
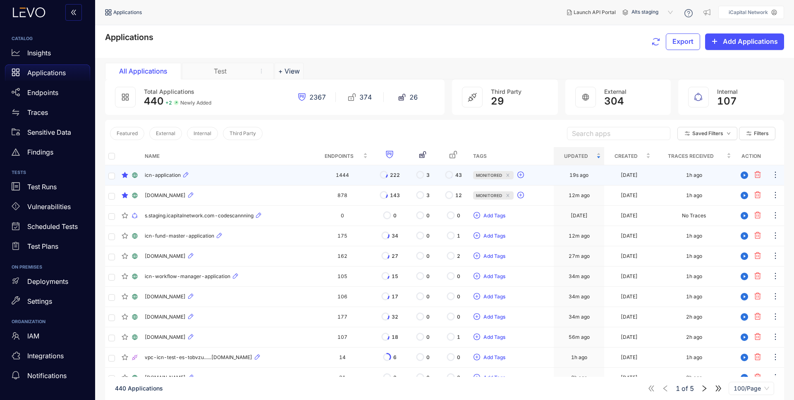
click at [166, 176] on span "icn-application" at bounding box center [163, 175] width 36 height 6
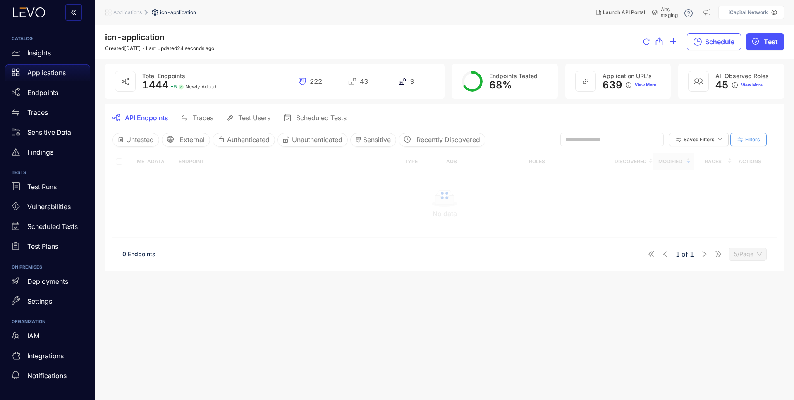
click at [753, 137] on span "Filters" at bounding box center [752, 140] width 15 height 6
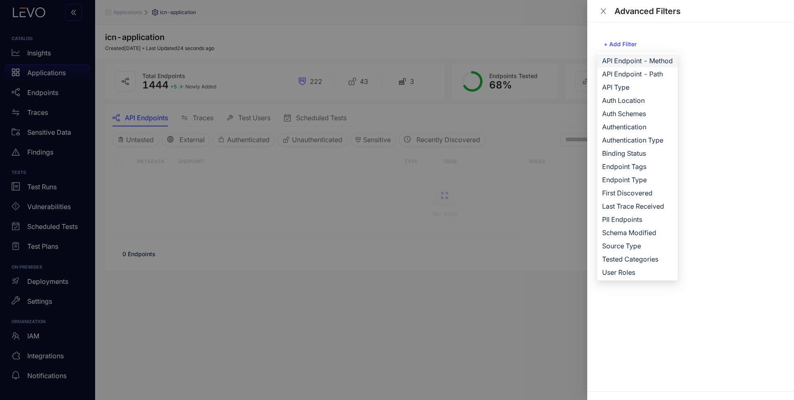
click at [642, 59] on span "API Endpoint - Method" at bounding box center [637, 60] width 71 height 9
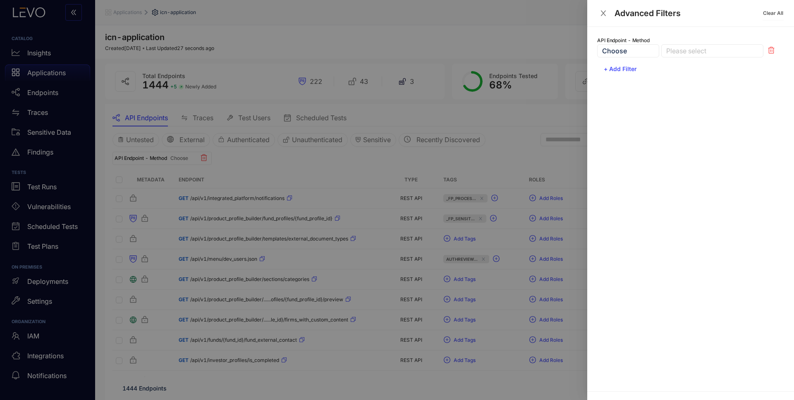
click at [694, 50] on div at bounding box center [708, 51] width 88 height 9
click at [680, 67] on div "GET" at bounding box center [712, 67] width 92 height 9
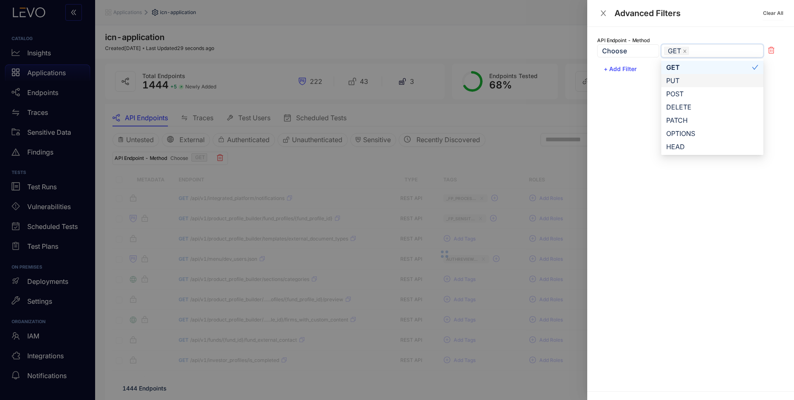
click at [610, 129] on div "API Endpoint - Method Choose GET GET PUT POST GET PUT POST DELETE PATCH OPTIONS…" at bounding box center [690, 209] width 207 height 365
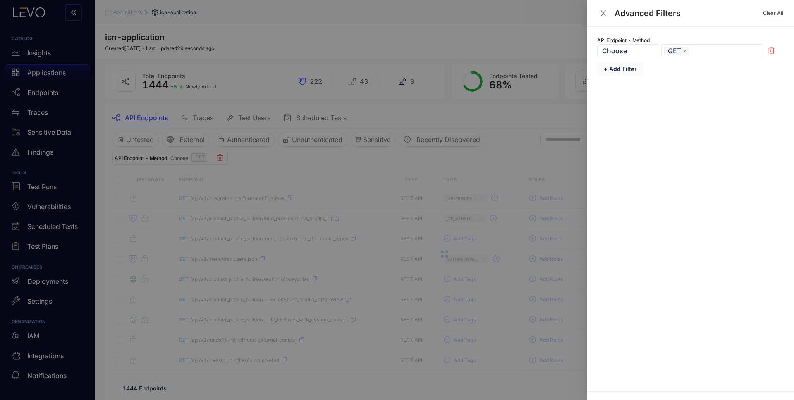
click at [623, 71] on span "+ Add Filter" at bounding box center [620, 69] width 33 height 7
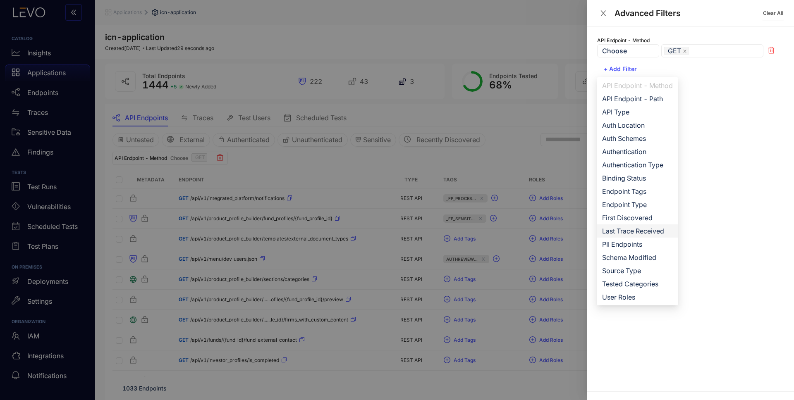
click at [628, 232] on span "Last Trace Received" at bounding box center [637, 231] width 71 height 9
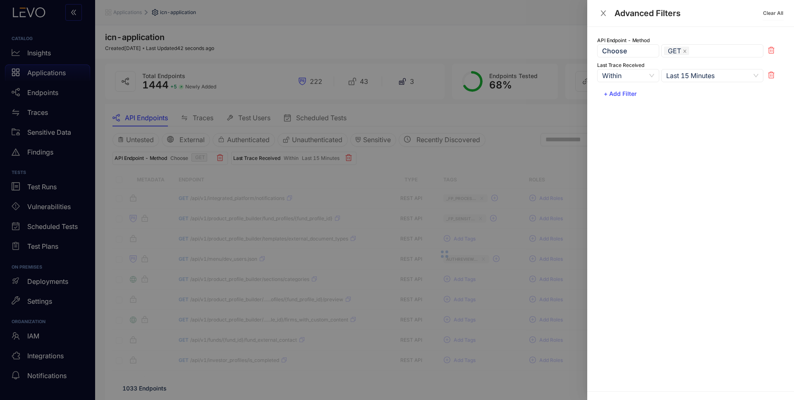
click at [706, 73] on span "Last 15 Minutes" at bounding box center [712, 75] width 92 height 12
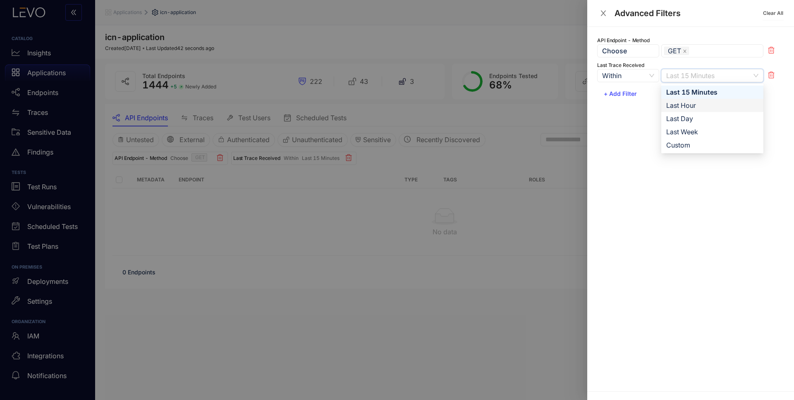
click at [689, 107] on div "Last Hour" at bounding box center [712, 105] width 92 height 9
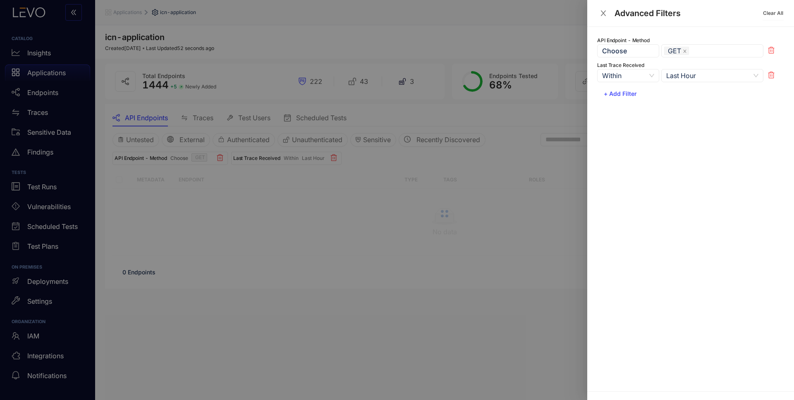
click at [667, 188] on div "API Endpoint - Method Choose GET GET PUT POST GET PUT POST DELETE PATCH OPTIONS…" at bounding box center [690, 209] width 207 height 365
click at [484, 320] on div at bounding box center [397, 200] width 794 height 400
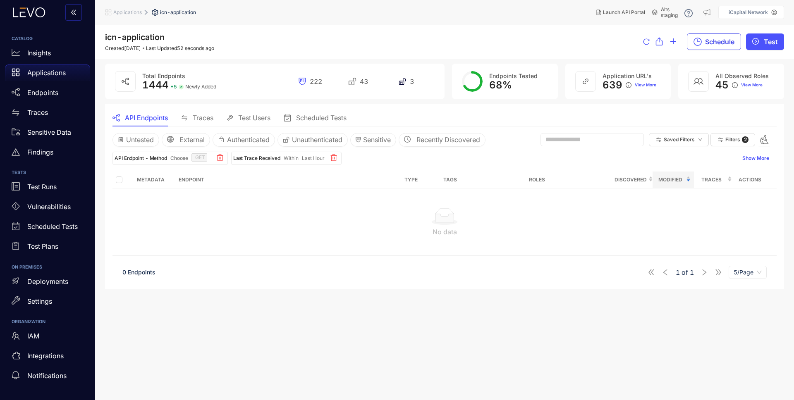
click at [713, 38] on span "Schedule" at bounding box center [719, 41] width 29 height 7
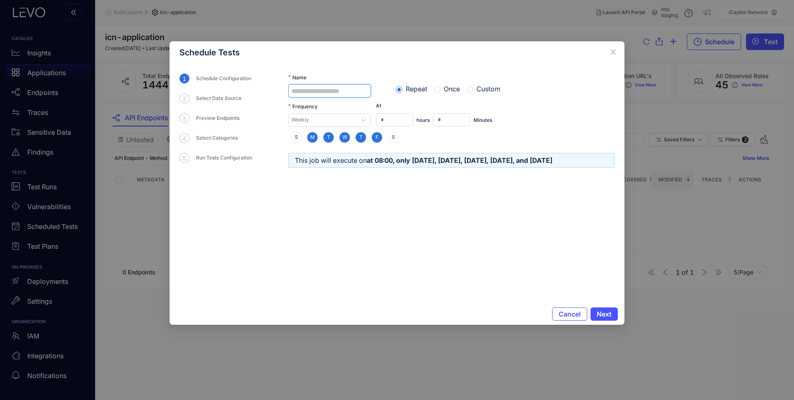
click at [302, 92] on input "Name" at bounding box center [329, 90] width 83 height 13
paste input "**********"
drag, startPoint x: 308, startPoint y: 91, endPoint x: 280, endPoint y: 90, distance: 27.7
click at [280, 90] on section "**********" at bounding box center [396, 184] width 435 height 220
type input "**********"
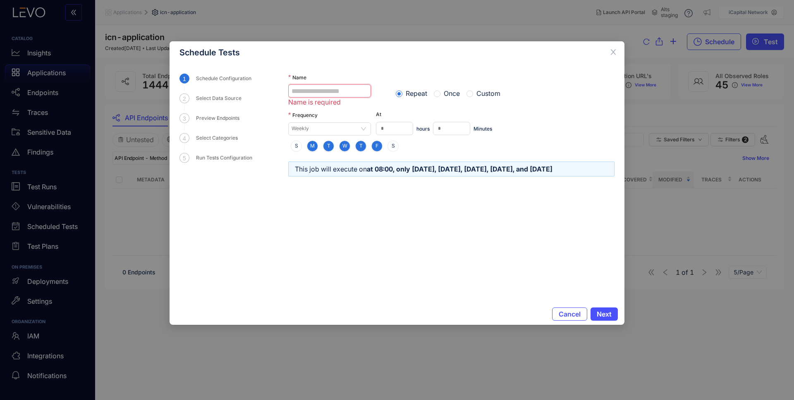
paste input "**********"
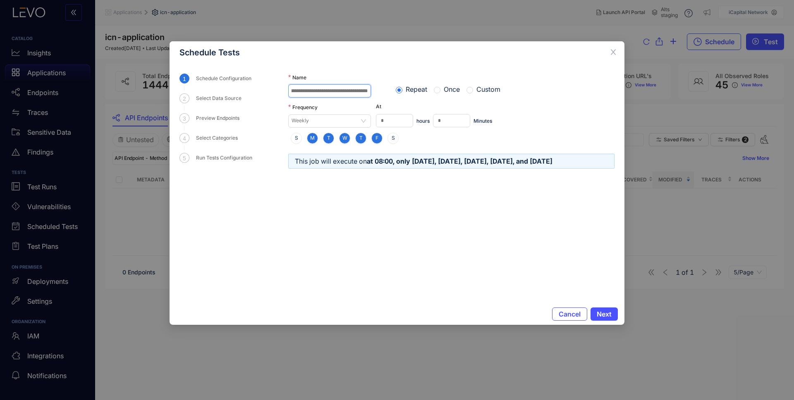
scroll to position [0, 19]
click at [338, 122] on span "Weekly" at bounding box center [330, 120] width 76 height 12
type input "**********"
click at [326, 137] on div "Daily" at bounding box center [329, 136] width 73 height 9
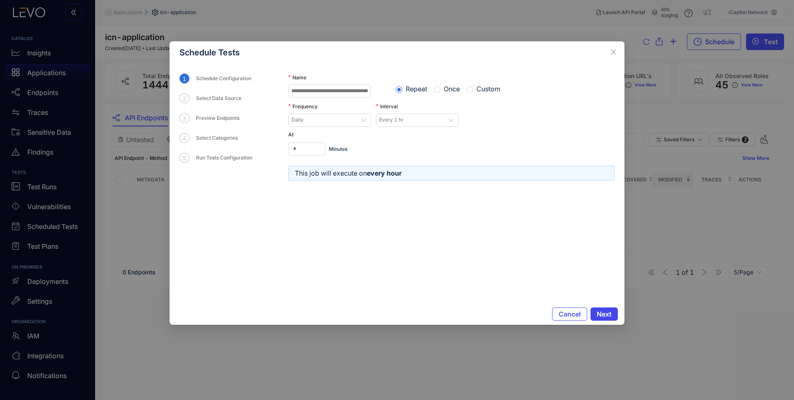
click at [605, 315] on span "Next" at bounding box center [604, 314] width 15 height 7
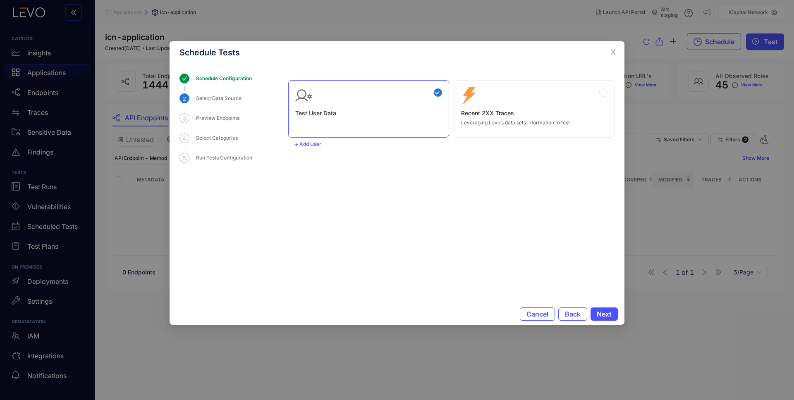
click at [490, 103] on div "Zero Config Recent 2XX Traces Leveraging Levo’s data sets information to test" at bounding box center [534, 106] width 147 height 38
click at [602, 311] on span "Next" at bounding box center [604, 314] width 15 height 7
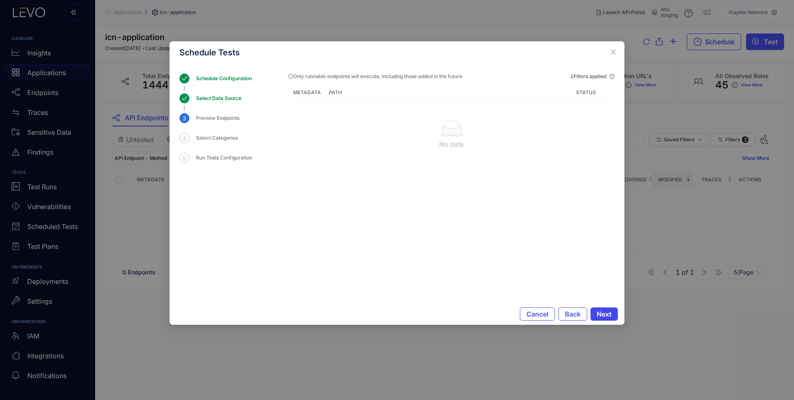
click at [598, 312] on span "Next" at bounding box center [604, 314] width 15 height 7
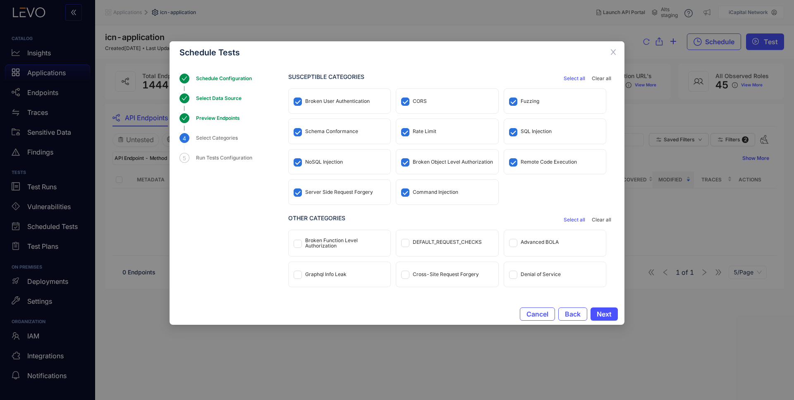
click at [363, 122] on div "Schema Conformance" at bounding box center [340, 131] width 102 height 24
click at [352, 158] on div "NoSQL Injection" at bounding box center [340, 162] width 102 height 24
drag, startPoint x: 349, startPoint y: 191, endPoint x: 361, endPoint y: 191, distance: 11.6
click at [349, 191] on div "Server Side Request Forgery" at bounding box center [339, 192] width 68 height 6
drag, startPoint x: 434, startPoint y: 186, endPoint x: 432, endPoint y: 174, distance: 12.5
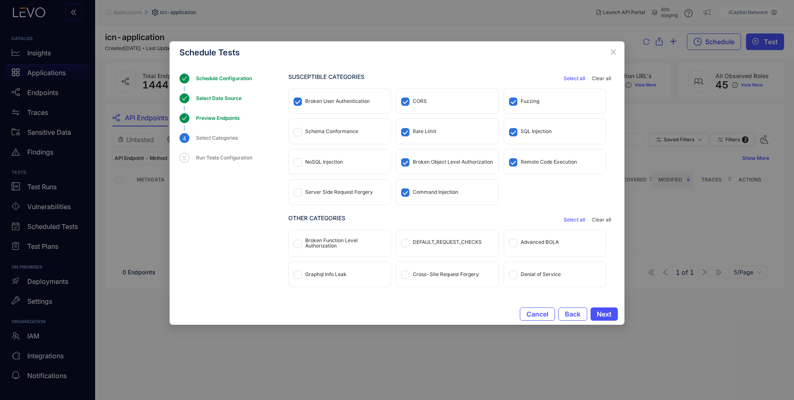
click at [434, 186] on div "Command Injection" at bounding box center [447, 192] width 102 height 24
click at [431, 161] on div "Broken Object Level Authorization" at bounding box center [453, 162] width 80 height 6
drag, startPoint x: 428, startPoint y: 126, endPoint x: 427, endPoint y: 117, distance: 9.1
click at [427, 125] on div "Rate Limit" at bounding box center [447, 131] width 102 height 24
drag, startPoint x: 428, startPoint y: 103, endPoint x: 437, endPoint y: 105, distance: 8.8
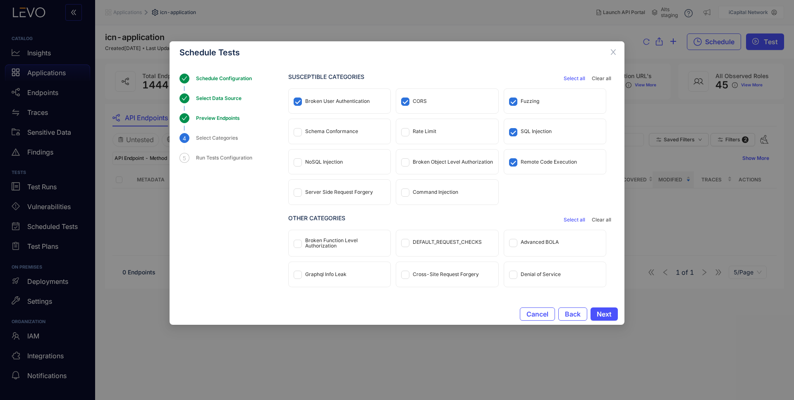
click at [428, 103] on div "CORS" at bounding box center [447, 101] width 102 height 24
click at [526, 99] on div "Fuzzing" at bounding box center [530, 101] width 19 height 6
click at [525, 129] on div "SQL Injection" at bounding box center [536, 132] width 31 height 6
click at [530, 155] on div "Remote Code Execution" at bounding box center [555, 162] width 102 height 24
click at [572, 315] on span "Back" at bounding box center [573, 314] width 16 height 7
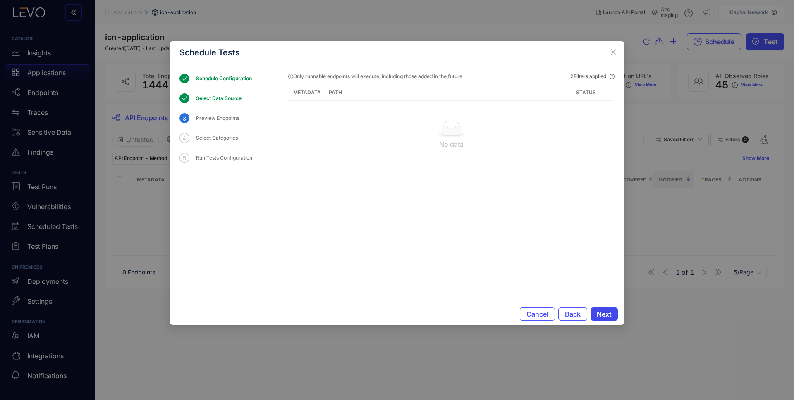
click at [602, 317] on span "Next" at bounding box center [604, 314] width 15 height 7
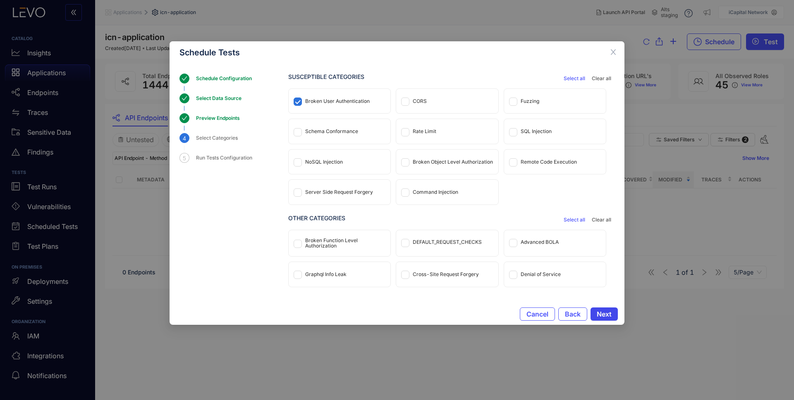
click at [602, 316] on span "Next" at bounding box center [604, 314] width 15 height 7
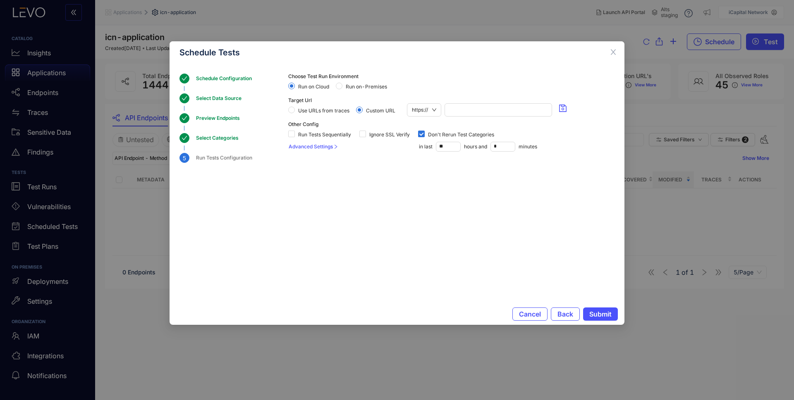
click at [327, 110] on span "Use URLs from traces" at bounding box center [324, 111] width 58 height 6
click at [336, 134] on span "Run Tests Sequentially" at bounding box center [325, 135] width 60 height 6
click at [608, 314] on span "Submit" at bounding box center [600, 314] width 22 height 7
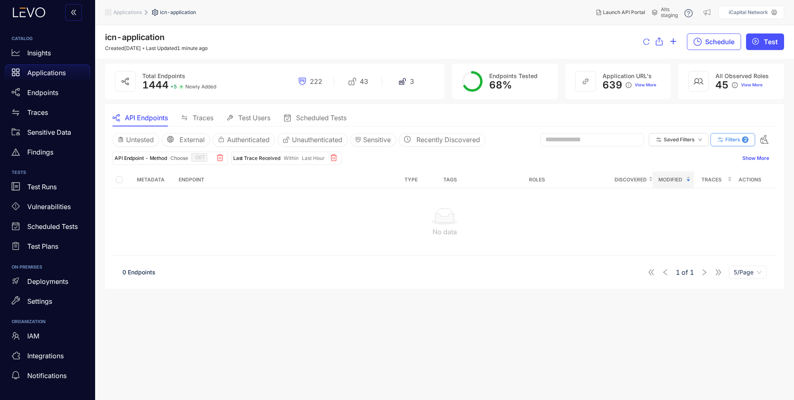
click at [729, 139] on span "Filters" at bounding box center [732, 140] width 15 height 6
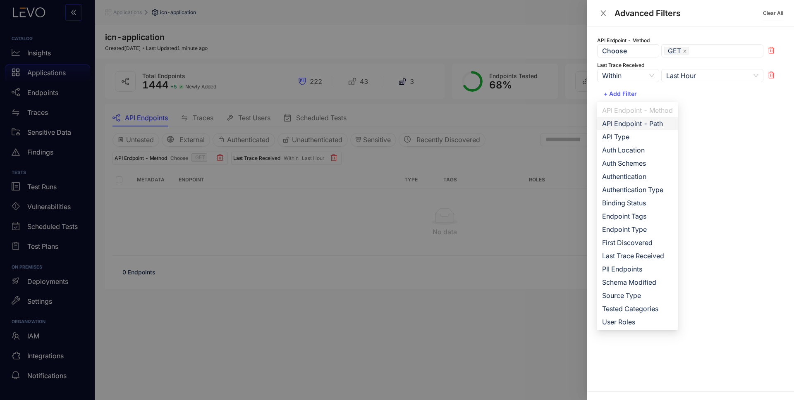
click at [650, 122] on span "API Endpoint - Path" at bounding box center [637, 123] width 71 height 9
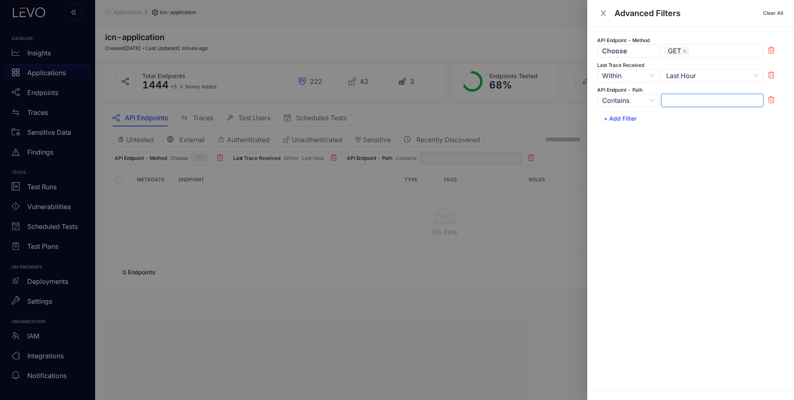
click at [675, 97] on input "text" at bounding box center [712, 100] width 102 height 13
type input "******"
type input "*******"
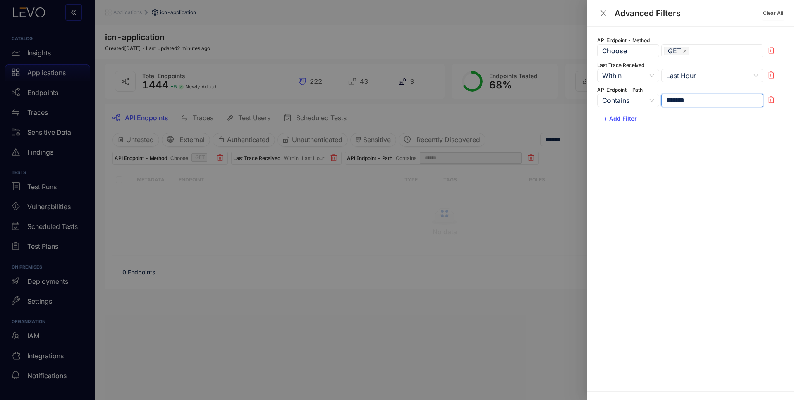
type input "*******"
click at [641, 96] on span "Contains" at bounding box center [628, 100] width 52 height 12
type input "*******"
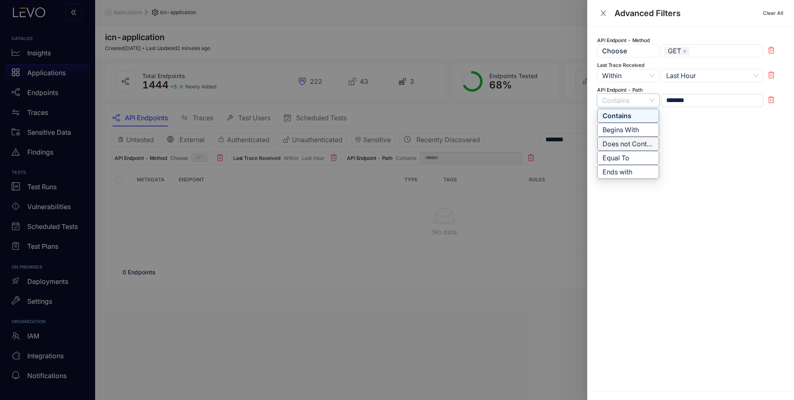
click at [634, 138] on div "Does not Contain" at bounding box center [628, 144] width 62 height 14
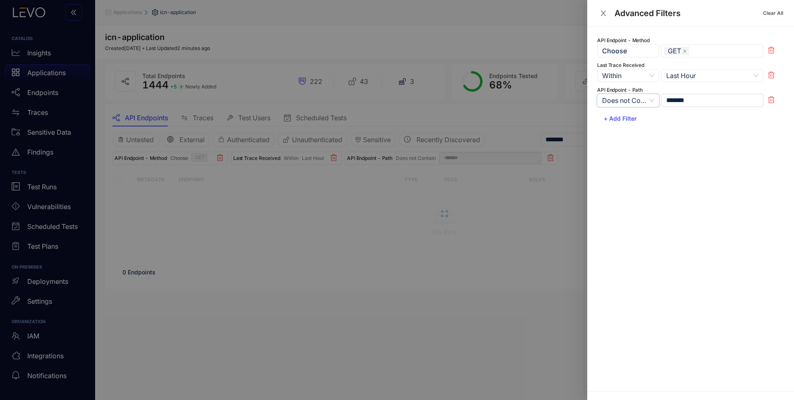
click at [690, 151] on div "API Endpoint - Method Choose GET GET PUT POST GET PUT POST DELETE PATCH OPTIONS…" at bounding box center [690, 209] width 207 height 365
click at [476, 275] on div at bounding box center [397, 200] width 794 height 400
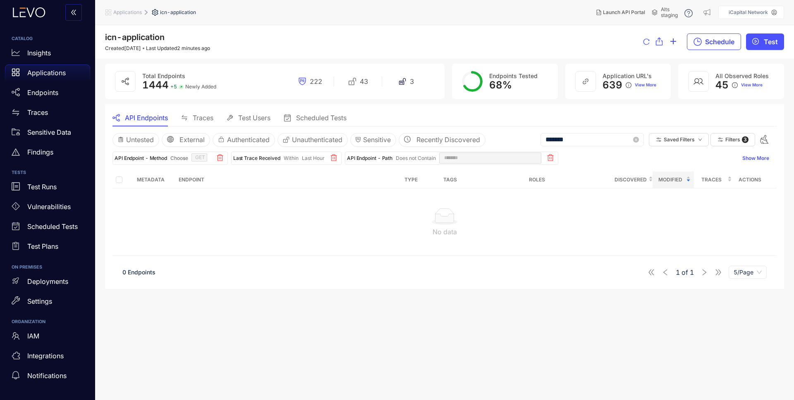
click at [728, 41] on span "Schedule" at bounding box center [719, 41] width 29 height 7
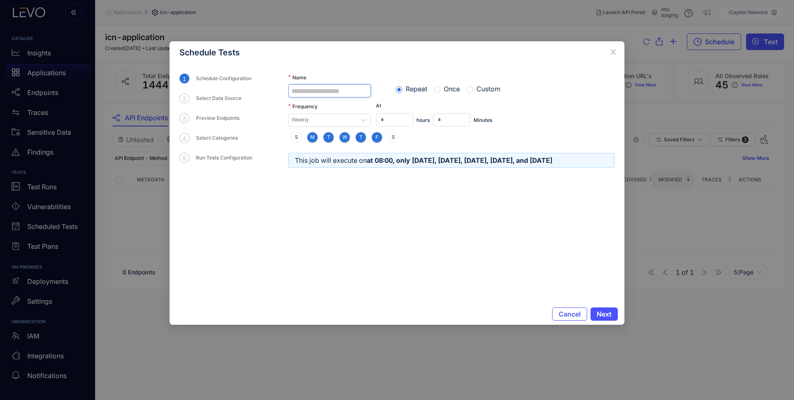
click at [348, 92] on input "Name" at bounding box center [329, 90] width 83 height 13
paste input "**********"
click at [331, 91] on input "**********" at bounding box center [329, 90] width 83 height 13
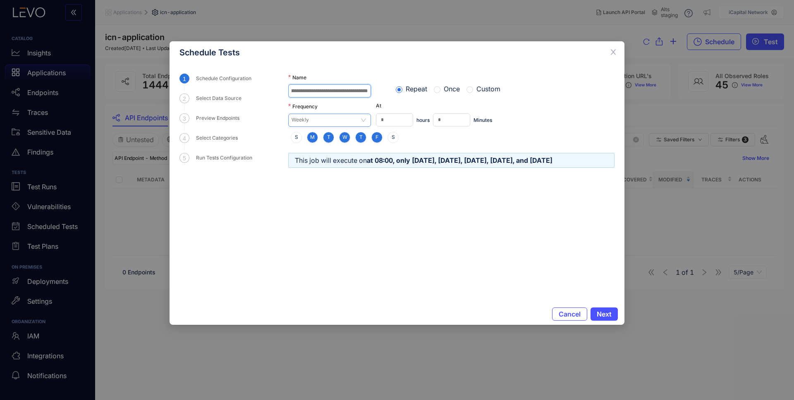
click at [332, 121] on span "Weekly" at bounding box center [330, 120] width 76 height 12
type input "**********"
click at [326, 136] on div "Daily" at bounding box center [329, 136] width 73 height 9
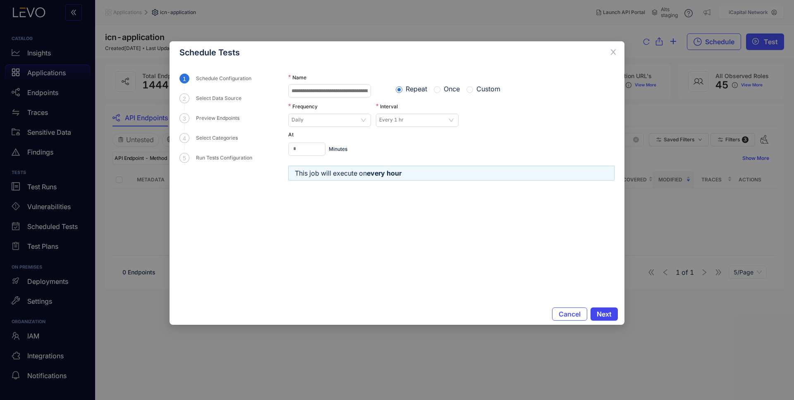
click at [604, 315] on span "Next" at bounding box center [604, 314] width 15 height 7
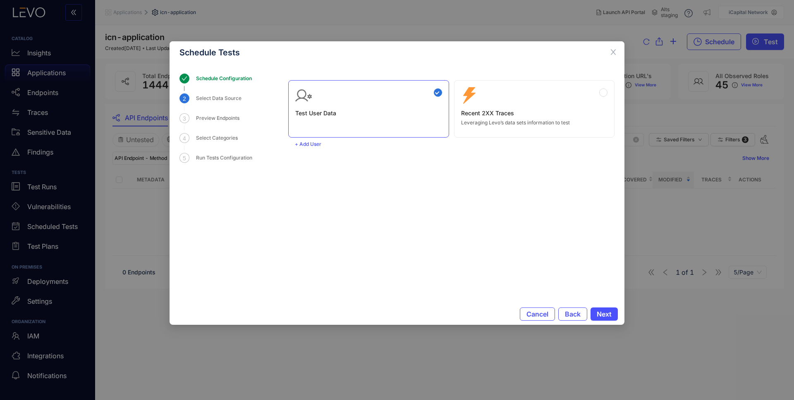
click at [526, 110] on h3 "Recent 2XX Traces" at bounding box center [534, 113] width 147 height 7
click at [604, 311] on span "Next" at bounding box center [604, 314] width 15 height 7
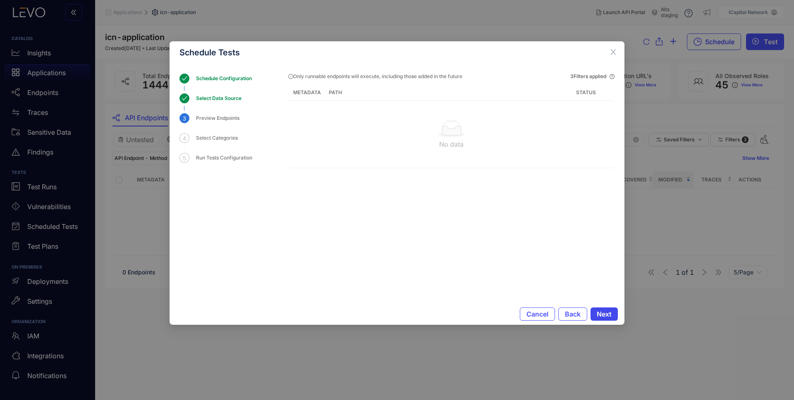
click at [598, 308] on button "Next" at bounding box center [603, 314] width 27 height 13
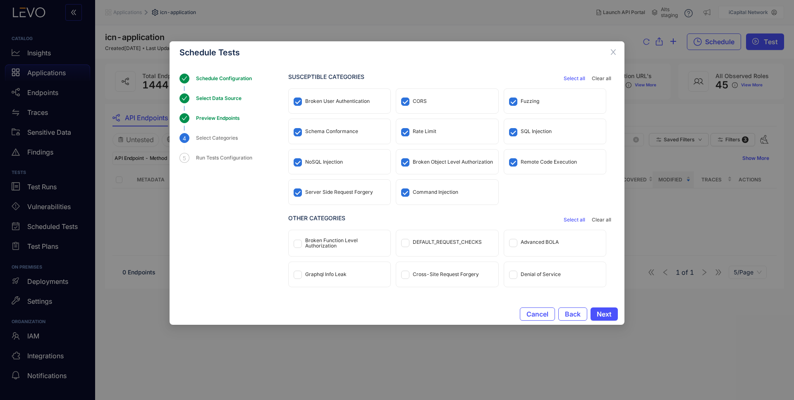
drag, startPoint x: 327, startPoint y: 97, endPoint x: 334, endPoint y: 120, distance: 24.5
click at [327, 97] on div "Broken User Authentication" at bounding box center [340, 101] width 102 height 24
click at [339, 130] on div "Schema Conformance" at bounding box center [331, 132] width 53 height 6
click at [430, 129] on div "Rate Limit" at bounding box center [425, 132] width 24 height 6
click at [347, 163] on div "NoSQL Injection" at bounding box center [340, 162] width 102 height 24
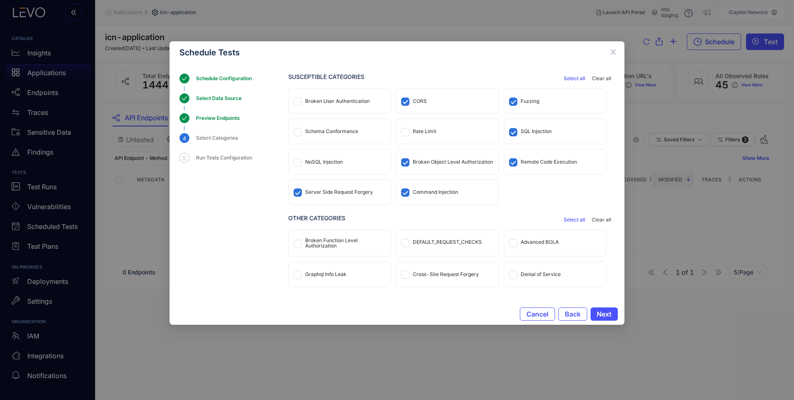
click at [530, 103] on div "Fuzzing" at bounding box center [530, 101] width 19 height 6
click at [366, 238] on div "Broken Function Level Authorization" at bounding box center [345, 244] width 80 height 12
click at [437, 265] on div "Cross-Site Request Forgery" at bounding box center [447, 274] width 102 height 24
click at [609, 310] on button "Next" at bounding box center [603, 314] width 27 height 13
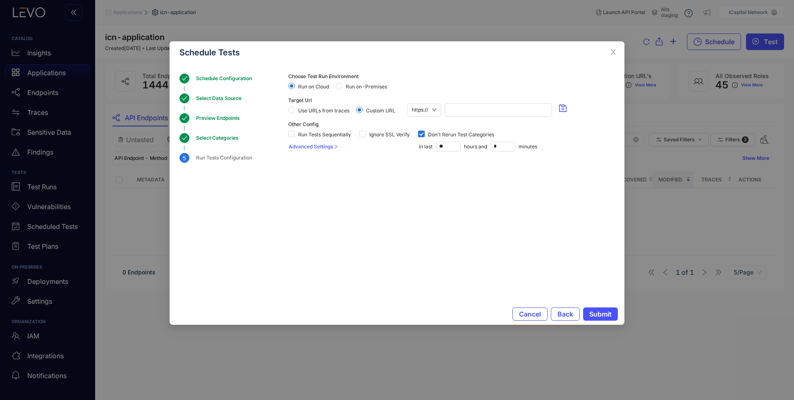
click at [317, 110] on span "Use URLs from traces" at bounding box center [324, 111] width 58 height 6
click at [335, 134] on span "Run Tests Sequentially" at bounding box center [325, 135] width 60 height 6
click at [596, 314] on span "Submit" at bounding box center [600, 314] width 22 height 7
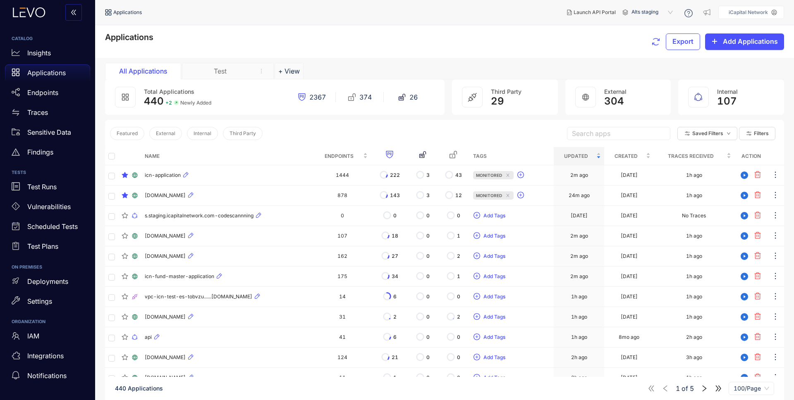
drag, startPoint x: 48, startPoint y: 75, endPoint x: 256, endPoint y: 90, distance: 208.5
click at [48, 75] on p "Applications" at bounding box center [46, 72] width 38 height 7
click at [182, 197] on span "[DOMAIN_NAME]" at bounding box center [165, 196] width 41 height 6
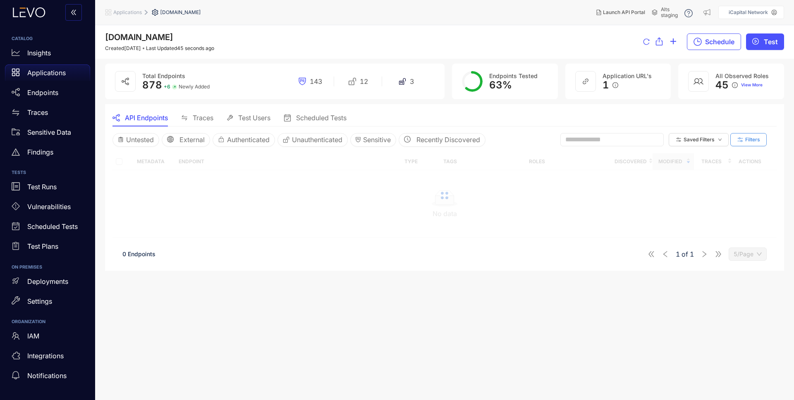
click at [756, 135] on button "Filters" at bounding box center [748, 139] width 36 height 13
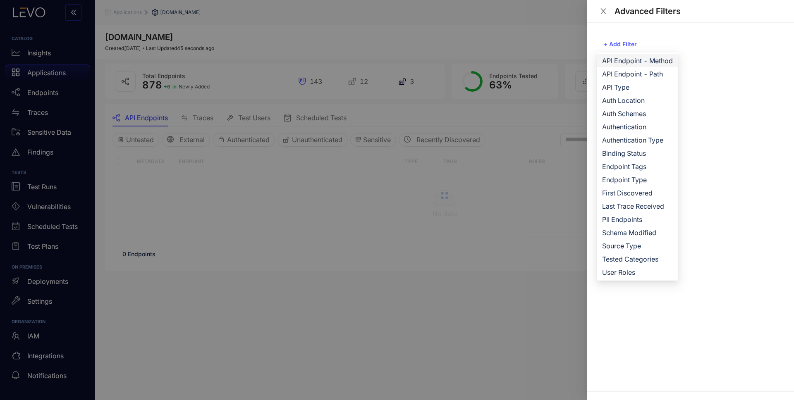
click at [638, 58] on span "API Endpoint - Method" at bounding box center [637, 60] width 71 height 9
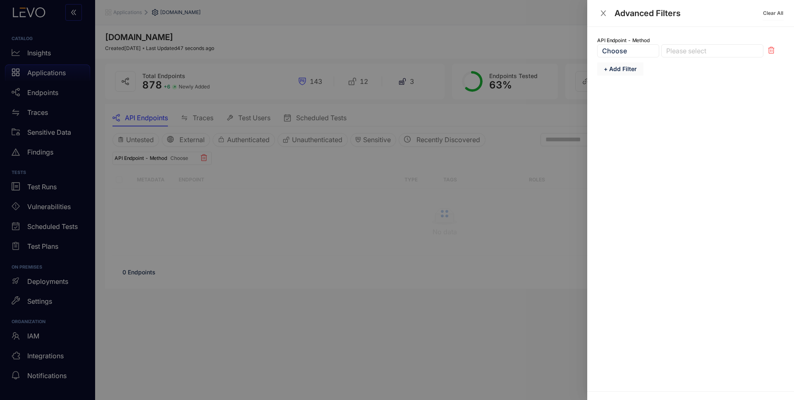
click at [624, 68] on span "+ Add Filter" at bounding box center [620, 69] width 33 height 7
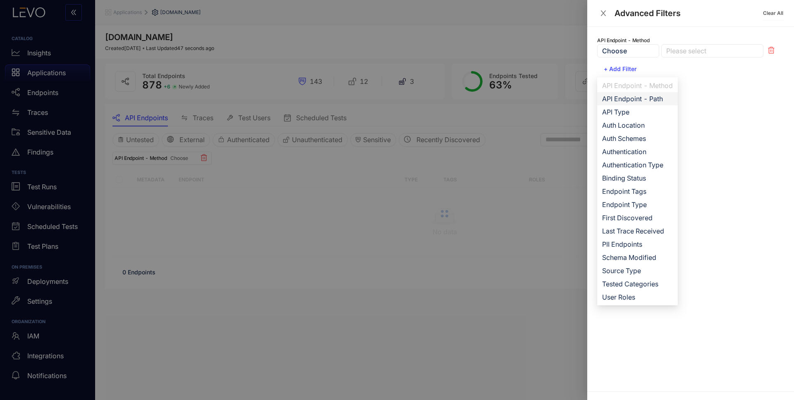
click at [636, 100] on span "API Endpoint - Path" at bounding box center [637, 98] width 71 height 9
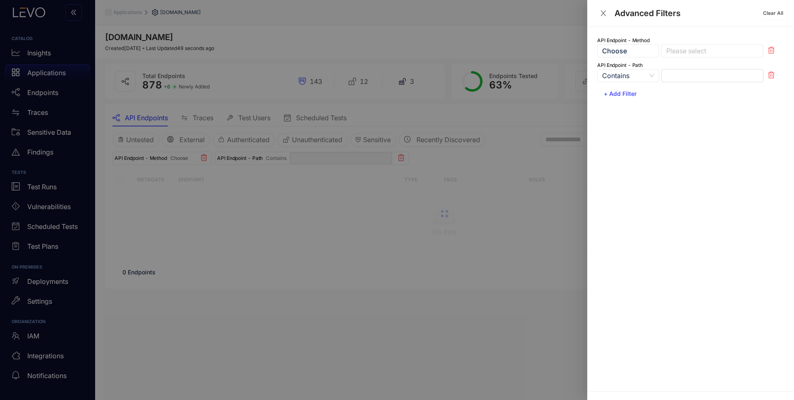
click at [672, 49] on div at bounding box center [708, 51] width 88 height 9
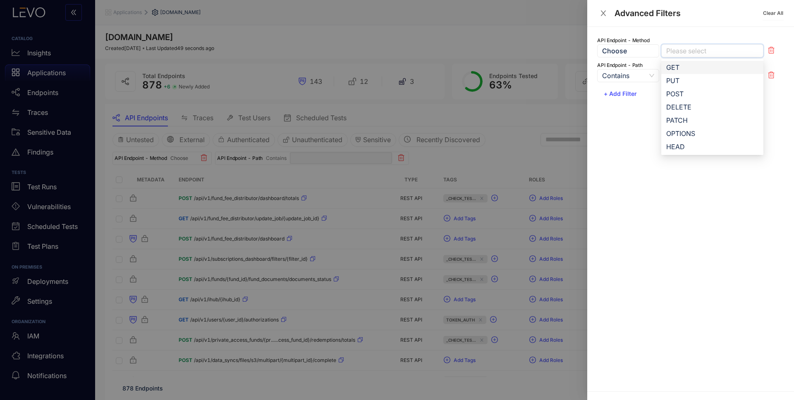
click at [675, 69] on div "GET" at bounding box center [712, 67] width 92 height 9
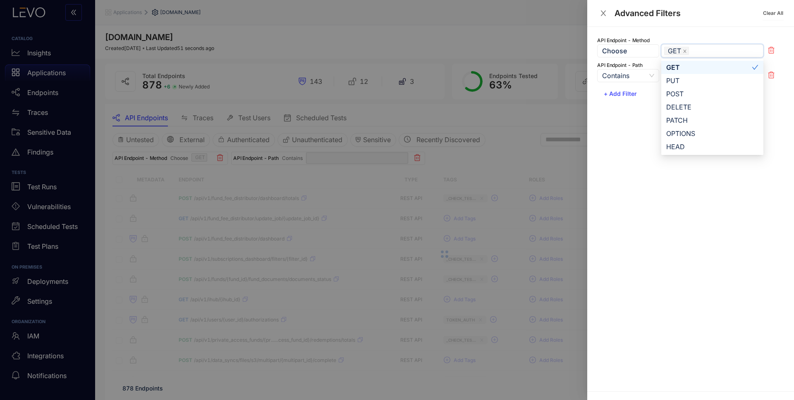
click at [625, 76] on span "Contains" at bounding box center [628, 75] width 52 height 12
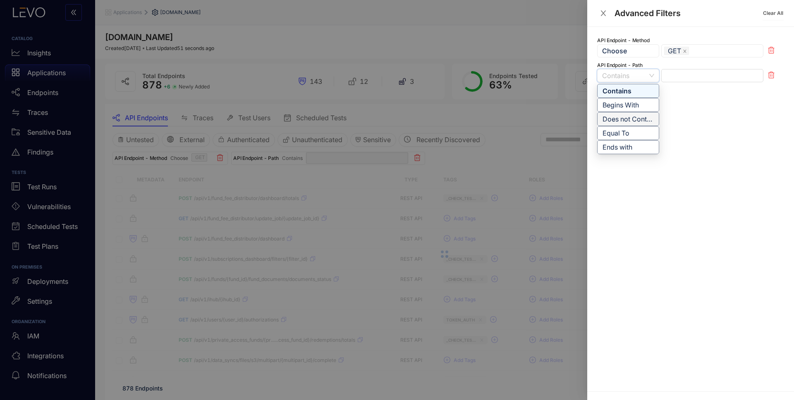
click at [633, 117] on div "Does not Contain" at bounding box center [627, 119] width 51 height 9
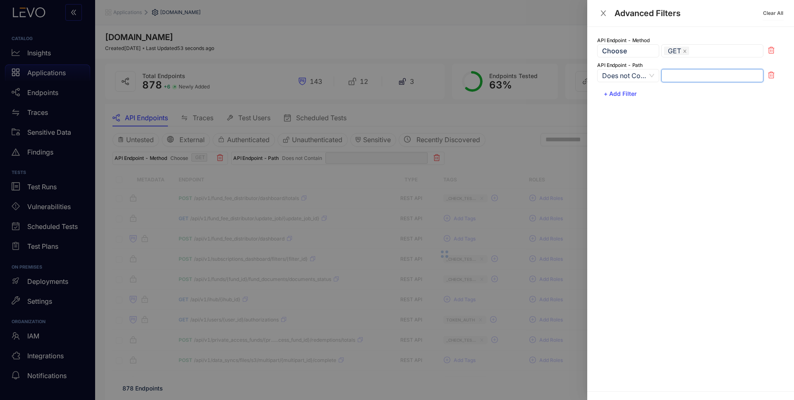
click at [678, 76] on input "text" at bounding box center [712, 75] width 102 height 13
type input "***"
type input "**"
type input "******"
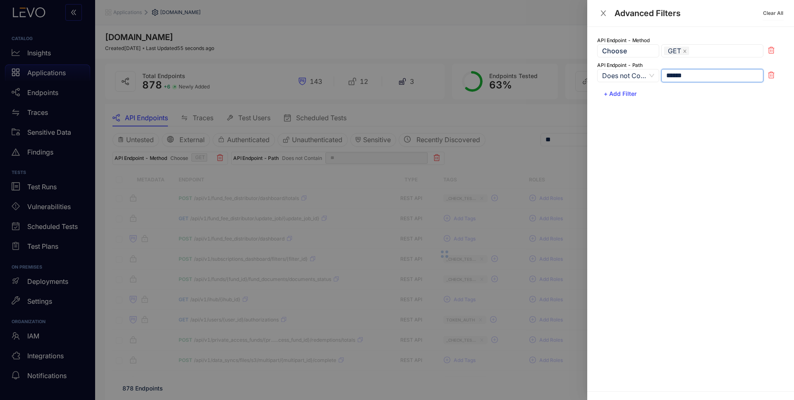
type input "******"
type input "*******"
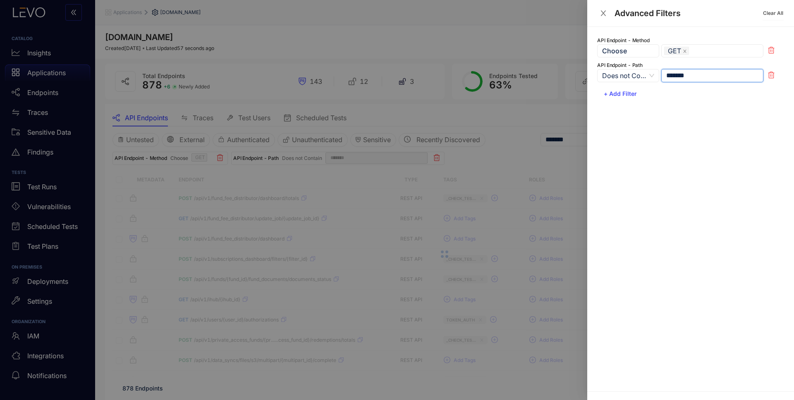
type input "*******"
click at [690, 162] on div "API Endpoint - Method Choose GET GET PUT GET PUT POST DELETE PATCH OPTIONS HEAD…" at bounding box center [690, 209] width 207 height 365
click at [507, 115] on div at bounding box center [397, 200] width 794 height 400
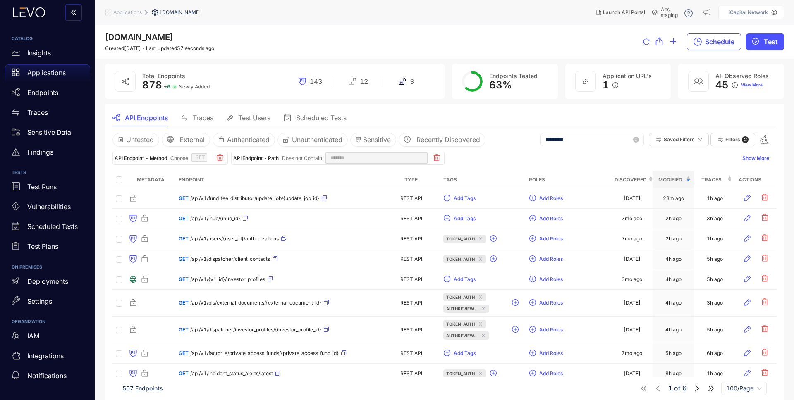
click at [717, 43] on span "Schedule" at bounding box center [719, 41] width 29 height 7
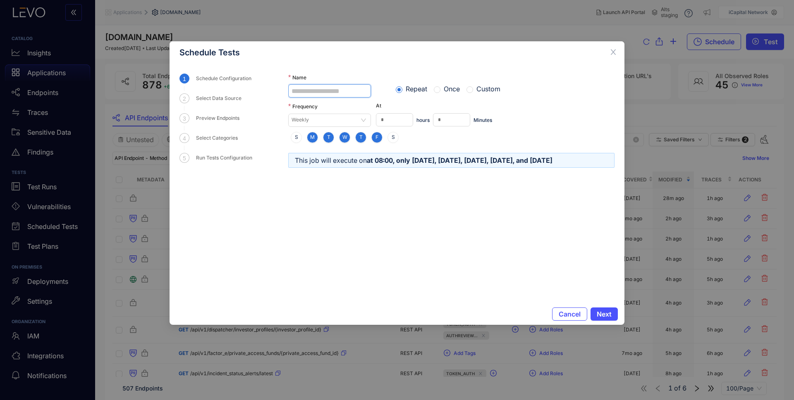
click at [321, 93] on input "Name" at bounding box center [329, 90] width 83 height 13
paste input "**********"
click at [305, 93] on input "**********" at bounding box center [329, 90] width 83 height 13
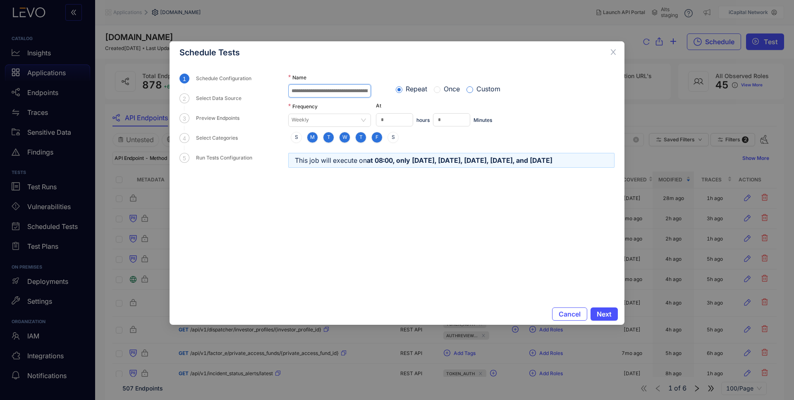
type input "**********"
click at [471, 92] on span at bounding box center [469, 89] width 7 height 7
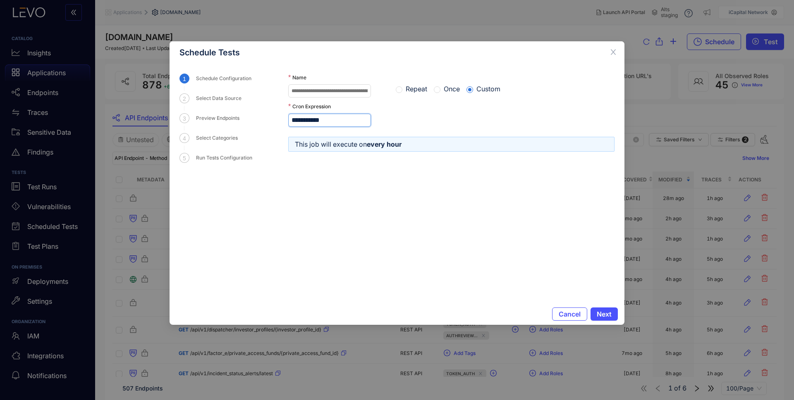
click at [321, 120] on input "**********" at bounding box center [329, 120] width 83 height 13
type input "**********"
click at [471, 208] on form "**********" at bounding box center [451, 184] width 326 height 220
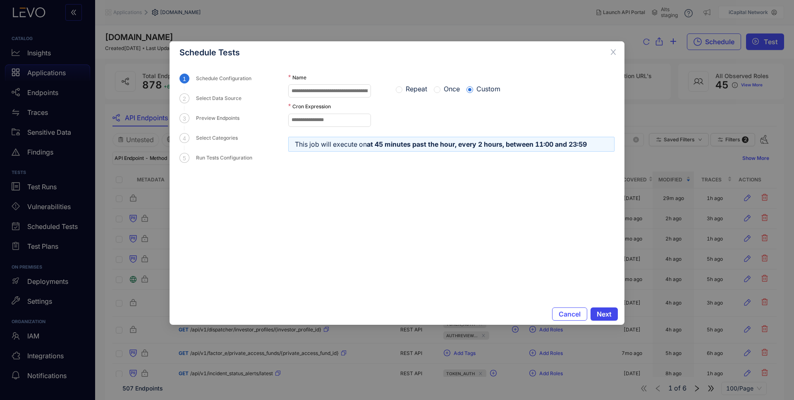
click at [604, 315] on span "Next" at bounding box center [604, 314] width 15 height 7
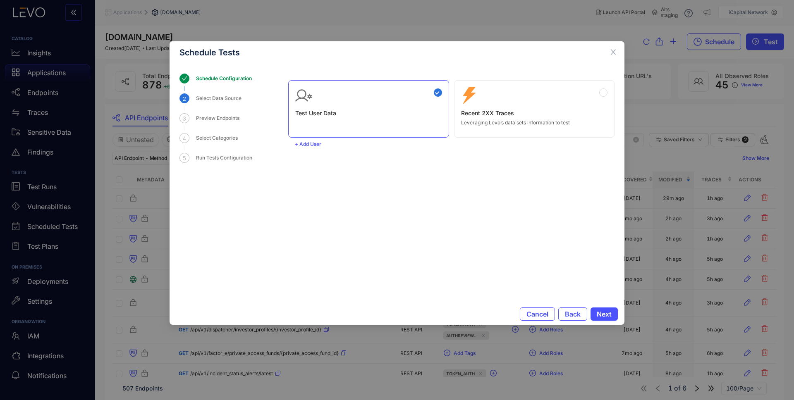
click at [496, 114] on h3 "Recent 2XX Traces" at bounding box center [534, 113] width 147 height 7
click at [608, 315] on span "Next" at bounding box center [604, 314] width 15 height 7
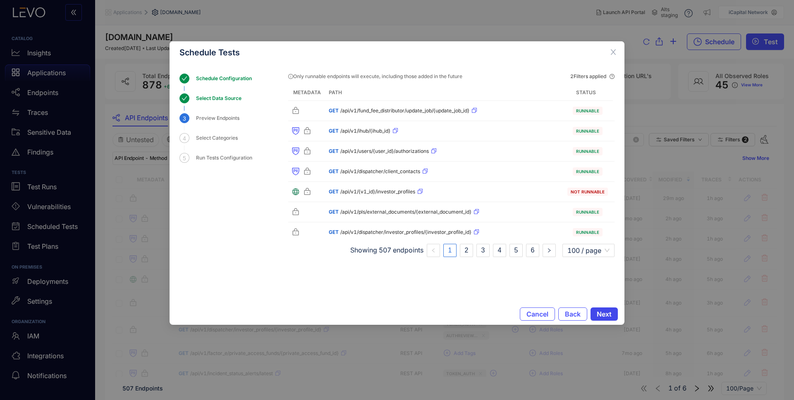
click at [606, 315] on span "Next" at bounding box center [604, 314] width 15 height 7
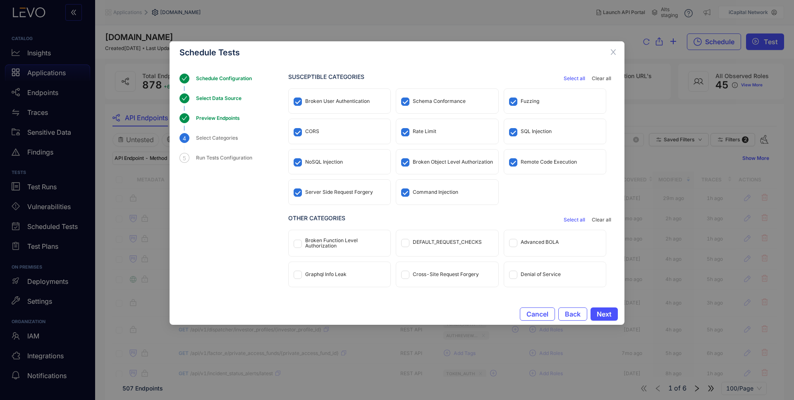
drag, startPoint x: 325, startPoint y: 102, endPoint x: 346, endPoint y: 108, distance: 21.9
click at [325, 102] on div "Broken User Authentication" at bounding box center [337, 101] width 65 height 6
click at [432, 101] on div "Schema Conformance" at bounding box center [439, 101] width 53 height 6
click at [535, 100] on div "Fuzzing" at bounding box center [530, 101] width 19 height 6
click at [429, 129] on div "Rate Limit" at bounding box center [425, 132] width 24 height 6
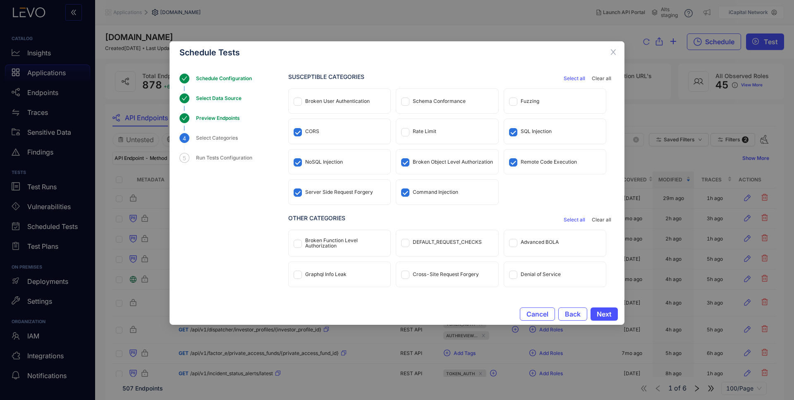
click at [341, 160] on div "NoSQL Injection" at bounding box center [324, 162] width 38 height 6
click at [442, 275] on div "Cross-Site Request Forgery" at bounding box center [446, 275] width 66 height 6
click at [338, 243] on div "Broken Function Level Authorization" at bounding box center [345, 244] width 80 height 12
click at [607, 315] on span "Next" at bounding box center [604, 314] width 15 height 7
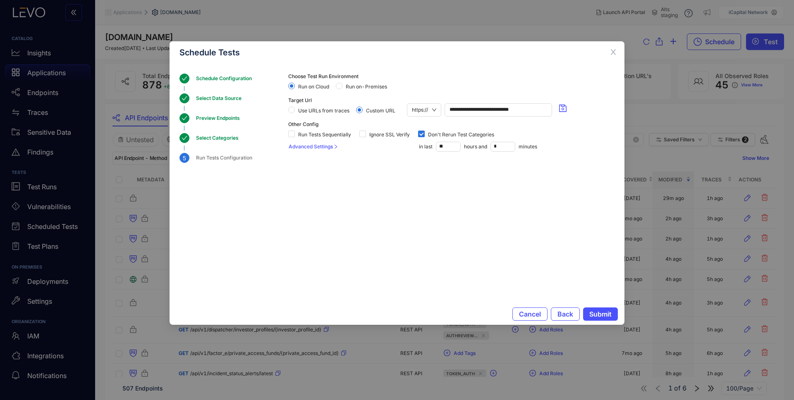
click at [304, 111] on span "Use URLs from traces" at bounding box center [324, 111] width 58 height 6
click at [298, 132] on span "Run Tests Sequentially" at bounding box center [325, 135] width 60 height 6
click at [451, 146] on span "Increase Value" at bounding box center [455, 144] width 9 height 5
click at [447, 146] on input "**" at bounding box center [448, 146] width 24 height 9
click at [447, 145] on input "**" at bounding box center [448, 146] width 24 height 9
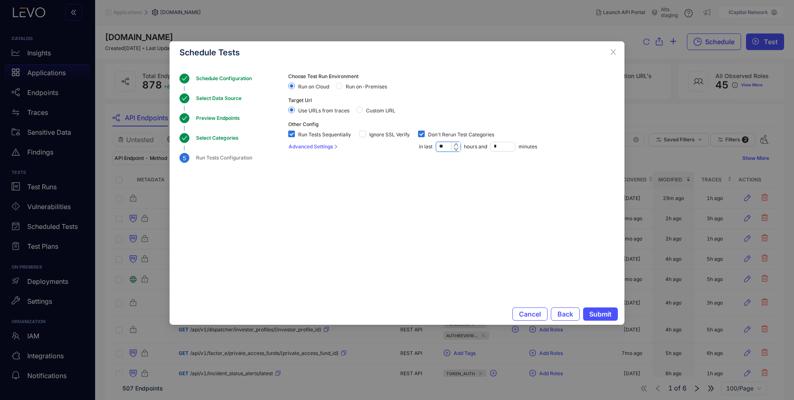
type input "**"
click at [481, 206] on section "Choose Test Run Environment Run on Cloud Run on-Premises Target Url Use URLs fr…" at bounding box center [451, 174] width 326 height 200
click at [605, 313] on span "Submit" at bounding box center [600, 314] width 22 height 7
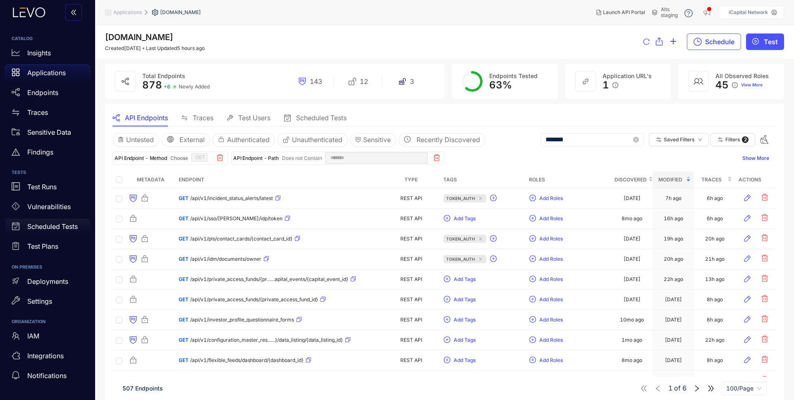
click at [51, 228] on p "Scheduled Tests" at bounding box center [52, 226] width 50 height 7
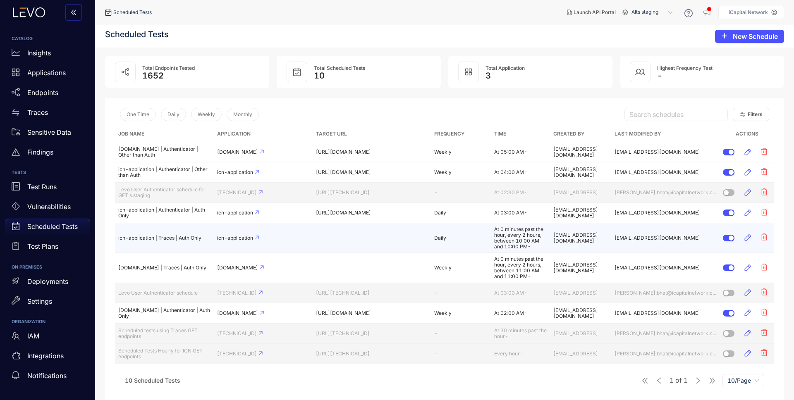
click at [377, 239] on td at bounding box center [372, 238] width 118 height 30
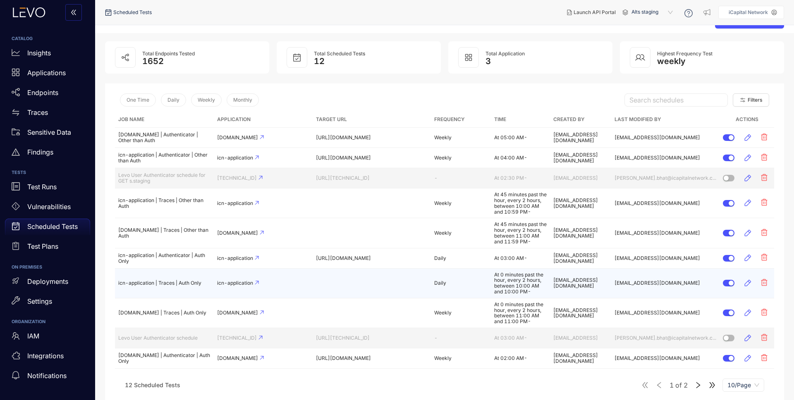
scroll to position [31, 0]
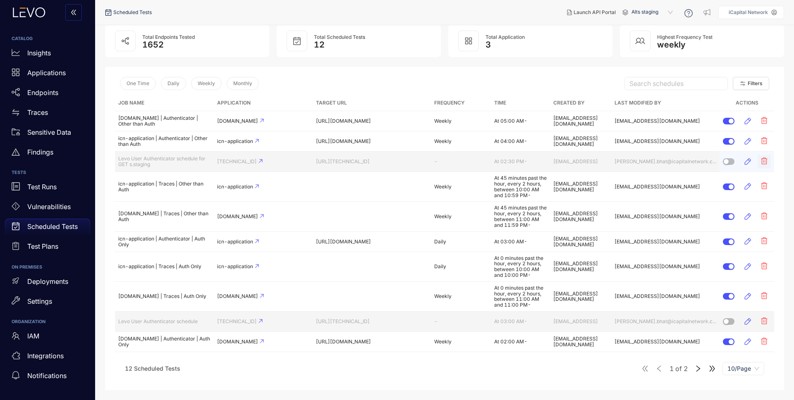
click at [765, 162] on icon "button" at bounding box center [764, 161] width 6 height 7
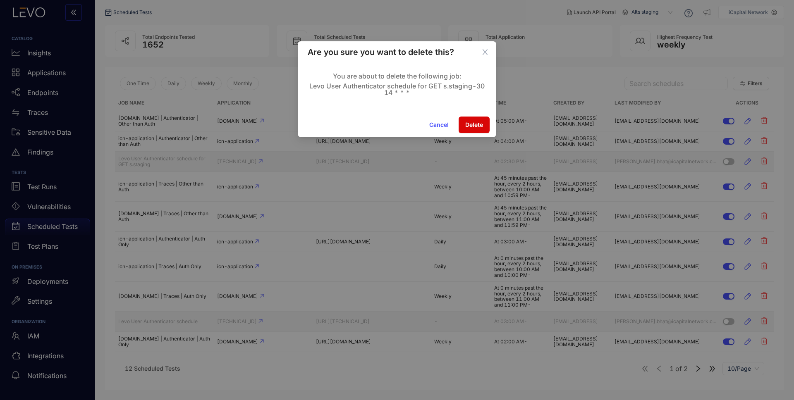
click at [476, 125] on span "Delete" at bounding box center [474, 125] width 18 height 7
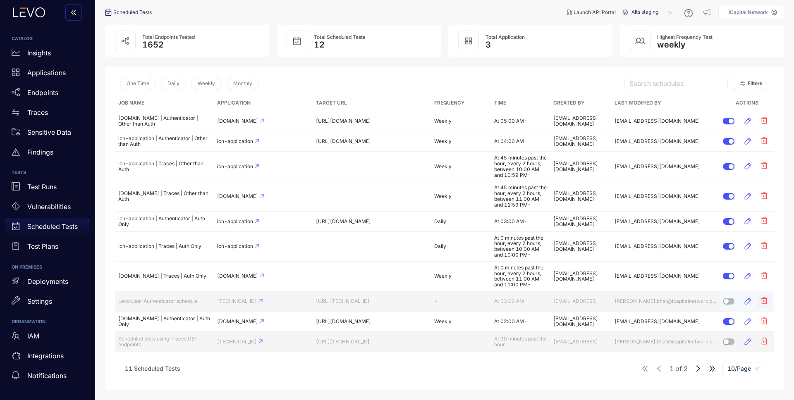
click at [764, 301] on icon "button" at bounding box center [764, 300] width 7 height 7
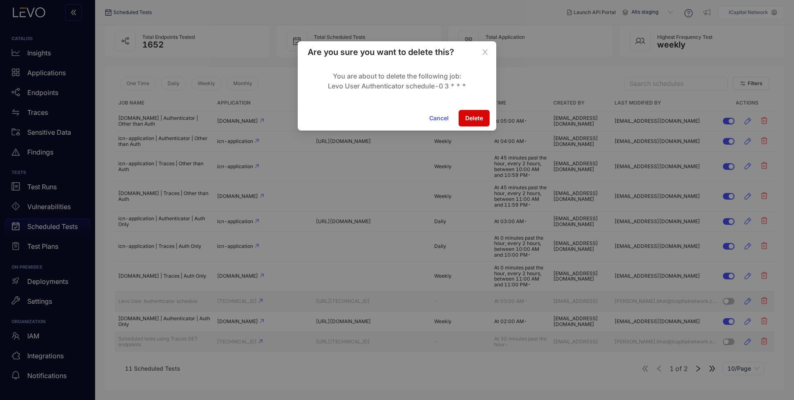
click at [476, 117] on span "Delete" at bounding box center [474, 118] width 18 height 7
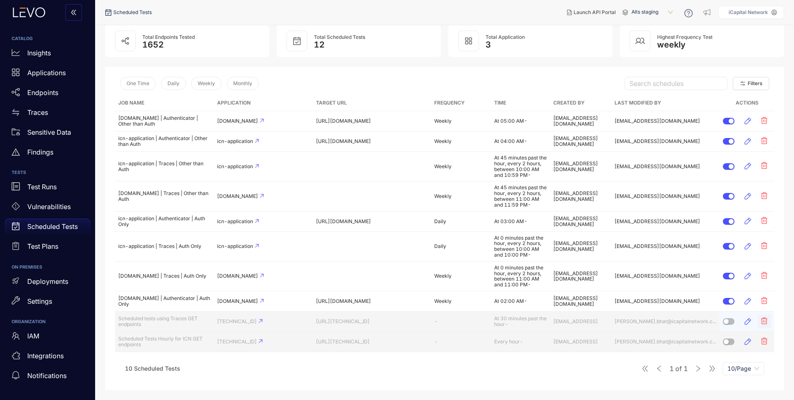
click at [762, 320] on icon "button" at bounding box center [764, 321] width 7 height 7
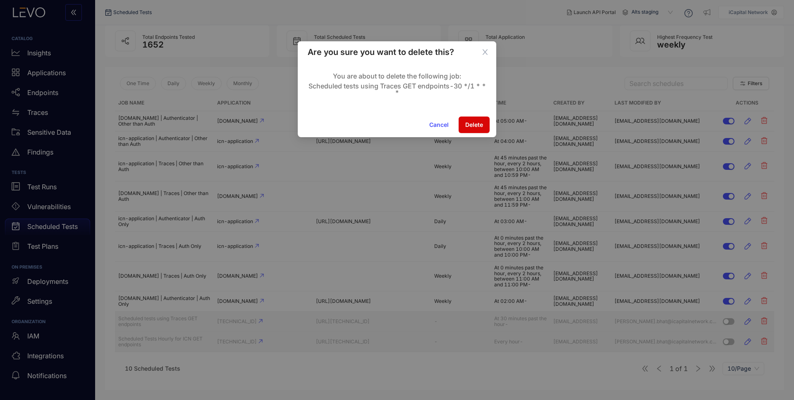
click at [478, 124] on span "Delete" at bounding box center [474, 125] width 18 height 7
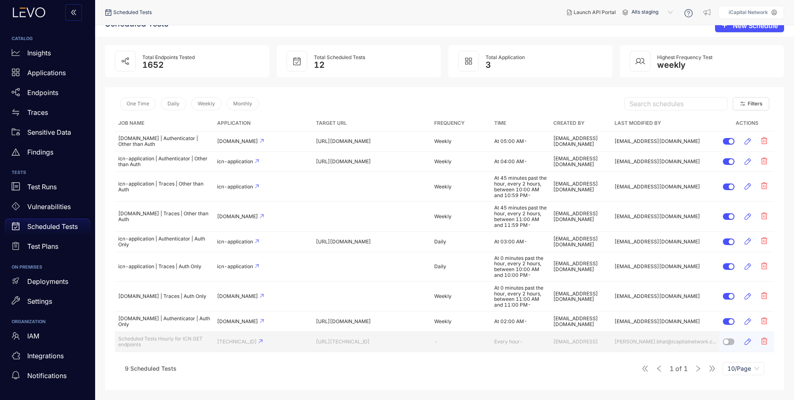
scroll to position [11, 0]
click at [763, 342] on icon "button" at bounding box center [764, 341] width 7 height 7
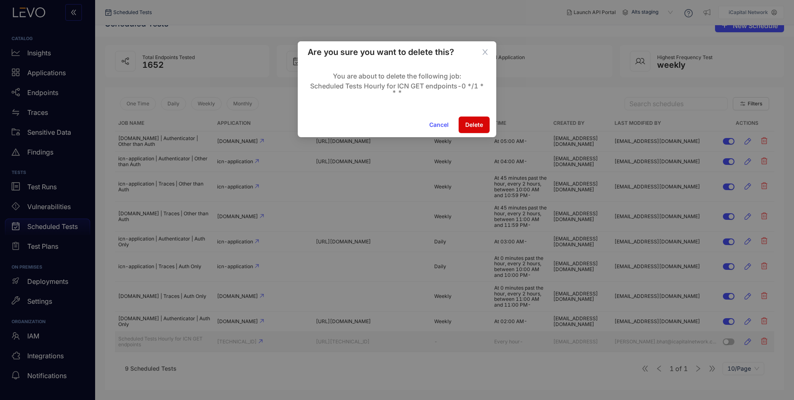
click at [476, 127] on span "Delete" at bounding box center [474, 125] width 18 height 7
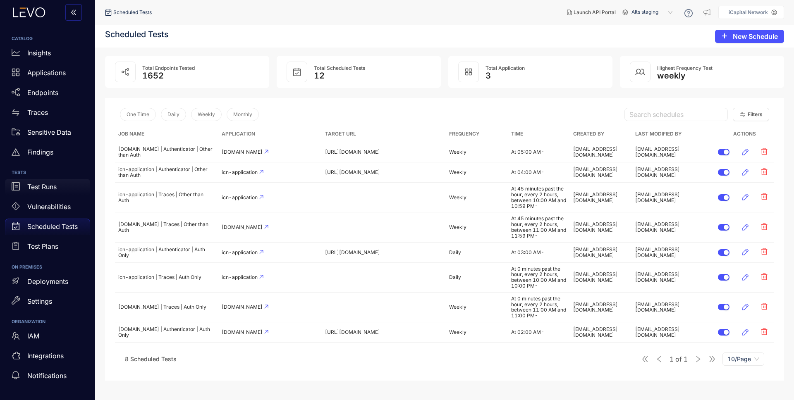
click at [50, 188] on p "Test Runs" at bounding box center [41, 186] width 29 height 7
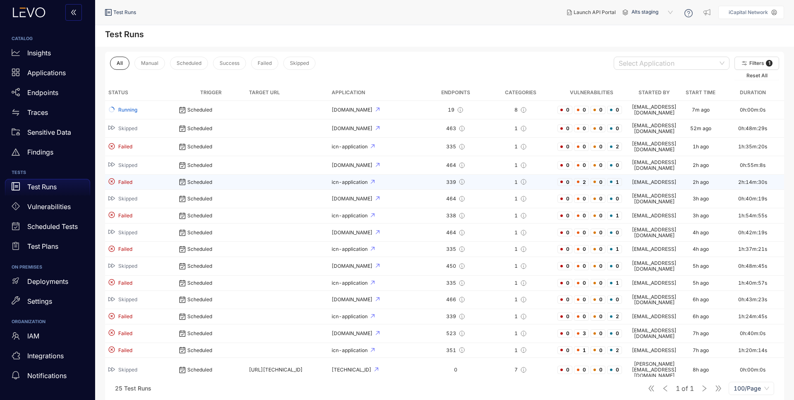
click at [246, 175] on td at bounding box center [287, 182] width 83 height 15
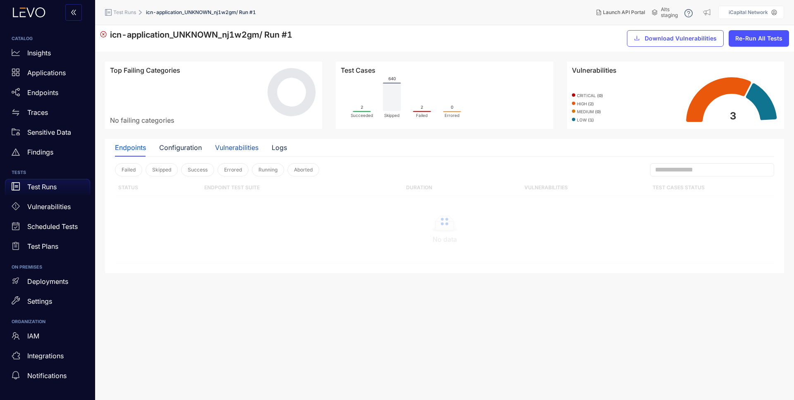
click at [237, 150] on div "Vulnerabilities" at bounding box center [236, 147] width 43 height 7
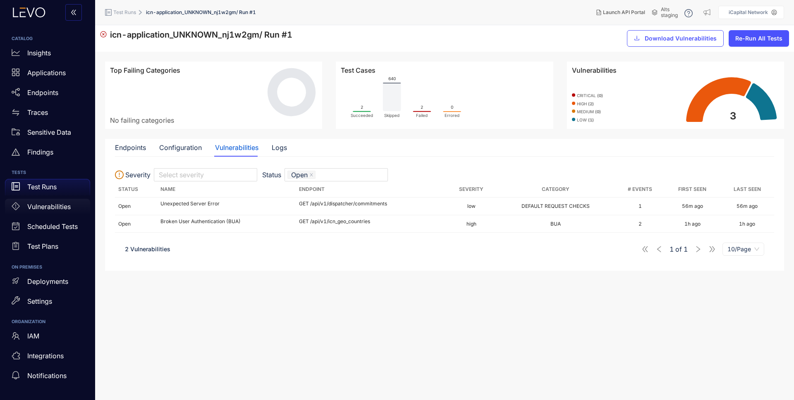
click at [55, 210] on p "Vulnerabilities" at bounding box center [48, 206] width 43 height 7
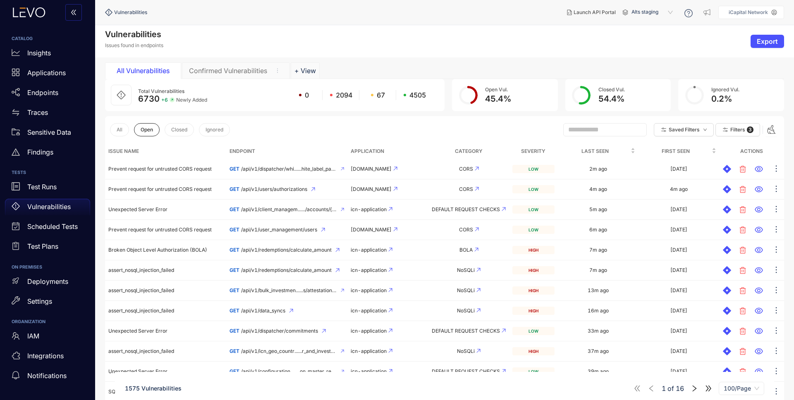
click at [244, 72] on div "Confirmed Vulnerabilities" at bounding box center [228, 70] width 78 height 7
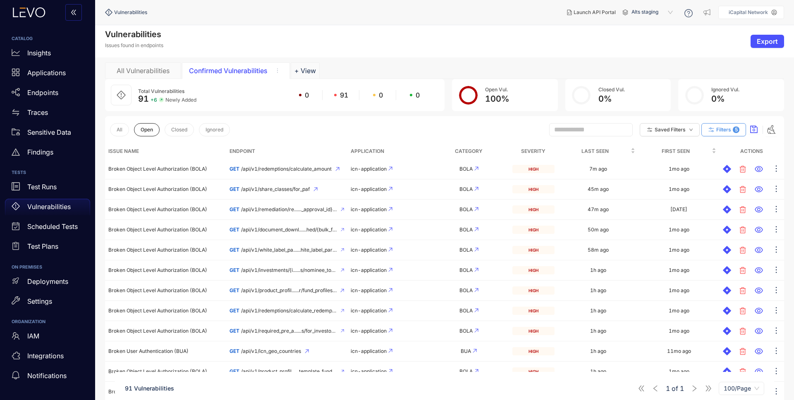
click at [724, 127] on span "Filters" at bounding box center [723, 130] width 15 height 6
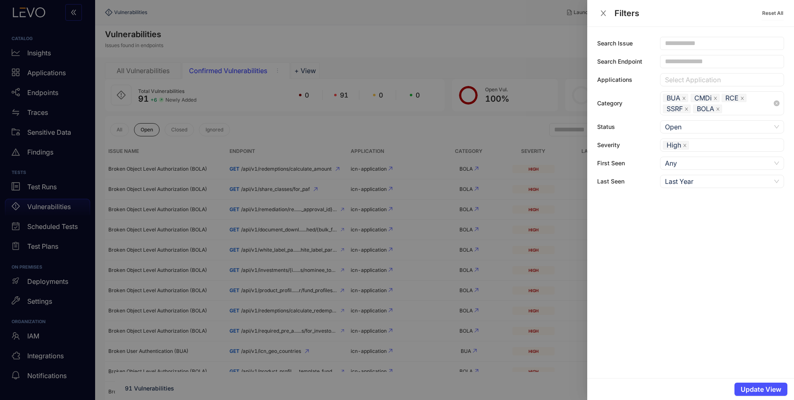
click at [730, 109] on div "BUA CMDi RCE SSRF BOLA" at bounding box center [718, 104] width 110 height 22
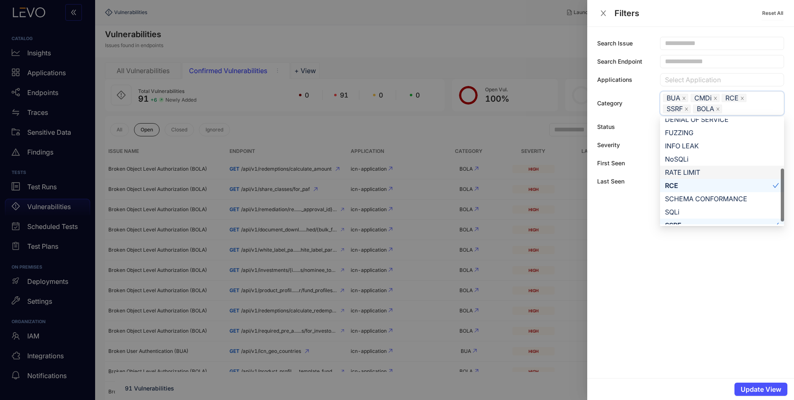
scroll to position [117, 0]
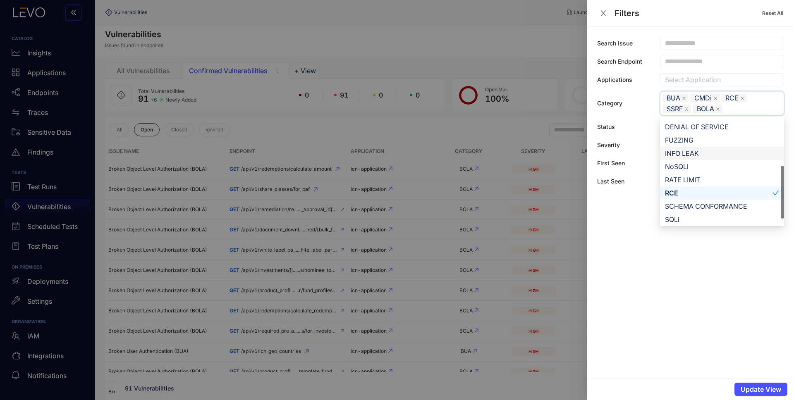
click at [693, 153] on div "INFO LEAK" at bounding box center [722, 153] width 114 height 9
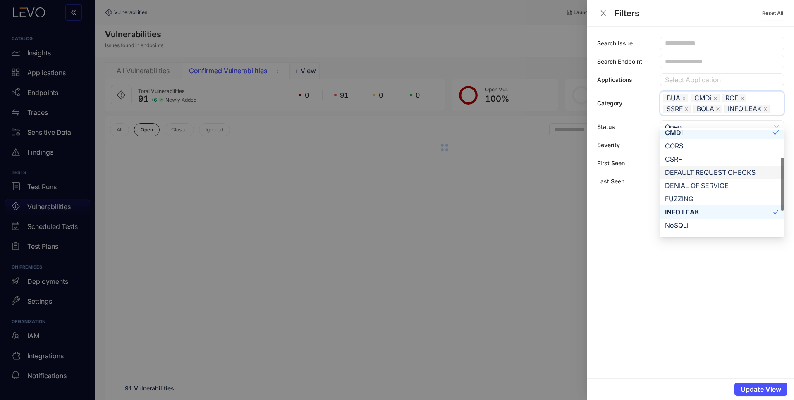
scroll to position [55, 0]
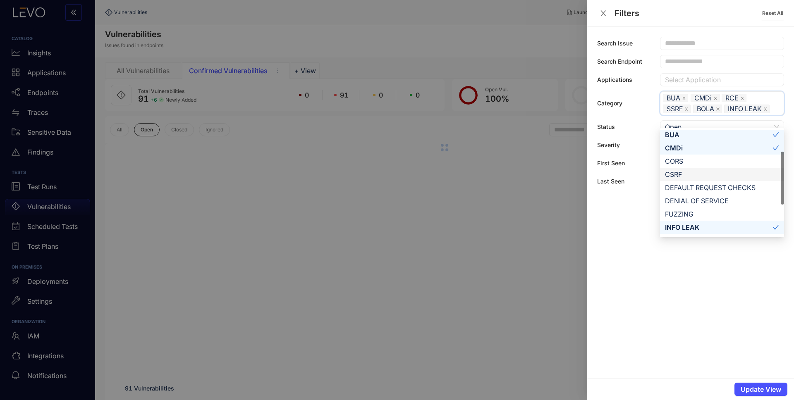
click at [691, 177] on div "CSRF" at bounding box center [722, 174] width 114 height 9
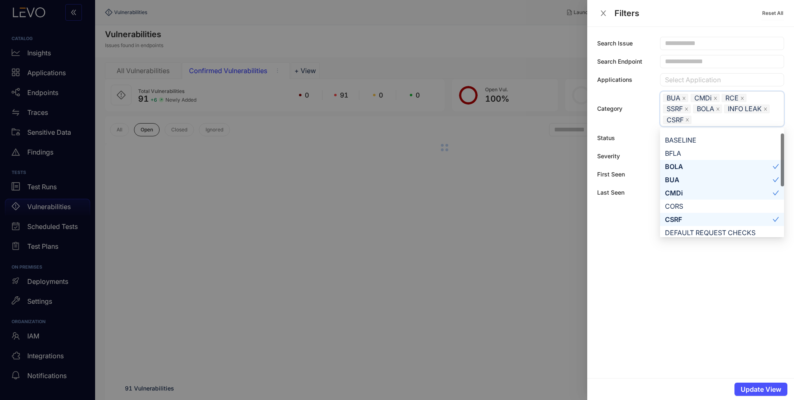
scroll to position [8, 0]
click at [698, 155] on div "BFLA" at bounding box center [722, 155] width 114 height 9
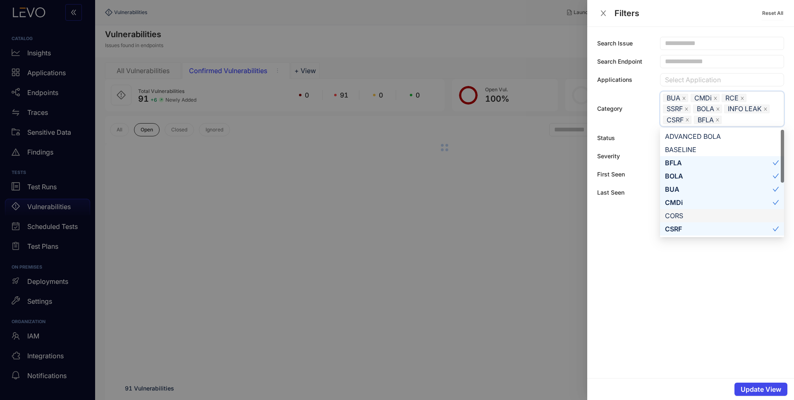
click at [759, 386] on span "Update View" at bounding box center [761, 389] width 41 height 7
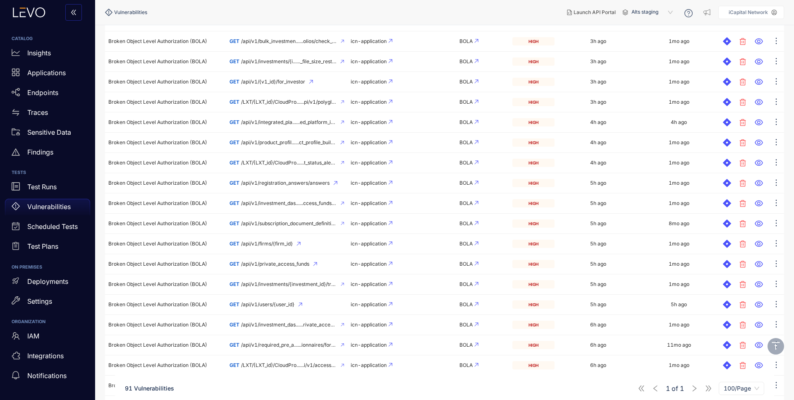
scroll to position [237, 0]
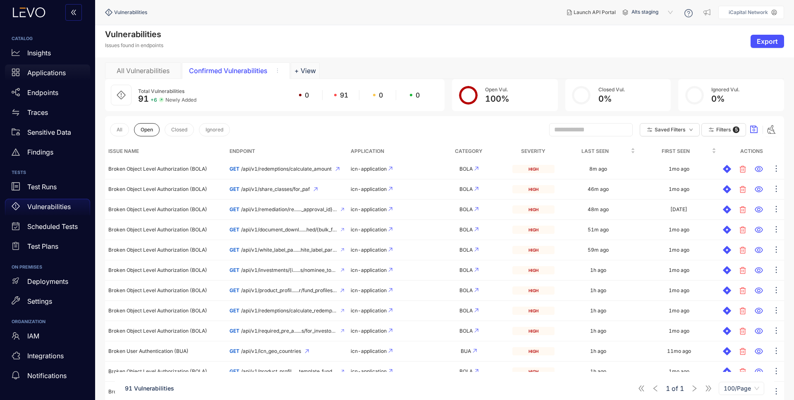
click at [57, 77] on div "Applications" at bounding box center [47, 73] width 85 height 17
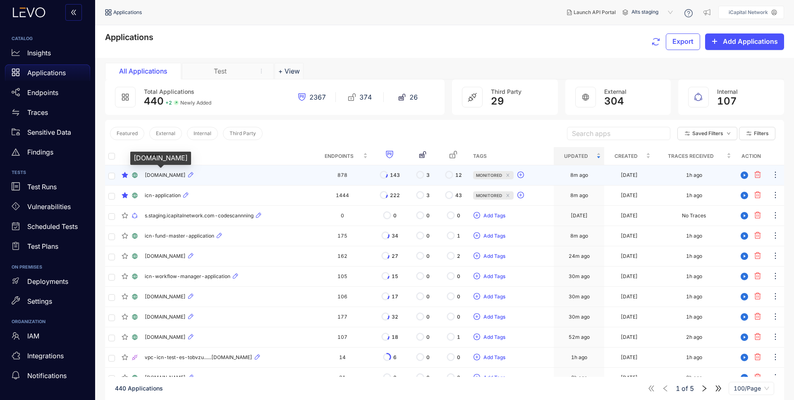
click at [185, 174] on span "[DOMAIN_NAME]" at bounding box center [165, 175] width 41 height 6
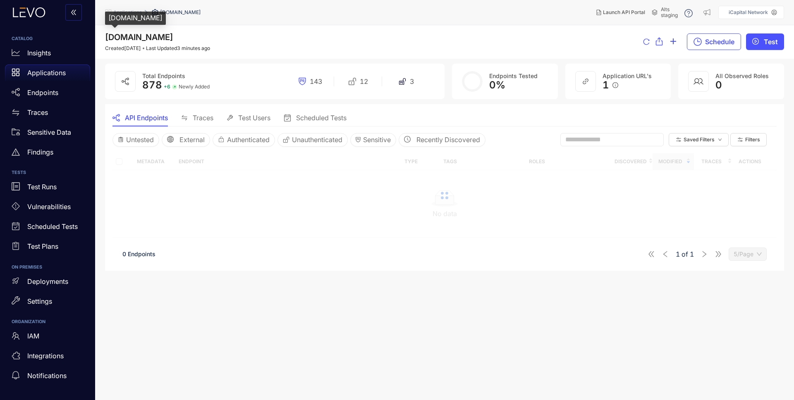
click at [173, 38] on span "[DOMAIN_NAME]" at bounding box center [139, 37] width 68 height 10
copy span "[DOMAIN_NAME]"
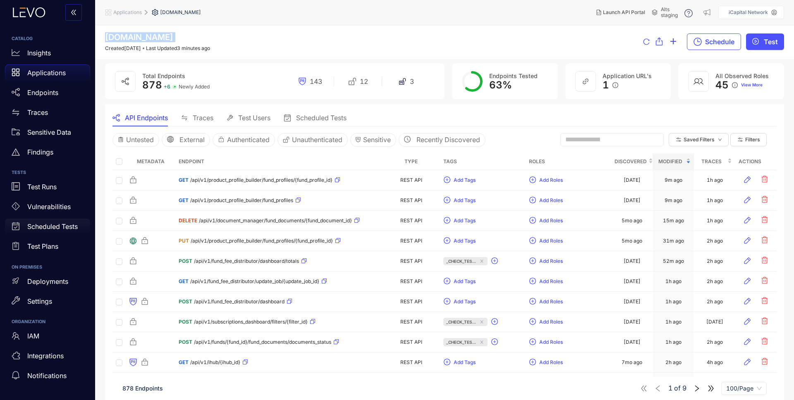
click at [48, 228] on p "Scheduled Tests" at bounding box center [52, 226] width 50 height 7
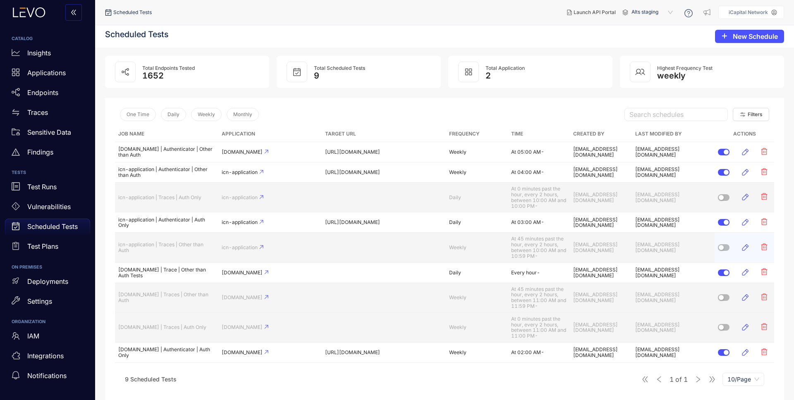
scroll to position [11, 0]
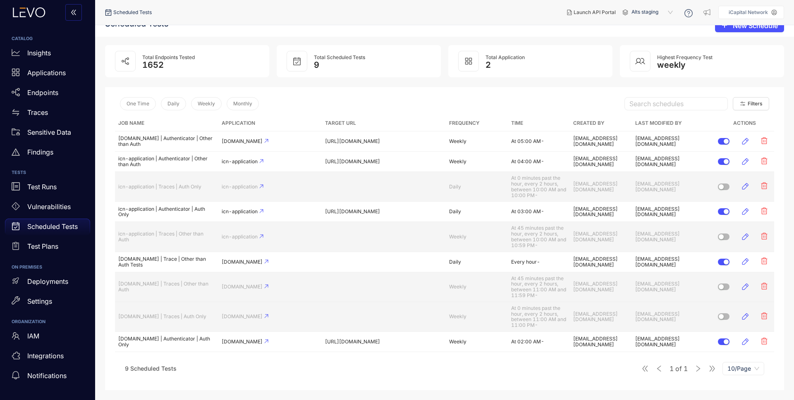
click at [50, 231] on div "Scheduled Tests" at bounding box center [47, 227] width 85 height 17
click at [44, 227] on p "Scheduled Tests" at bounding box center [52, 226] width 50 height 7
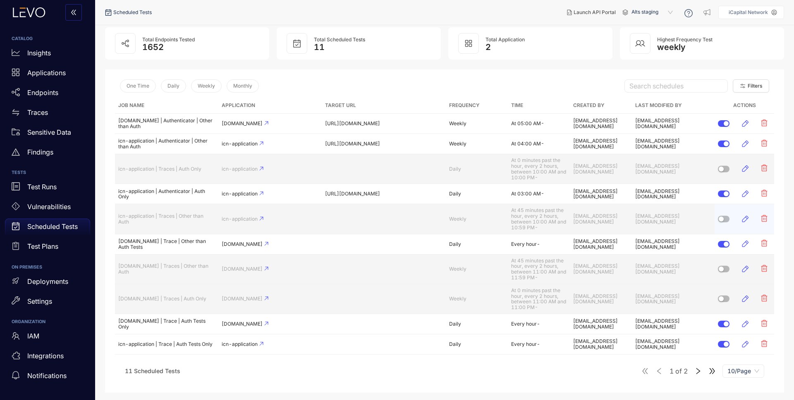
scroll to position [31, 0]
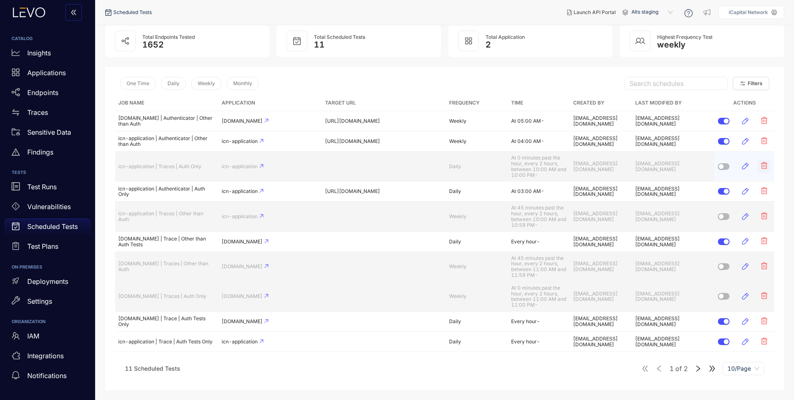
click at [765, 165] on icon "button" at bounding box center [764, 165] width 6 height 7
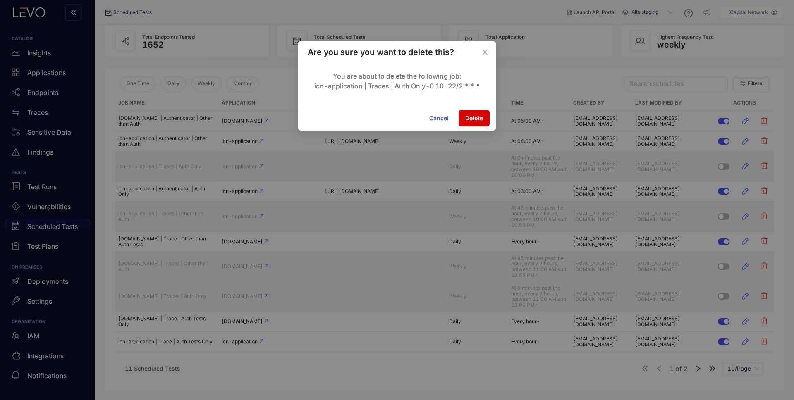
click at [478, 119] on span "Delete" at bounding box center [474, 118] width 18 height 7
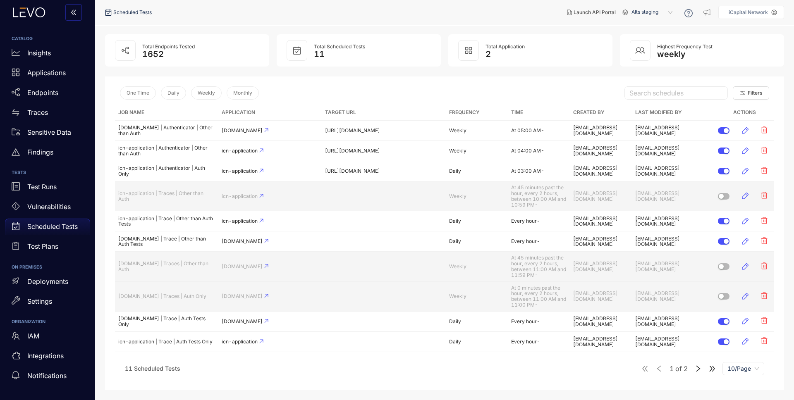
scroll to position [22, 0]
click at [764, 196] on icon "button" at bounding box center [764, 195] width 7 height 7
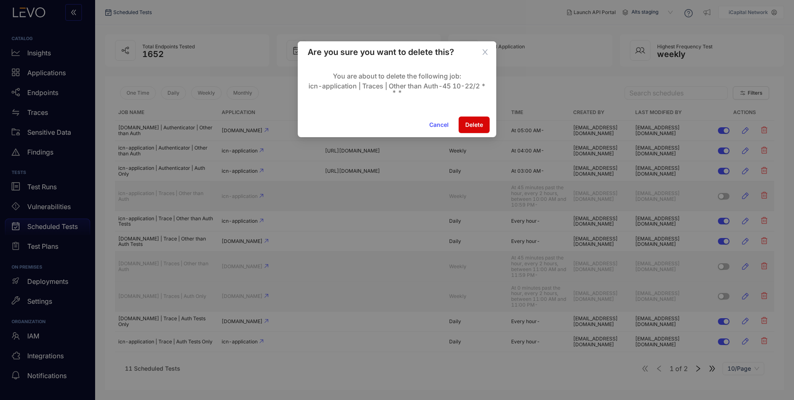
click at [480, 124] on span "Delete" at bounding box center [474, 125] width 18 height 7
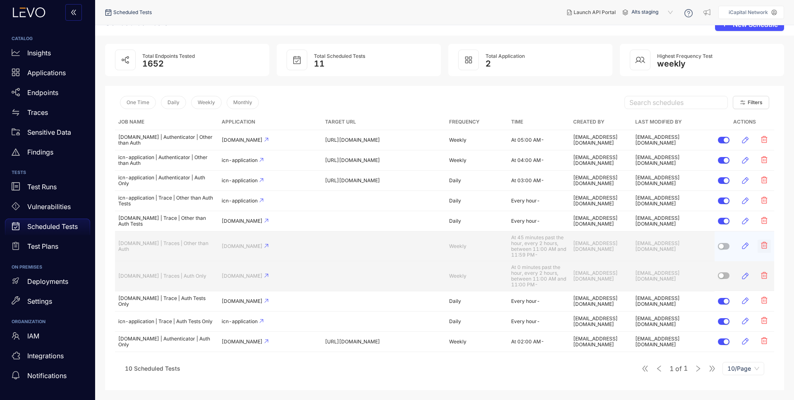
click at [765, 244] on icon "button" at bounding box center [764, 245] width 7 height 7
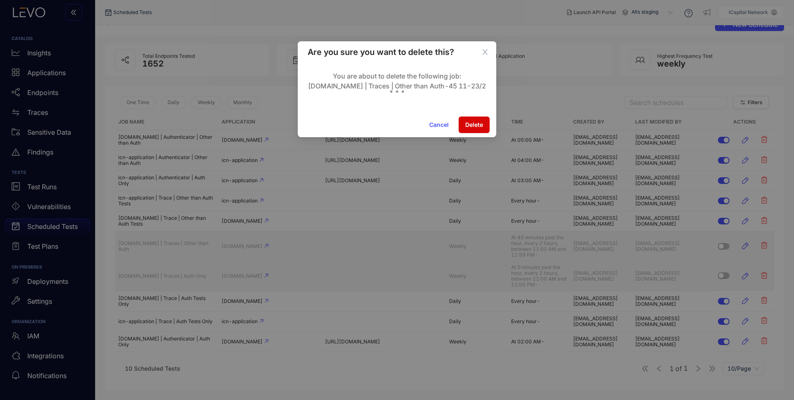
click at [477, 124] on span "Delete" at bounding box center [474, 125] width 18 height 7
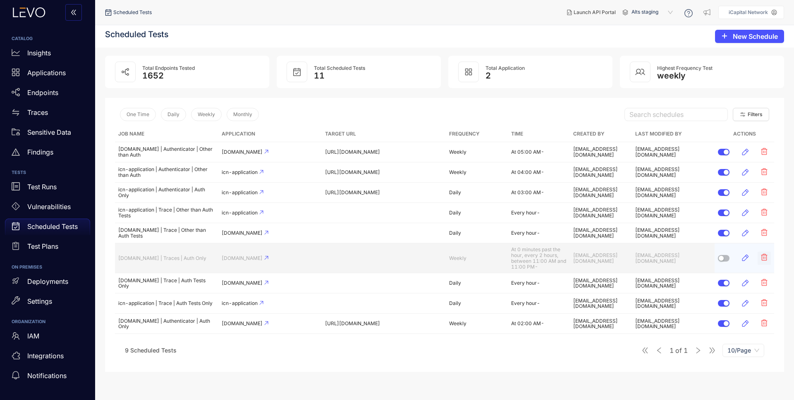
click at [765, 258] on icon "button" at bounding box center [764, 257] width 6 height 7
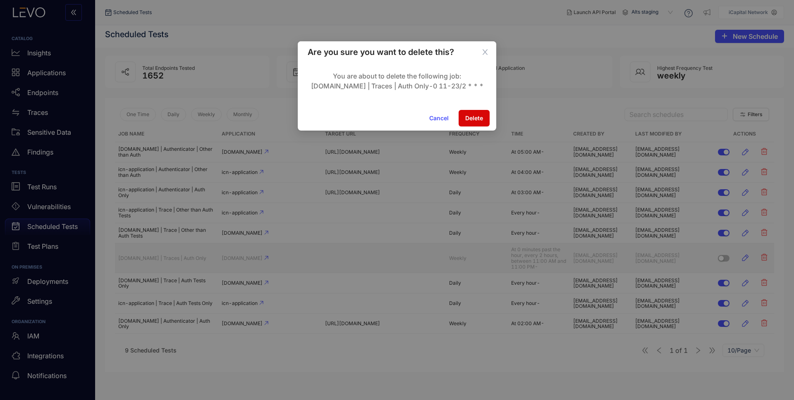
click at [474, 122] on span "Delete" at bounding box center [474, 118] width 18 height 7
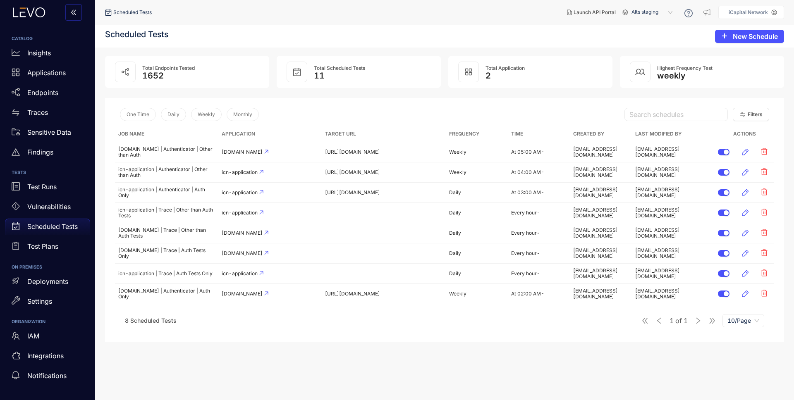
click at [388, 361] on section "Scheduled Tests New Schedule Total Endpoints Tested 1652 Total Scheduled Tests …" at bounding box center [444, 212] width 699 height 375
click at [44, 189] on p "Test Runs" at bounding box center [41, 186] width 29 height 7
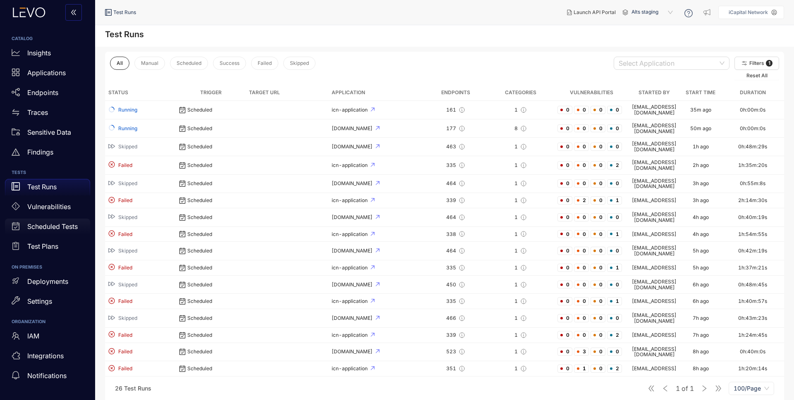
click at [69, 225] on p "Scheduled Tests" at bounding box center [52, 226] width 50 height 7
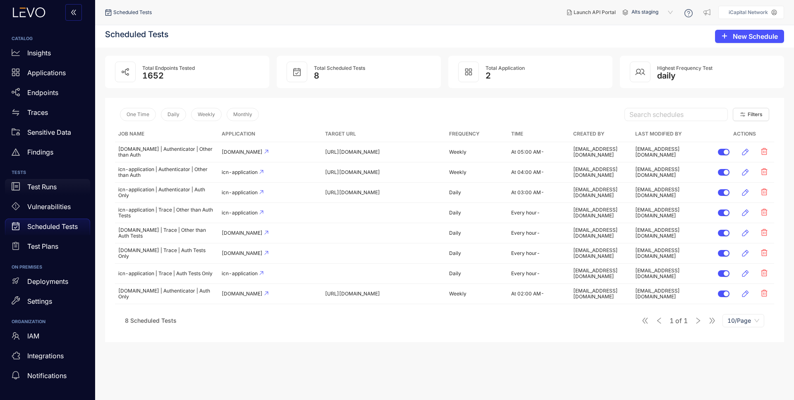
click at [40, 188] on p "Test Runs" at bounding box center [41, 186] width 29 height 7
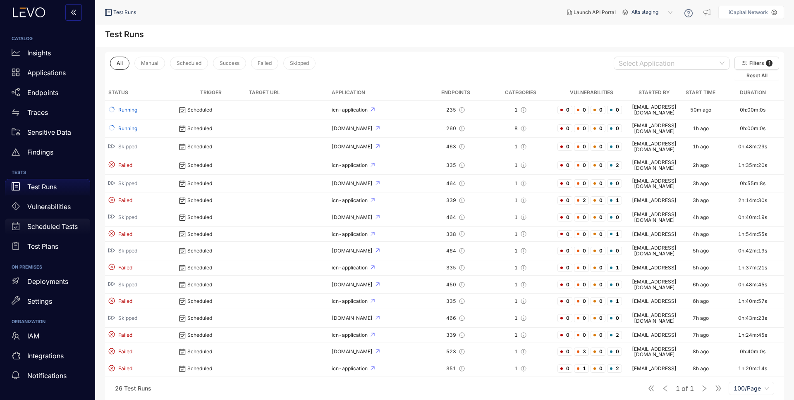
click at [48, 225] on p "Scheduled Tests" at bounding box center [52, 226] width 50 height 7
